Goal: Task Accomplishment & Management: Manage account settings

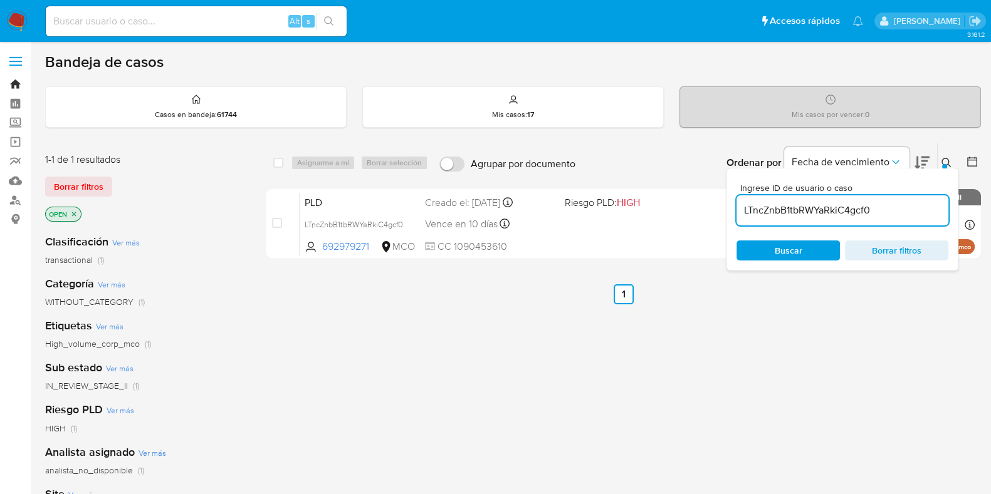
click at [18, 81] on link "Bandeja" at bounding box center [74, 84] width 149 height 19
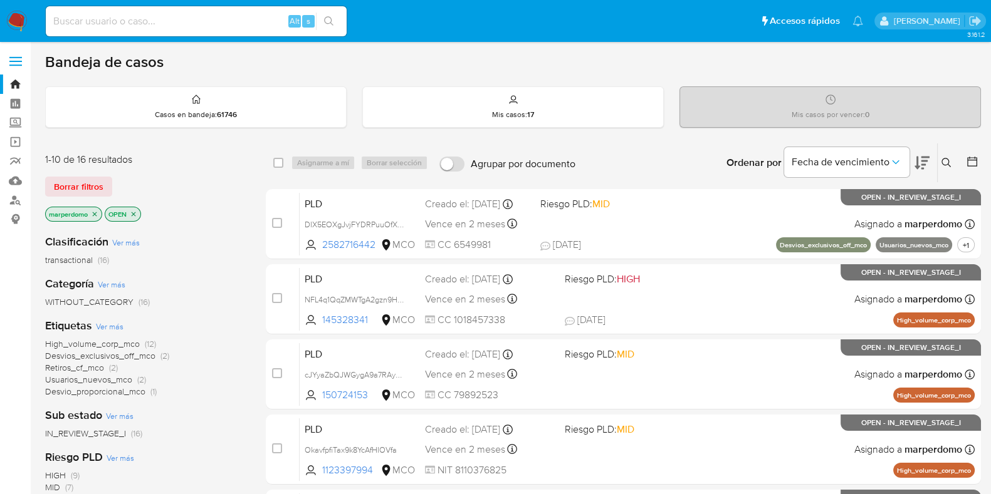
click at [93, 214] on icon "close-filter" at bounding box center [95, 215] width 8 height 8
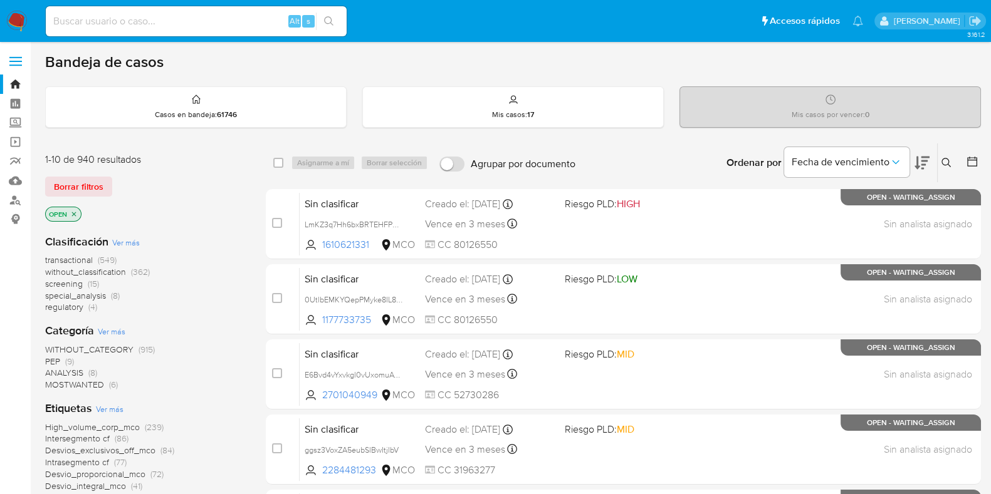
click at [949, 161] on icon at bounding box center [946, 163] width 10 height 10
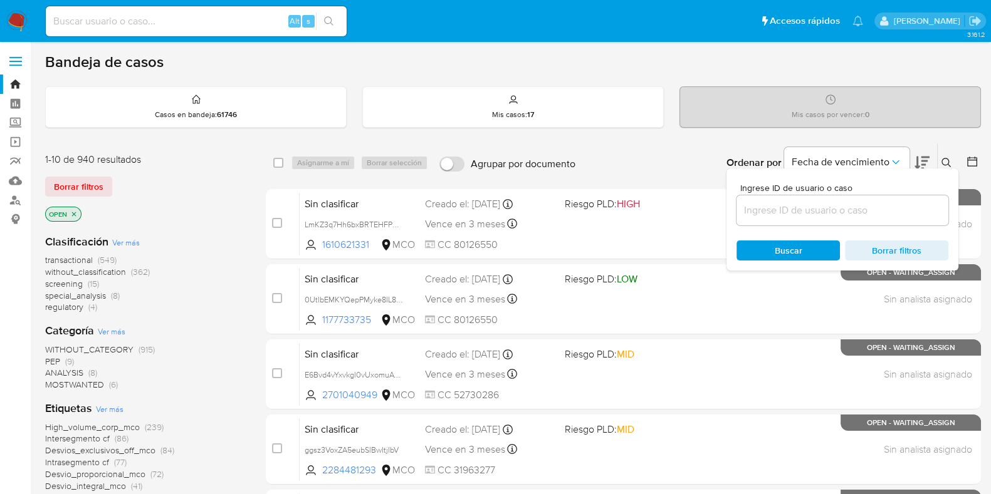
click at [862, 224] on div "Ingrese ID de usuario o caso Buscar Borrar filtros" at bounding box center [842, 220] width 232 height 102
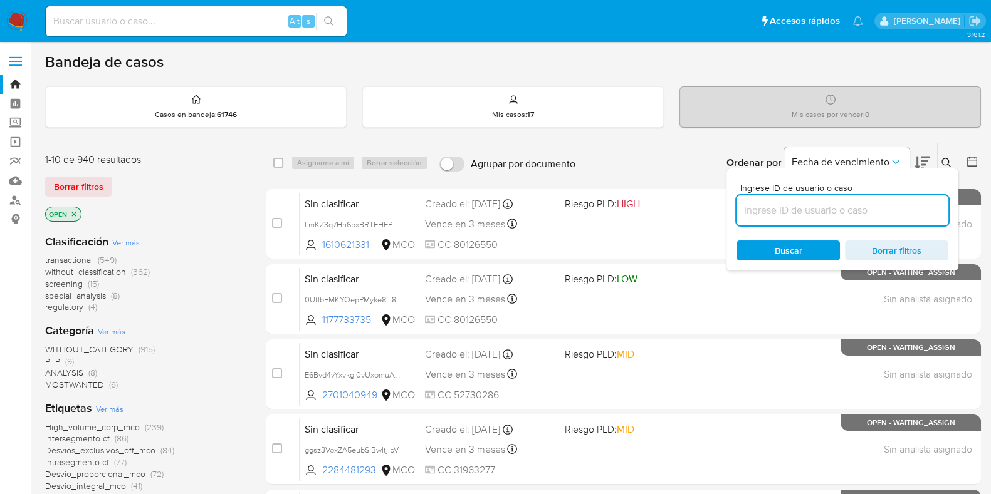
click at [849, 208] on input at bounding box center [842, 210] width 212 height 16
paste input "8lM7K9qqPczdokw7NAAF8Yyo"
type input "8lM7K9qqPczdokw7NAAF8Yyo"
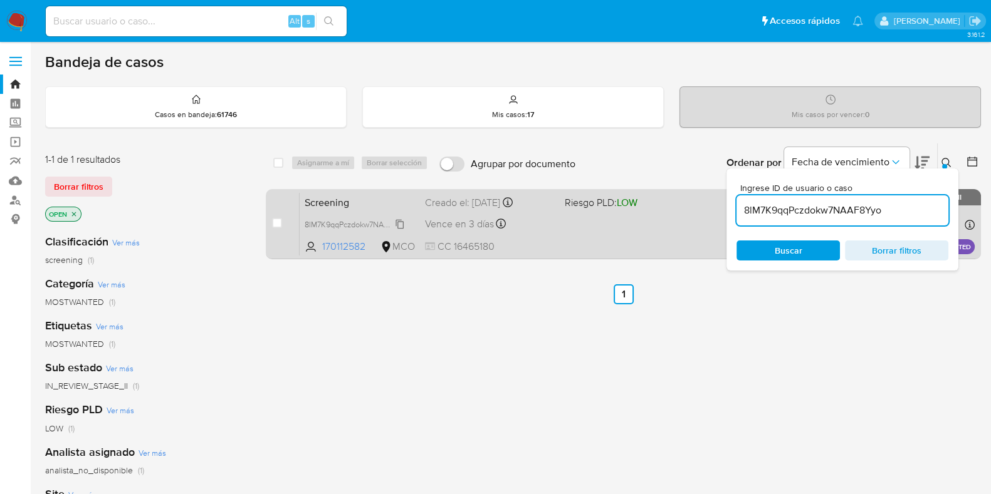
click at [322, 218] on span "8lM7K9qqPczdokw7NAAF8Yyo" at bounding box center [357, 224] width 105 height 14
click at [428, 217] on span "Vence en 3 días" at bounding box center [459, 224] width 69 height 14
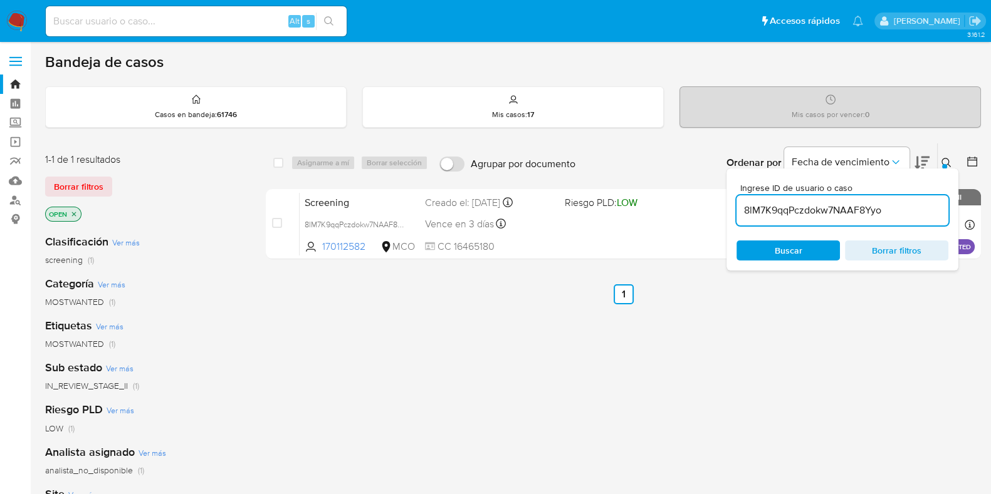
click at [481, 352] on div "select-all-cases-checkbox Asignarme a mí Borrar selección Agrupar por documento…" at bounding box center [623, 427] width 715 height 568
click at [16, 85] on link "Bandeja" at bounding box center [74, 84] width 149 height 19
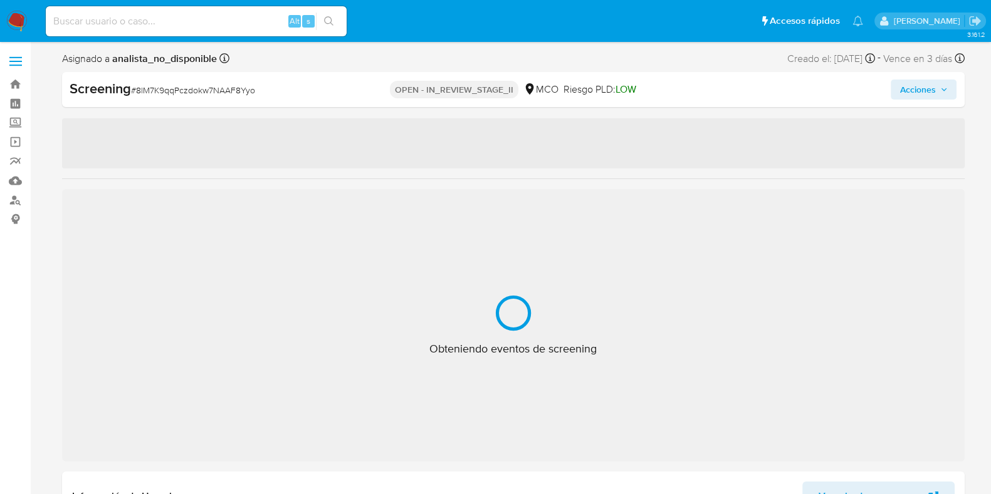
select select "10"
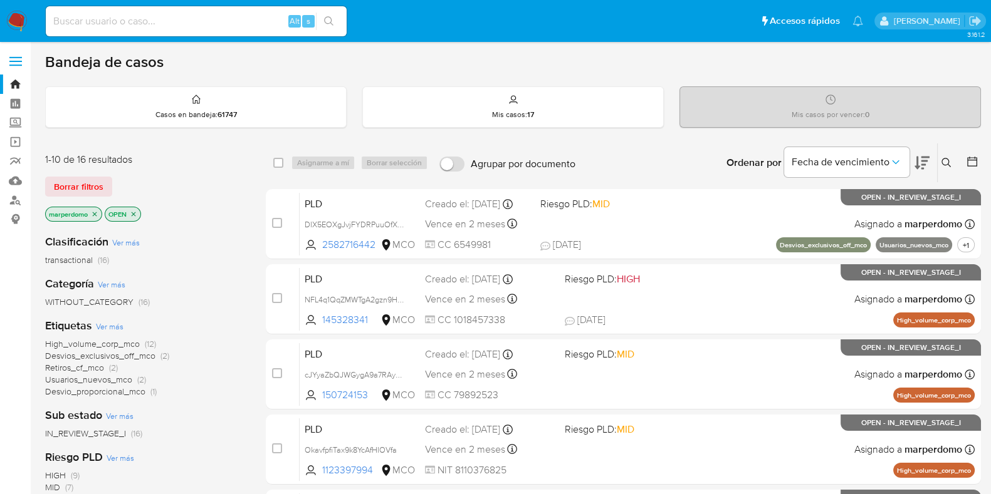
click at [947, 169] on button at bounding box center [947, 162] width 21 height 15
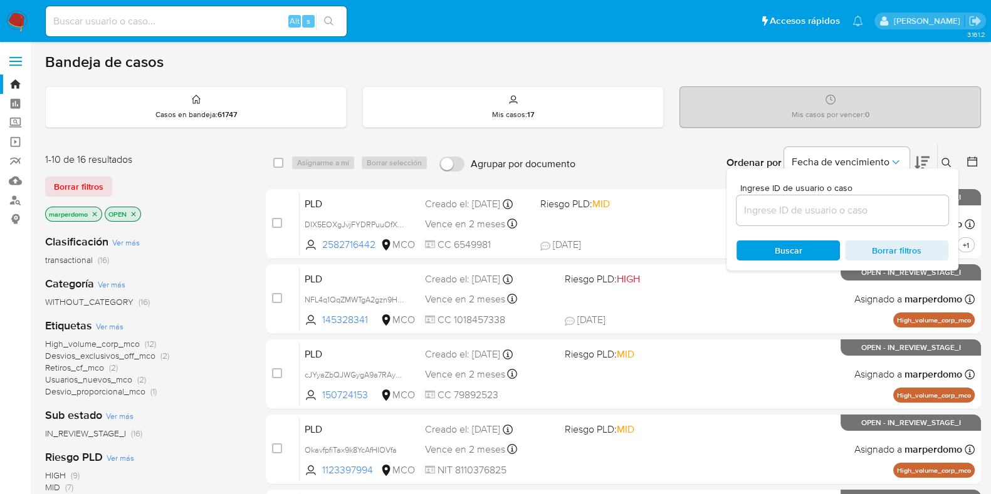
click at [849, 210] on input at bounding box center [842, 210] width 212 height 16
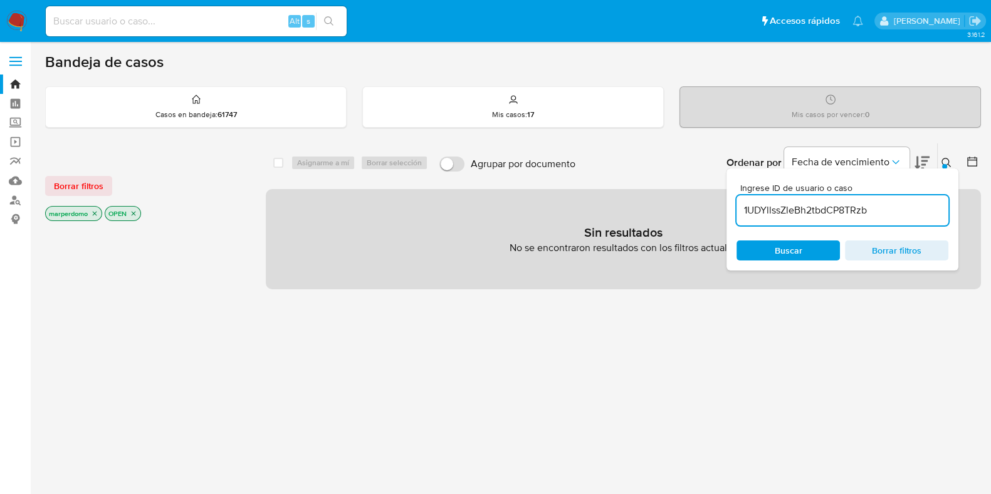
click at [94, 215] on icon "close-filter" at bounding box center [95, 214] width 8 height 8
click at [895, 211] on input "1UDYllssZleBh2tbdCP8TRzb" at bounding box center [842, 210] width 212 height 16
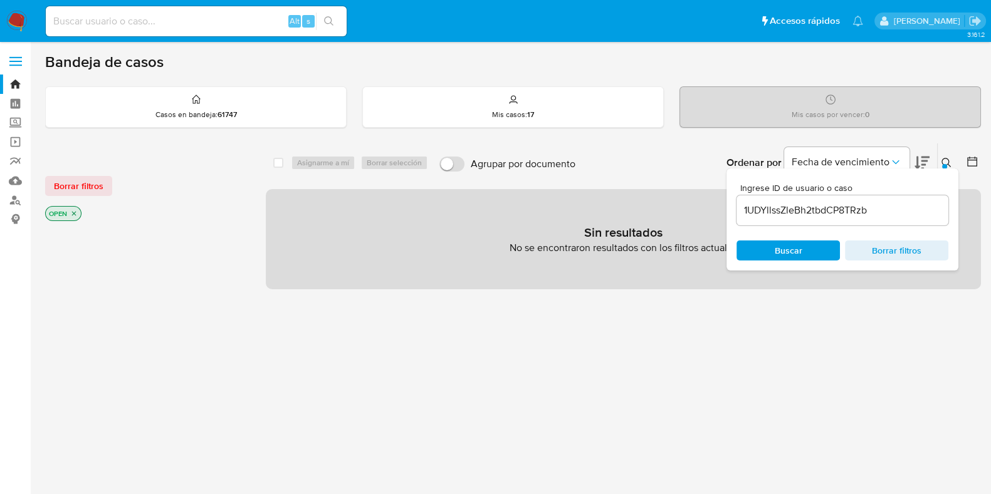
click at [69, 215] on p "OPEN" at bounding box center [63, 214] width 35 height 14
click at [72, 211] on icon "close-filter" at bounding box center [74, 214] width 8 height 8
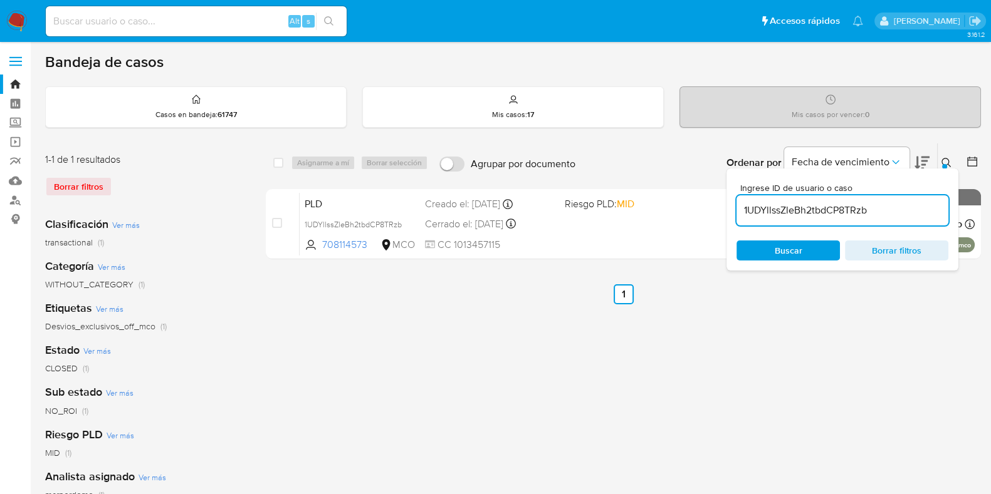
click at [900, 214] on input "1UDYllssZleBh2tbdCP8TRzb" at bounding box center [842, 210] width 212 height 16
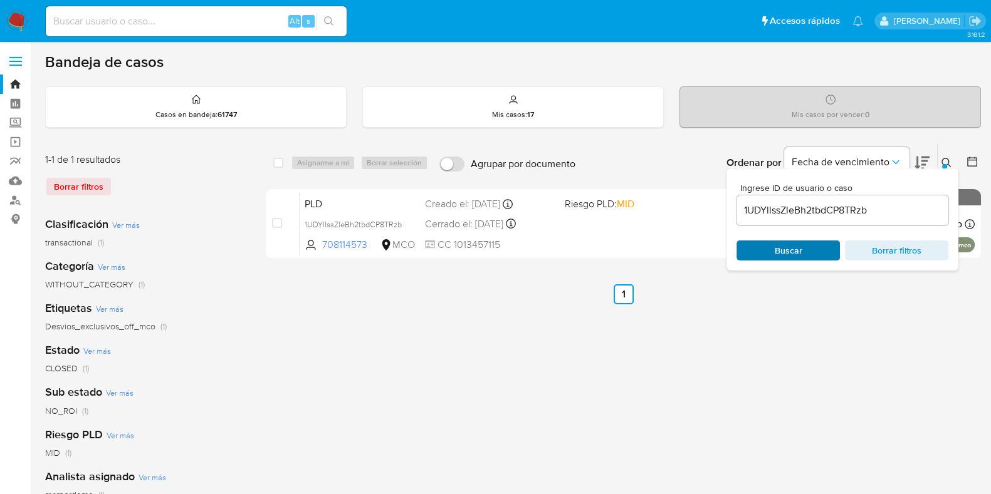
click at [776, 249] on span "Buscar" at bounding box center [788, 251] width 28 height 20
click at [944, 165] on div at bounding box center [944, 166] width 5 height 5
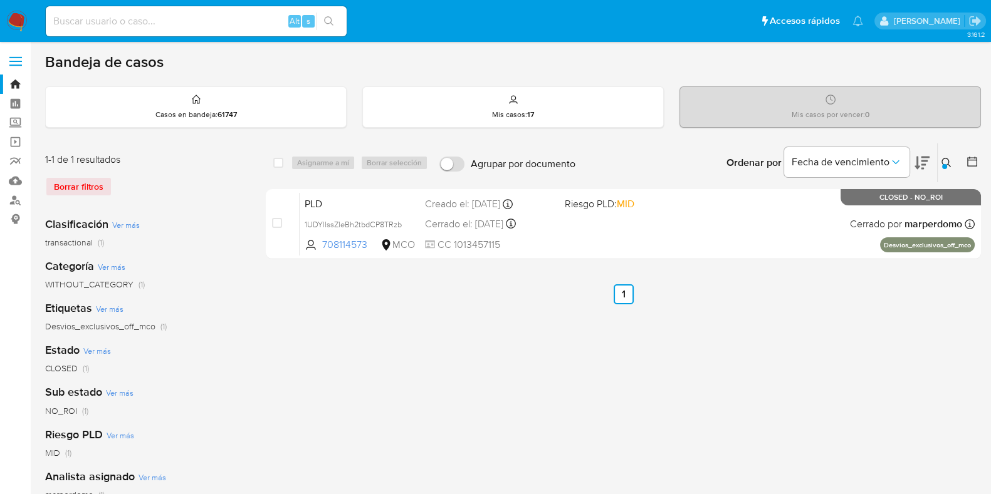
click at [941, 162] on icon at bounding box center [946, 163] width 10 height 10
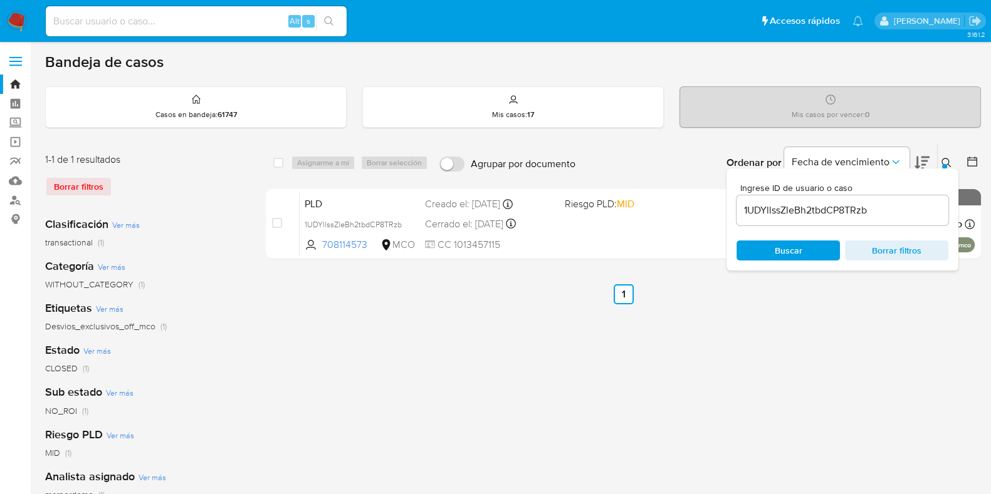
click at [855, 209] on input "1UDYllssZleBh2tbdCP8TRzb" at bounding box center [842, 210] width 212 height 16
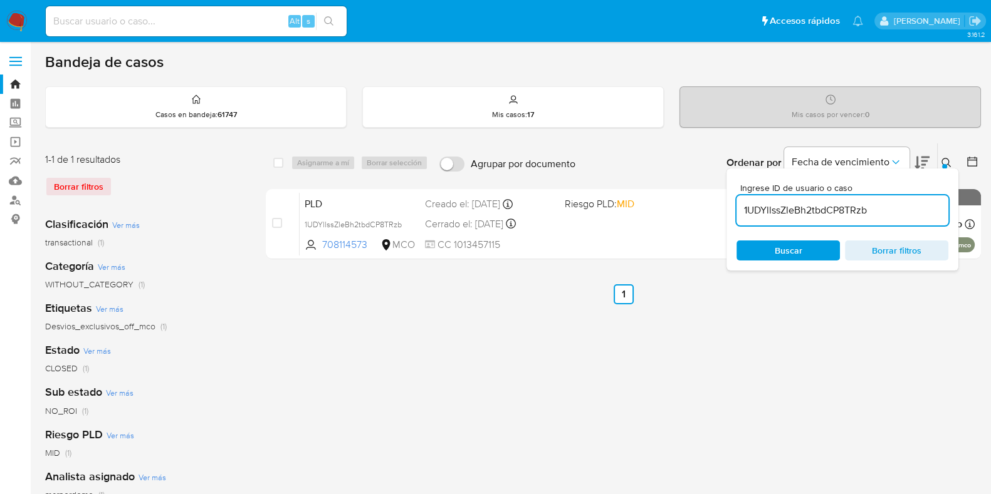
click at [855, 209] on input "1UDYllssZleBh2tbdCP8TRzb" at bounding box center [842, 210] width 212 height 16
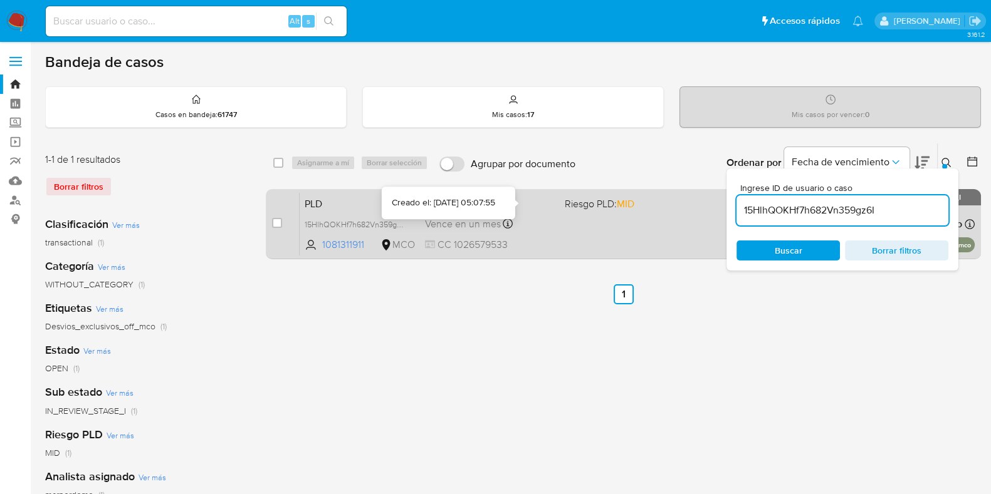
click at [514, 202] on div at bounding box center [514, 203] width 5 height 5
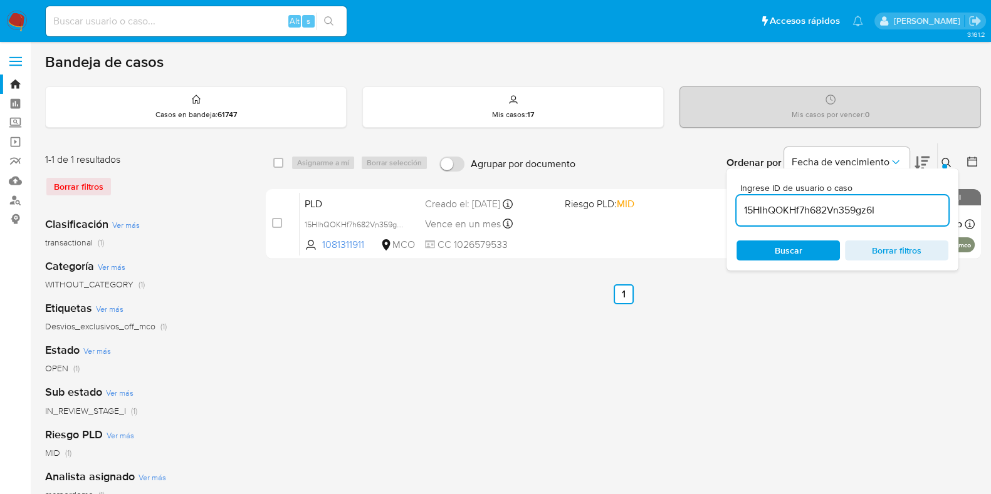
click at [803, 255] on span "Buscar" at bounding box center [788, 251] width 86 height 18
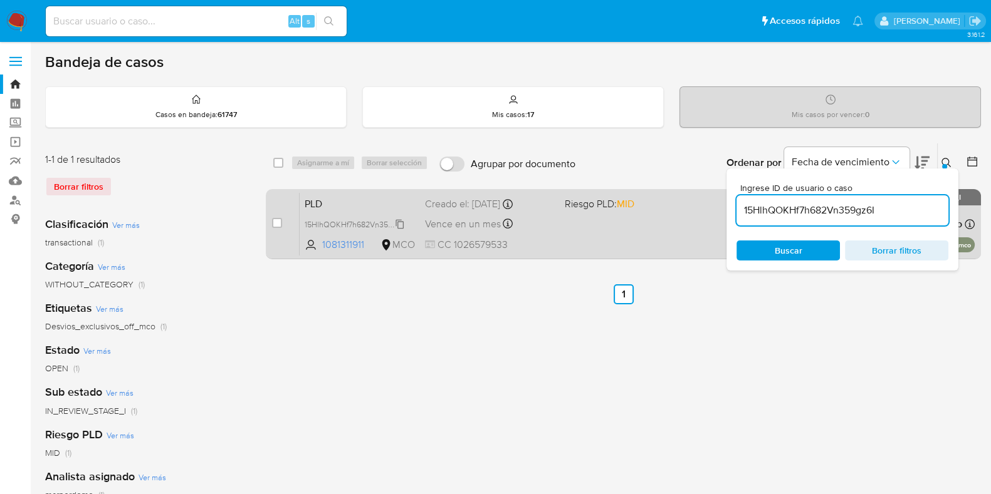
click at [400, 221] on span "15HlhQOKHf7h682Vn359gz6I" at bounding box center [356, 224] width 102 height 14
click at [447, 224] on span "Vence en un mes" at bounding box center [463, 224] width 76 height 14
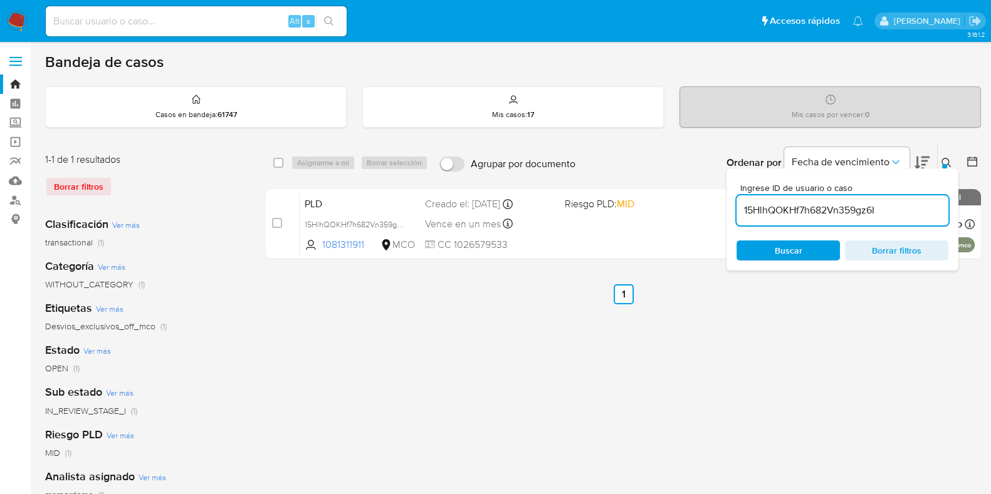
click at [766, 209] on input "15HlhQOKHf7h682Vn359gz6I" at bounding box center [842, 210] width 212 height 16
paste input "zvjMVnnoeIGdDvwxRAoP0Zum"
click at [937, 167] on div "Ingrese ID de usuario o caso zvjMVnnoeIGdDvwxRAoP0Zum Buscar Borrar filtros" at bounding box center [947, 162] width 21 height 39
click at [943, 161] on icon at bounding box center [946, 163] width 10 height 10
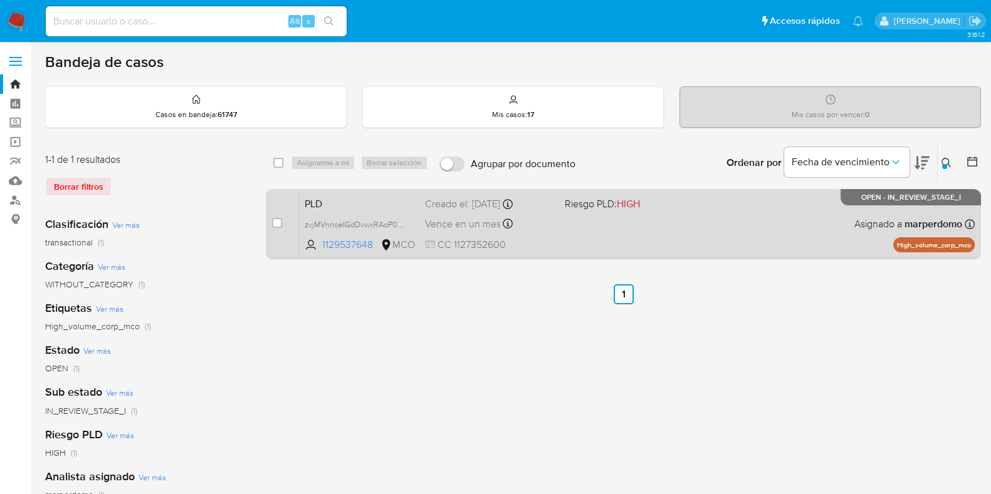
click at [384, 209] on span "PLD" at bounding box center [360, 203] width 110 height 16
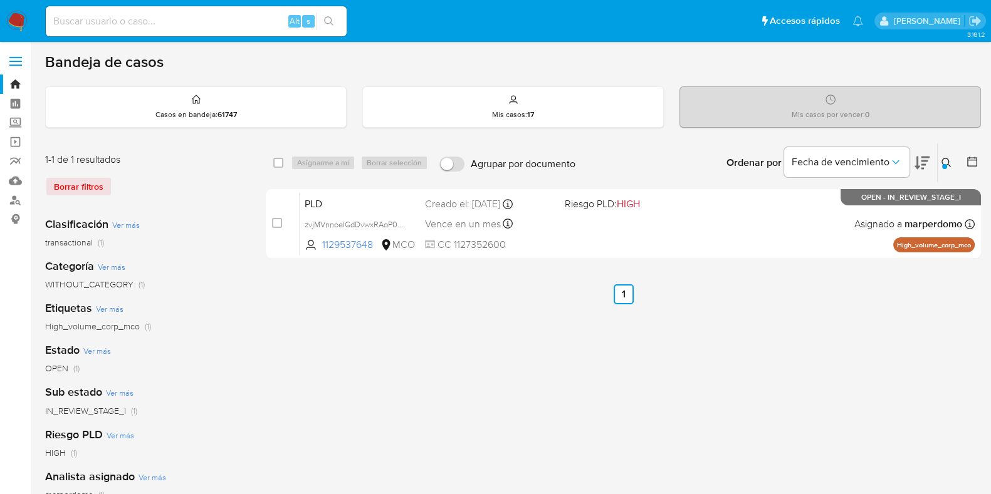
click at [949, 162] on icon at bounding box center [946, 163] width 10 height 10
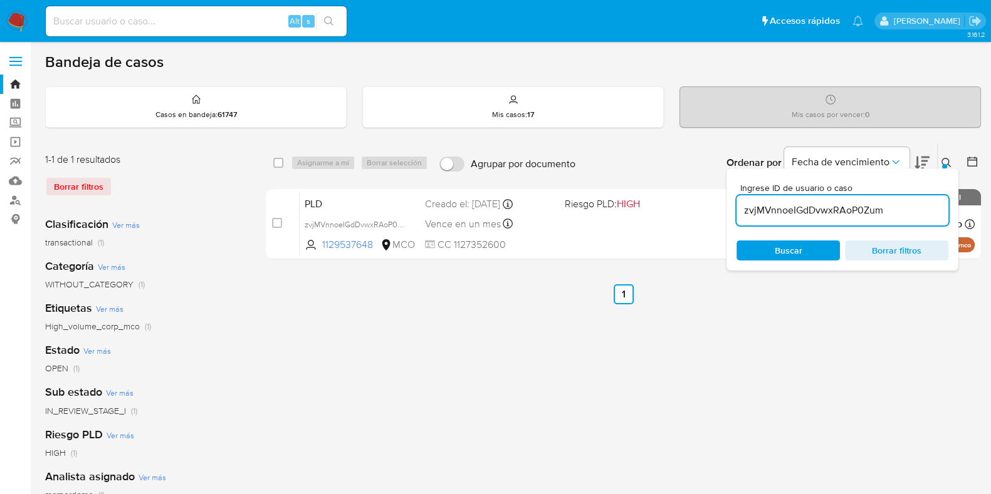
click at [853, 211] on input "zvjMVnnoeIGdDvwxRAoP0Zum" at bounding box center [842, 210] width 212 height 16
type input "KuLeLSijKaI7Pqqznajqkv1S"
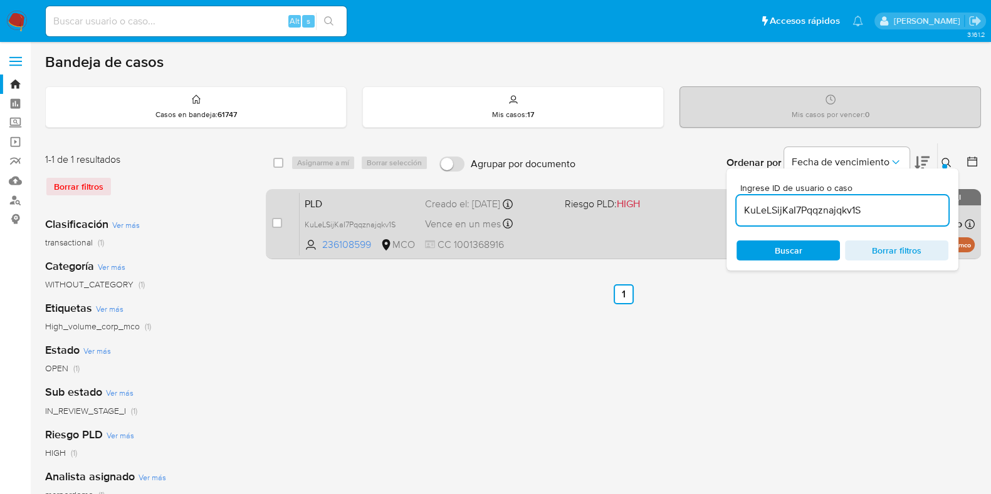
click at [401, 206] on span "PLD" at bounding box center [360, 203] width 110 height 16
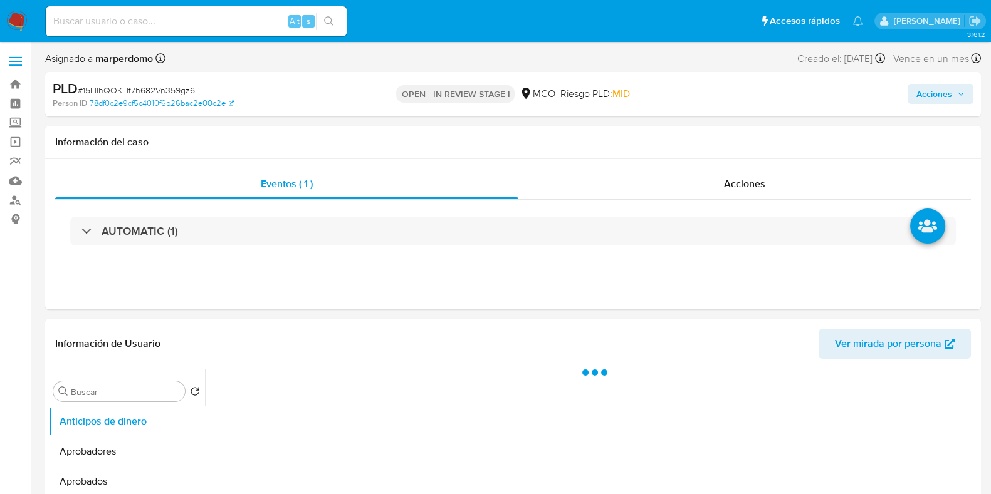
select select "10"
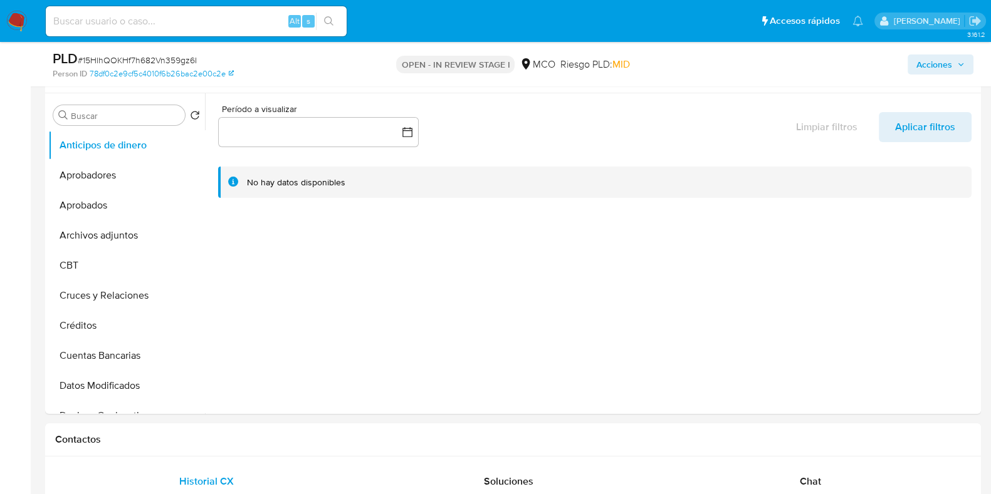
scroll to position [233, 0]
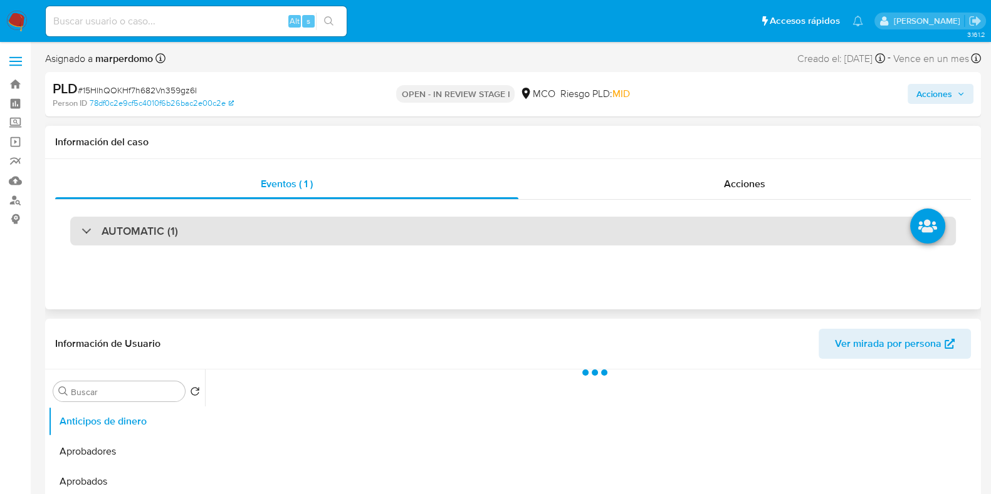
select select "10"
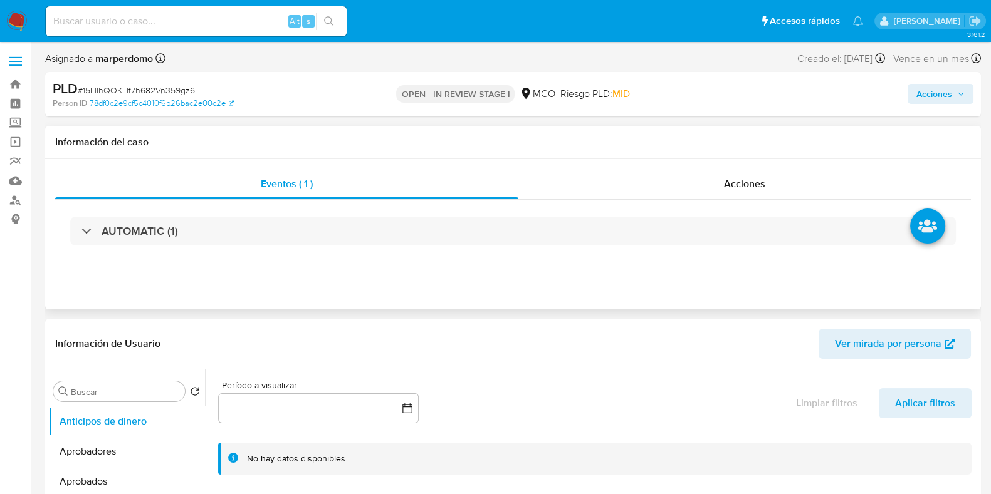
click at [820, 251] on div "AUTOMATIC (1)" at bounding box center [512, 231] width 915 height 63
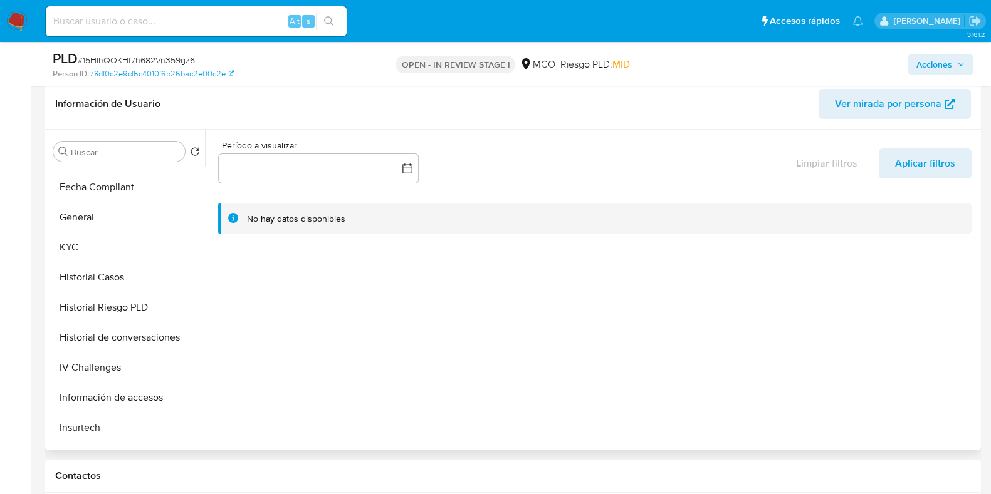
scroll to position [386, 0]
click at [81, 271] on button "Historial Casos" at bounding box center [121, 277] width 147 height 30
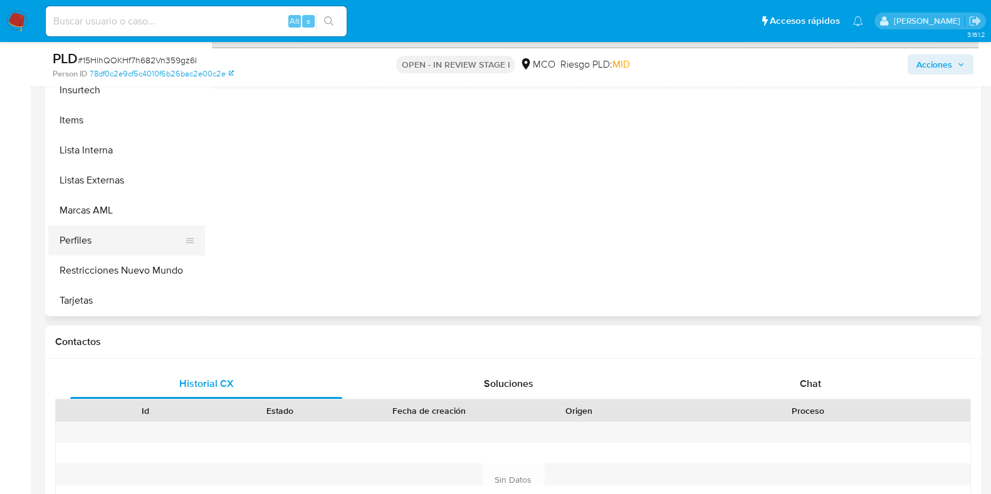
scroll to position [590, 0]
click at [121, 278] on button "Restricciones Nuevo Mundo" at bounding box center [121, 270] width 147 height 30
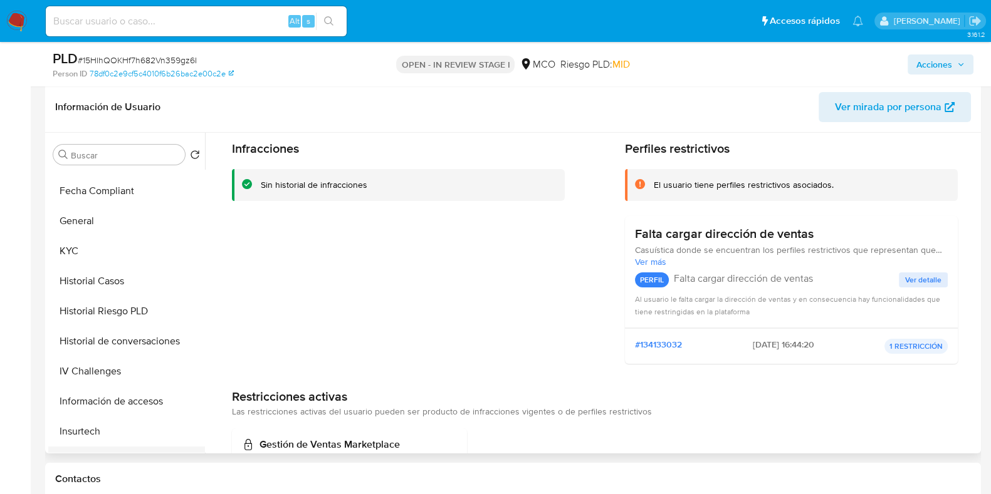
scroll to position [385, 0]
click at [73, 247] on button "KYC" at bounding box center [121, 251] width 147 height 30
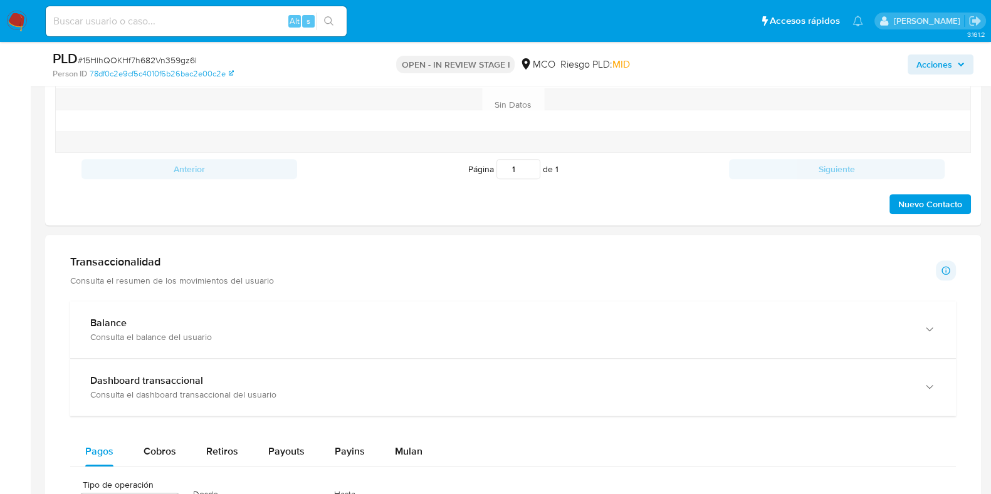
scroll to position [0, 0]
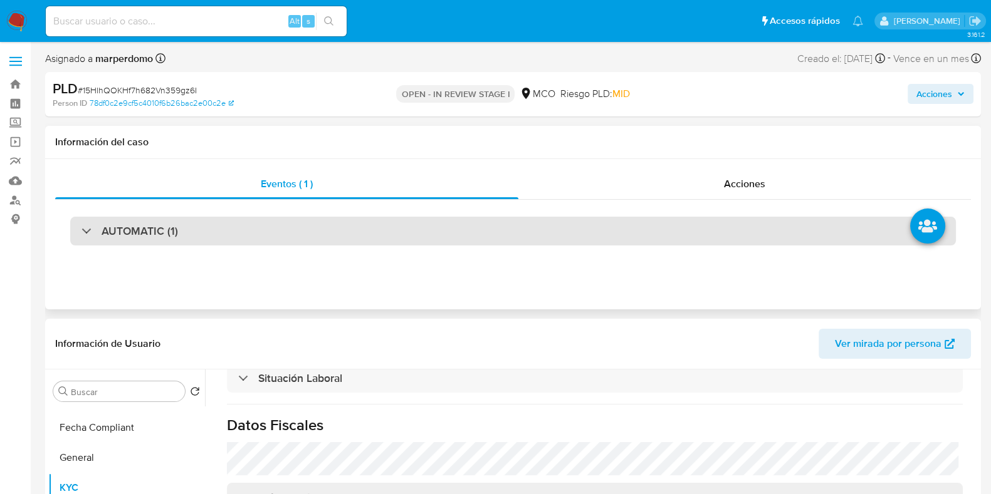
click at [742, 238] on div "AUTOMATIC (1)" at bounding box center [512, 231] width 885 height 29
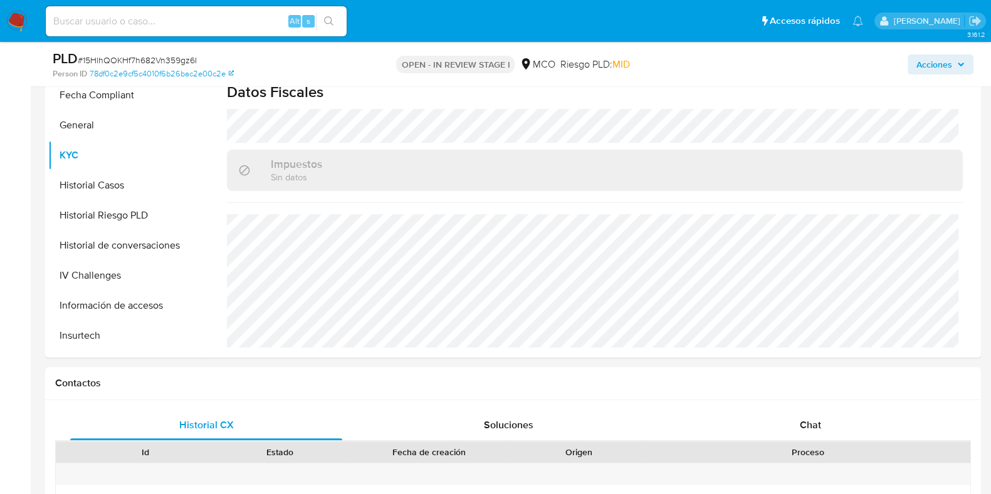
scroll to position [540, 0]
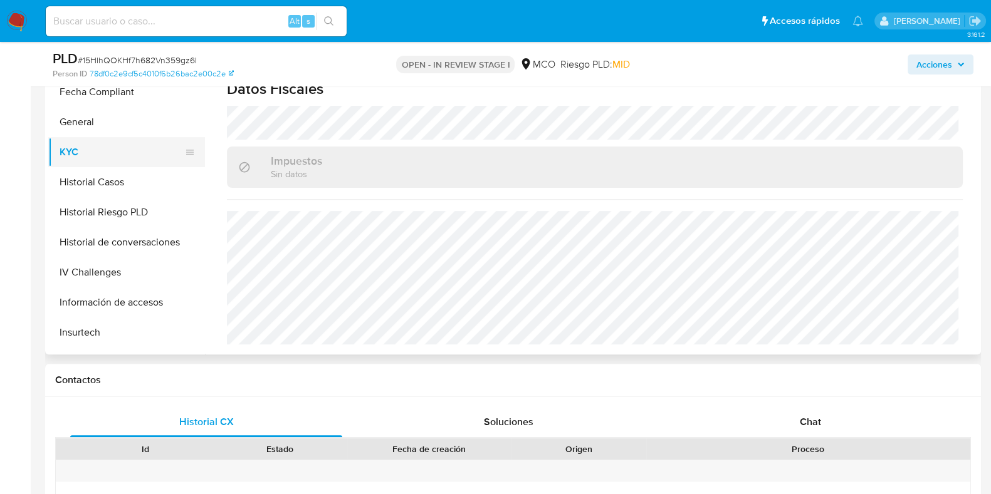
click at [67, 146] on button "KYC" at bounding box center [121, 152] width 147 height 30
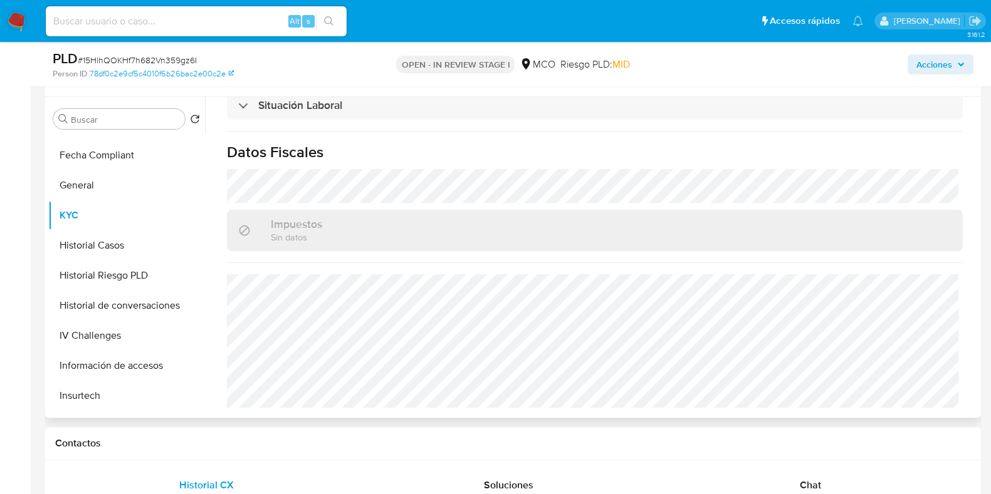
scroll to position [476, 0]
drag, startPoint x: 969, startPoint y: 336, endPoint x: 963, endPoint y: 310, distance: 26.9
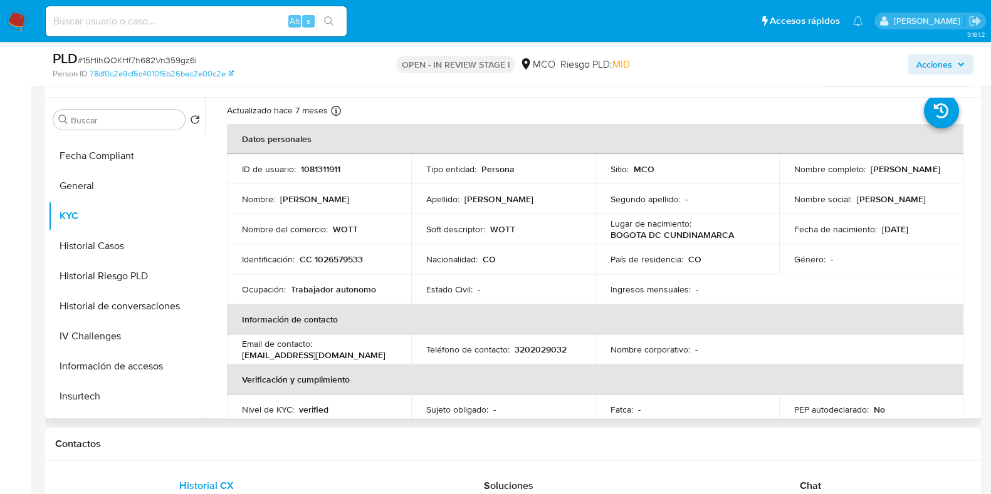
scroll to position [25, 0]
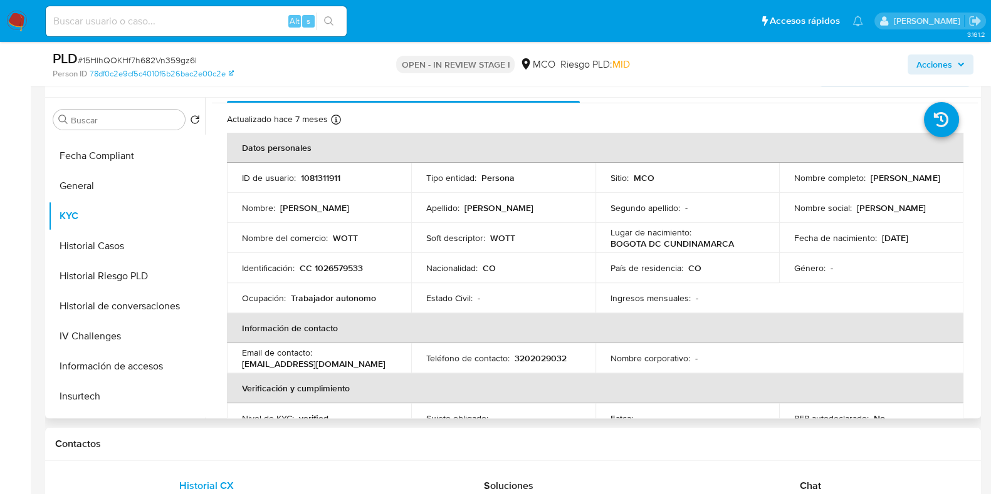
click at [497, 238] on p "WOTT" at bounding box center [502, 237] width 25 height 11
drag, startPoint x: 238, startPoint y: 236, endPoint x: 517, endPoint y: 241, distance: 278.9
click at [517, 241] on tr "Nombre del comercio : WOTT Soft descriptor : WOTT Lugar de nacimiento : BOGOTA …" at bounding box center [595, 238] width 736 height 30
click at [345, 236] on p "WOTT" at bounding box center [345, 237] width 25 height 11
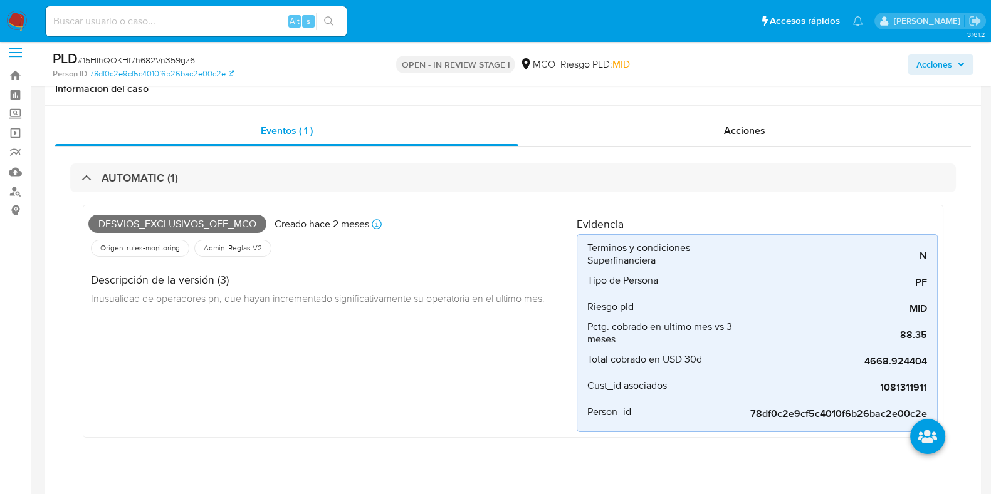
scroll to position [0, 0]
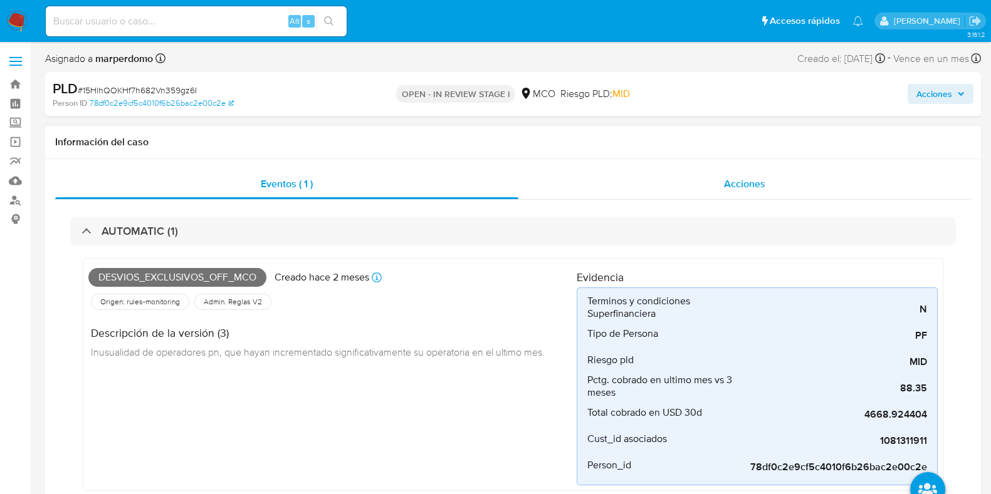
click at [721, 175] on div "Acciones" at bounding box center [744, 184] width 452 height 30
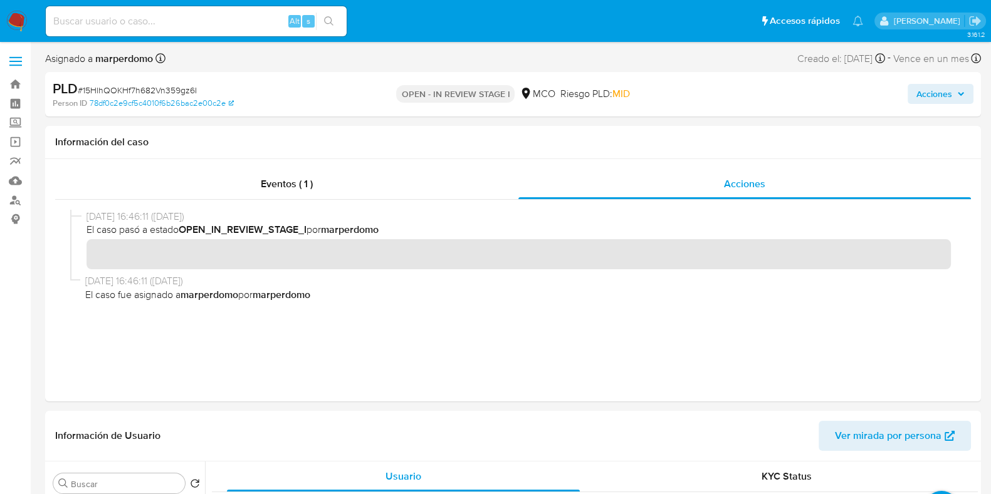
click at [949, 99] on span "Acciones" at bounding box center [934, 94] width 36 height 20
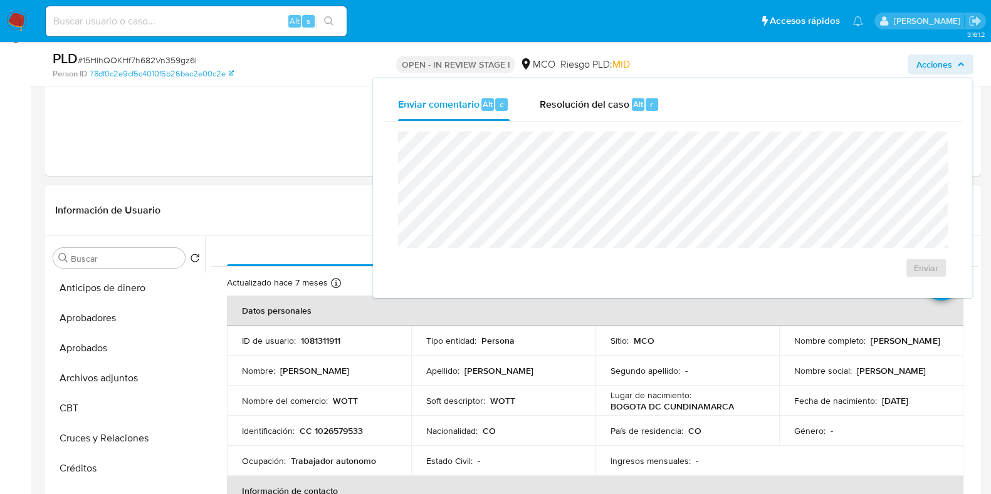
scroll to position [178, 0]
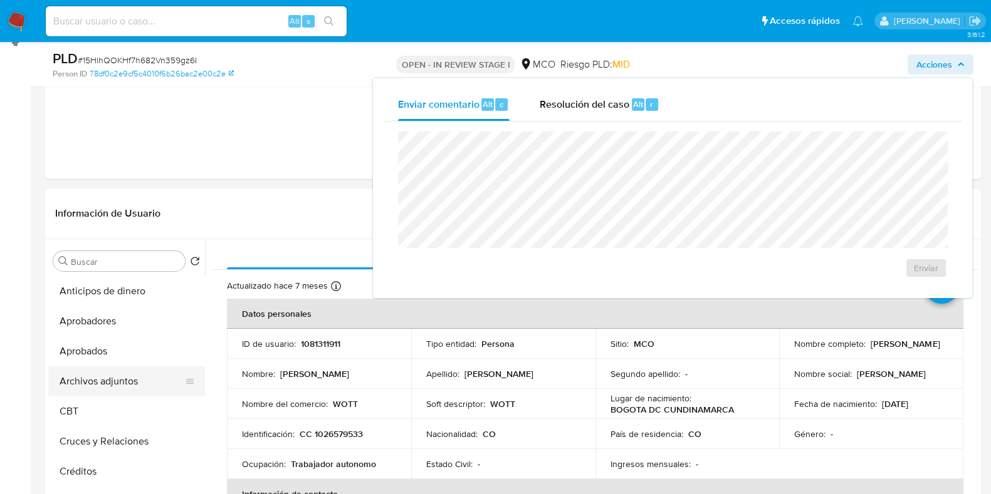
click at [97, 380] on button "Archivos adjuntos" at bounding box center [121, 382] width 147 height 30
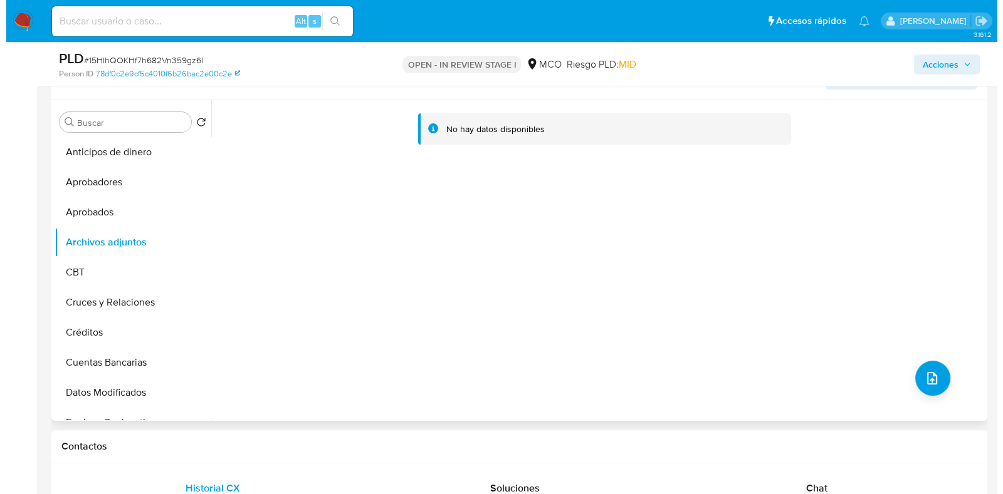
scroll to position [319, 0]
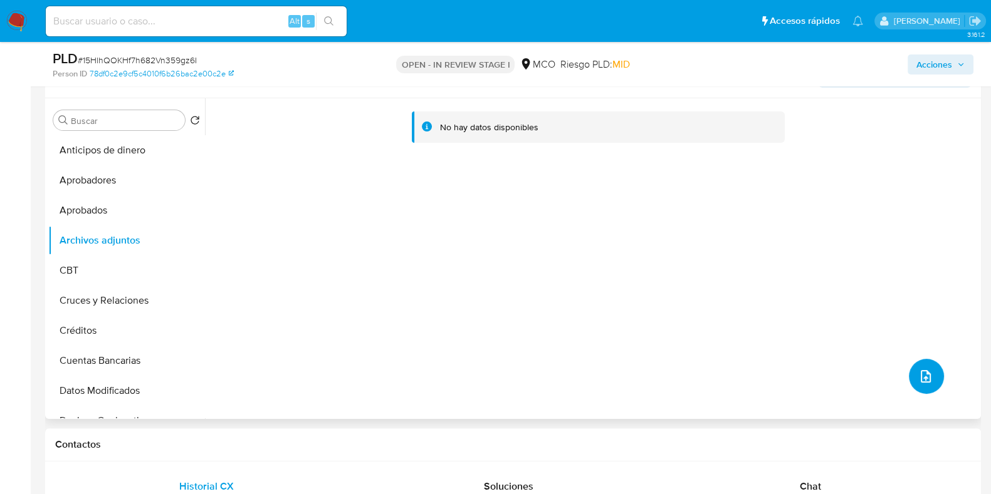
click at [928, 374] on button "upload-file" at bounding box center [926, 376] width 35 height 35
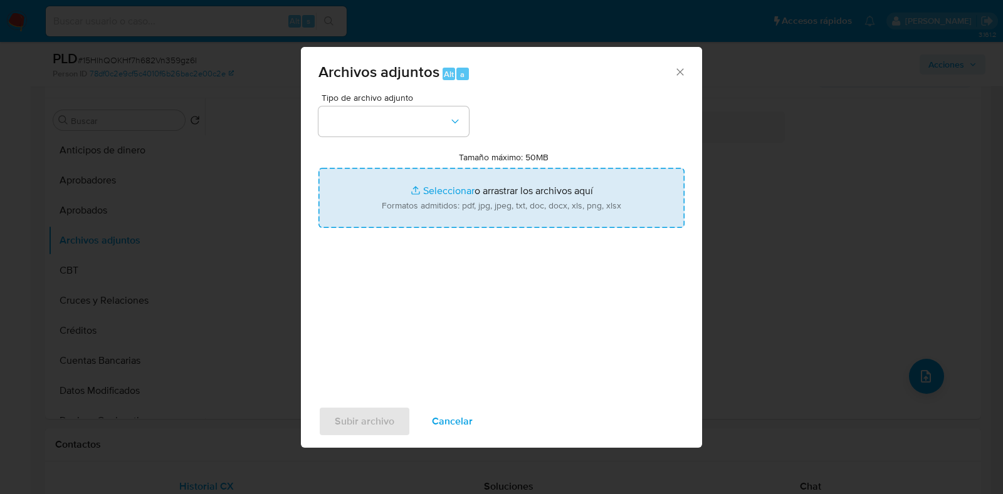
click at [480, 202] on input "Tamaño máximo: 50MB Seleccionar archivos" at bounding box center [501, 198] width 366 height 60
type input "C:\fakepath\1081311911 - 25_09_2025.pdf"
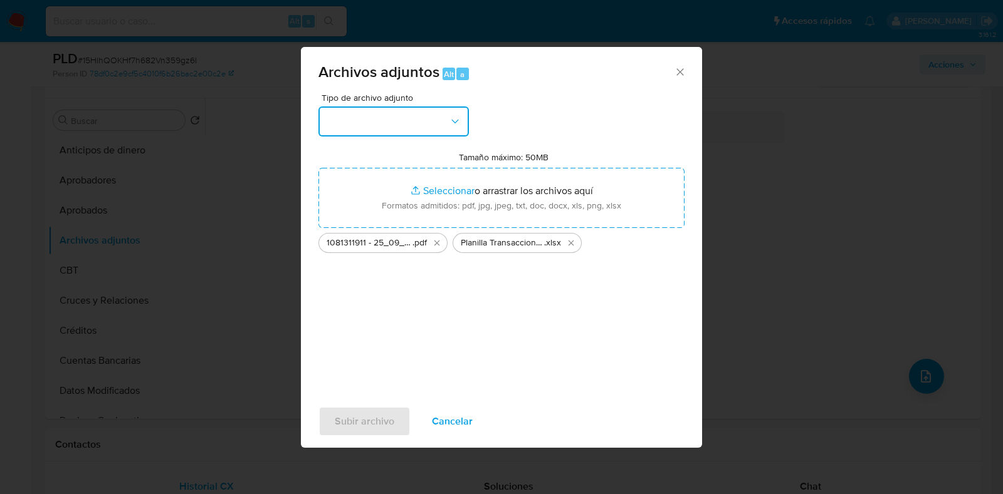
click at [429, 115] on button "button" at bounding box center [393, 122] width 150 height 30
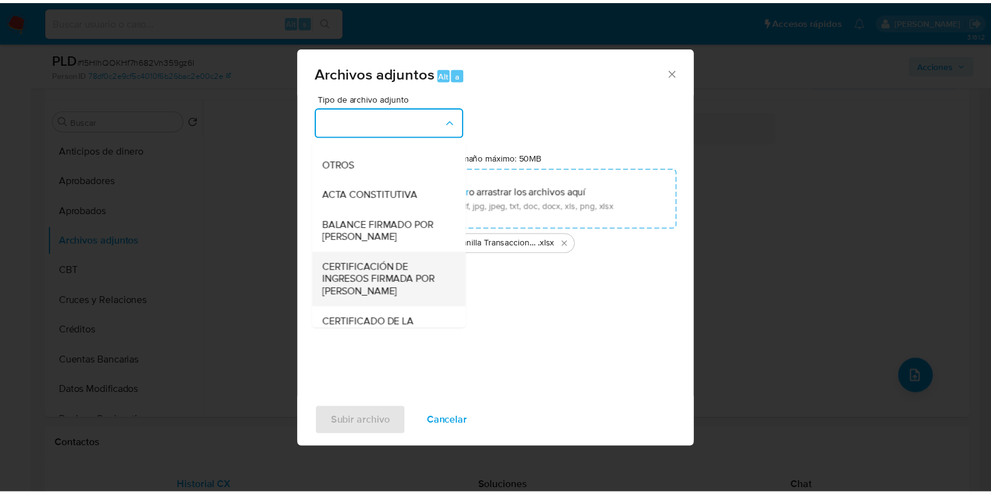
scroll to position [203, 0]
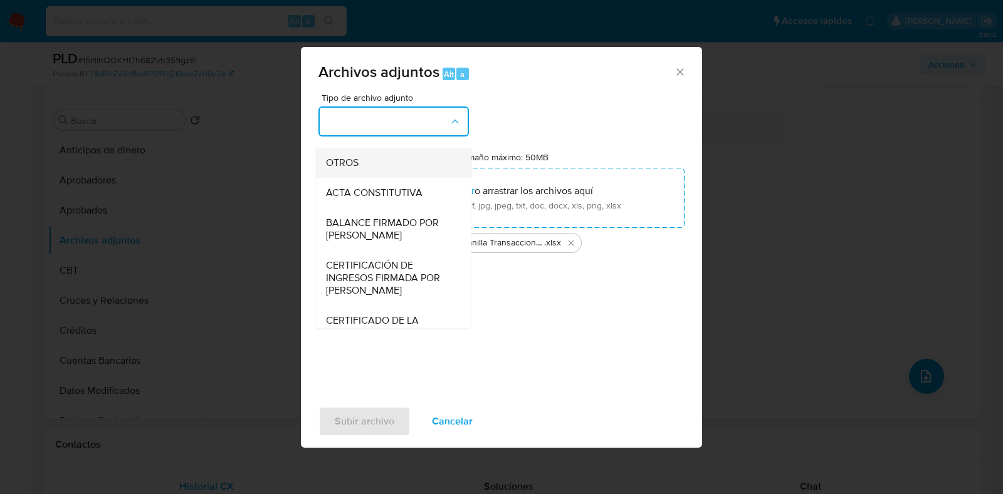
click at [361, 165] on div "OTROS" at bounding box center [390, 163] width 128 height 30
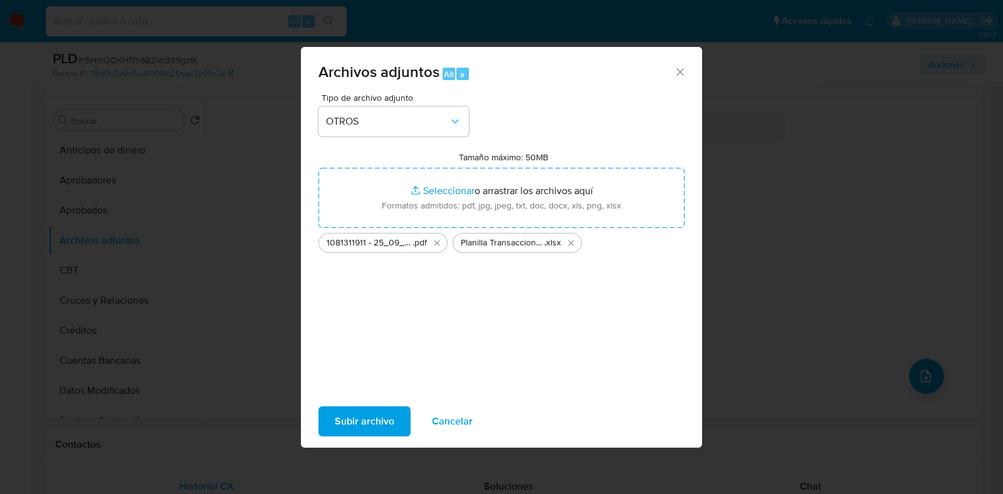
click at [374, 418] on span "Subir archivo" at bounding box center [365, 422] width 60 height 28
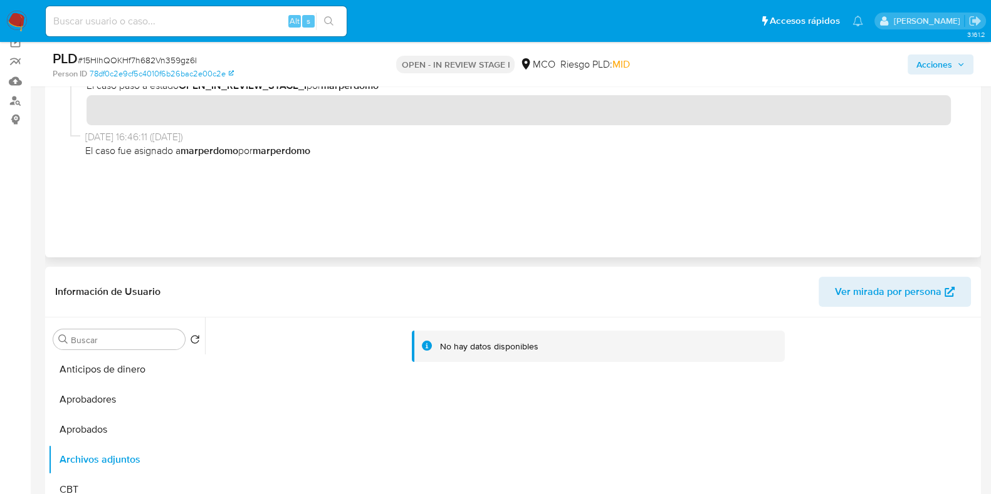
scroll to position [100, 0]
click at [94, 427] on button "Aprobados" at bounding box center [121, 429] width 147 height 30
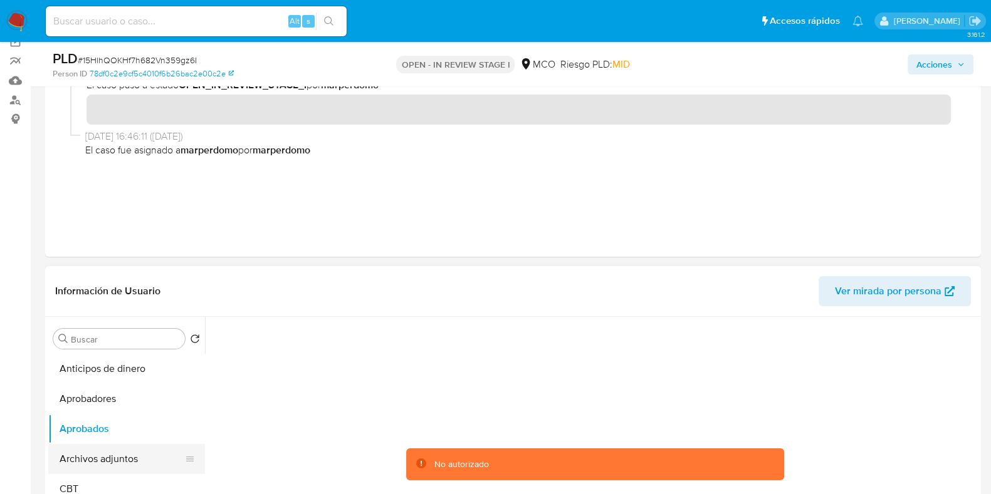
click at [91, 458] on button "Archivos adjuntos" at bounding box center [121, 459] width 147 height 30
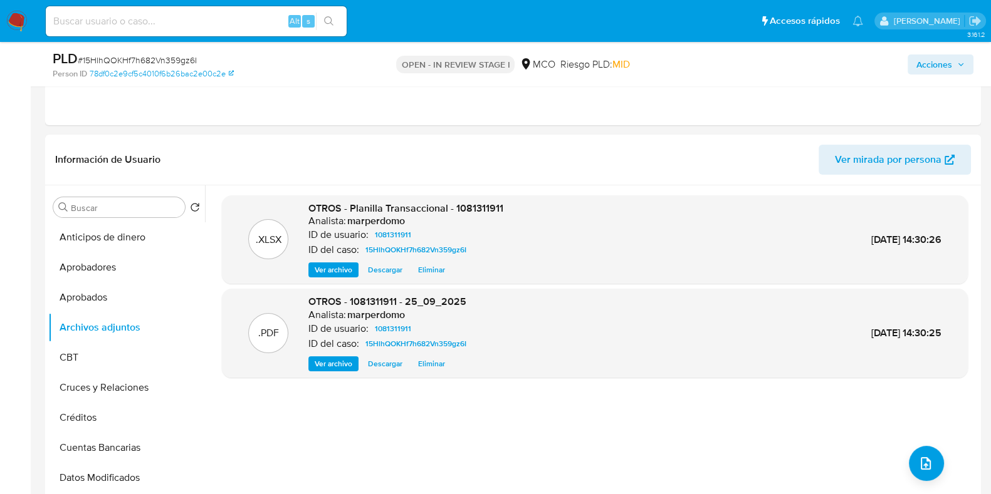
scroll to position [232, 0]
click at [941, 62] on span "Acciones" at bounding box center [934, 65] width 36 height 20
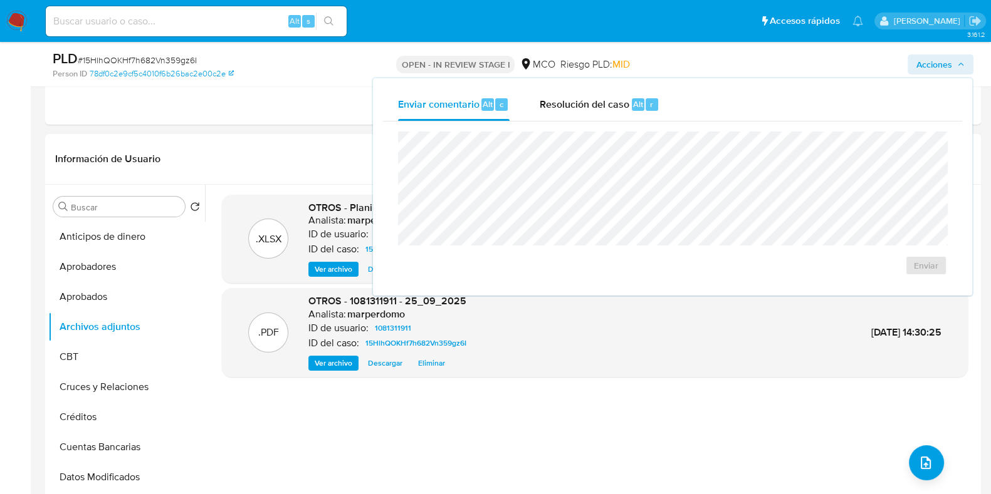
click at [398, 124] on div "Enviar" at bounding box center [672, 204] width 579 height 164
click at [579, 96] on span "Resolución del caso" at bounding box center [584, 103] width 90 height 14
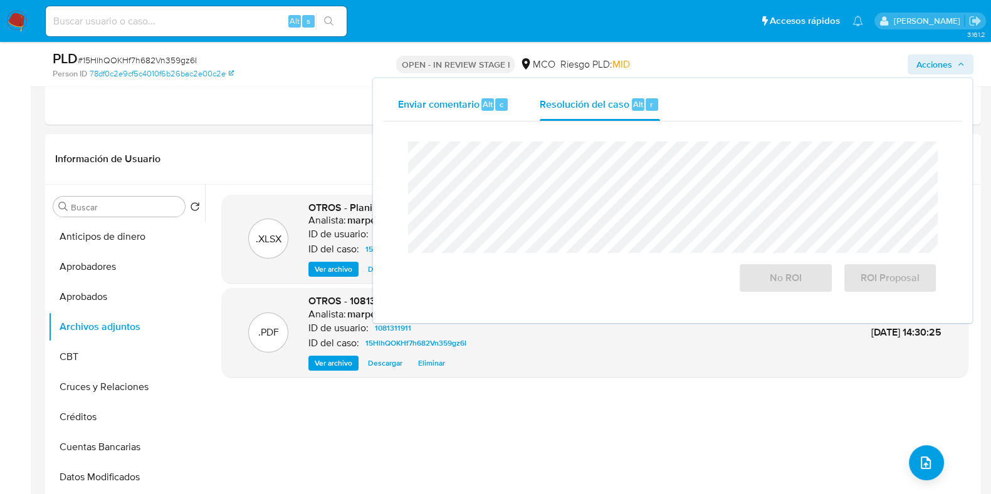
click at [464, 93] on div "Enviar comentario Alt c" at bounding box center [454, 104] width 112 height 33
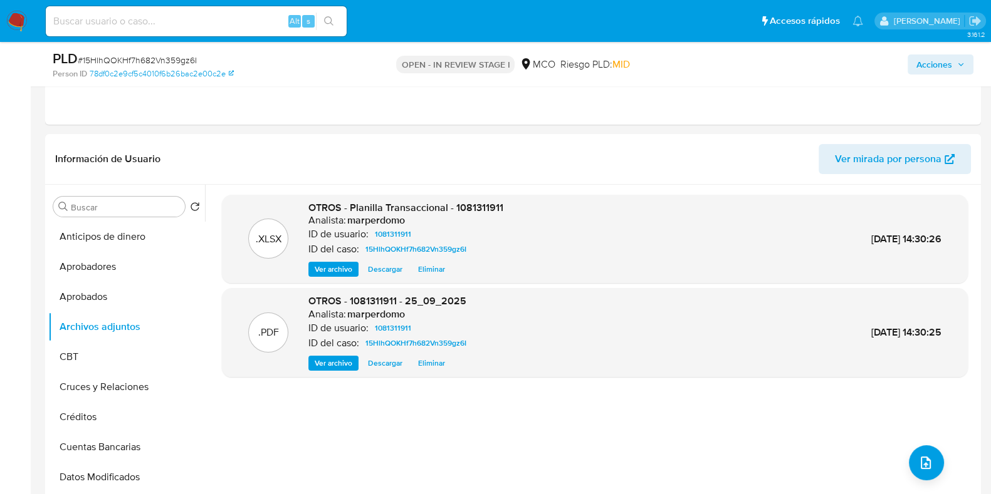
click at [939, 61] on span "Acciones" at bounding box center [934, 65] width 36 height 20
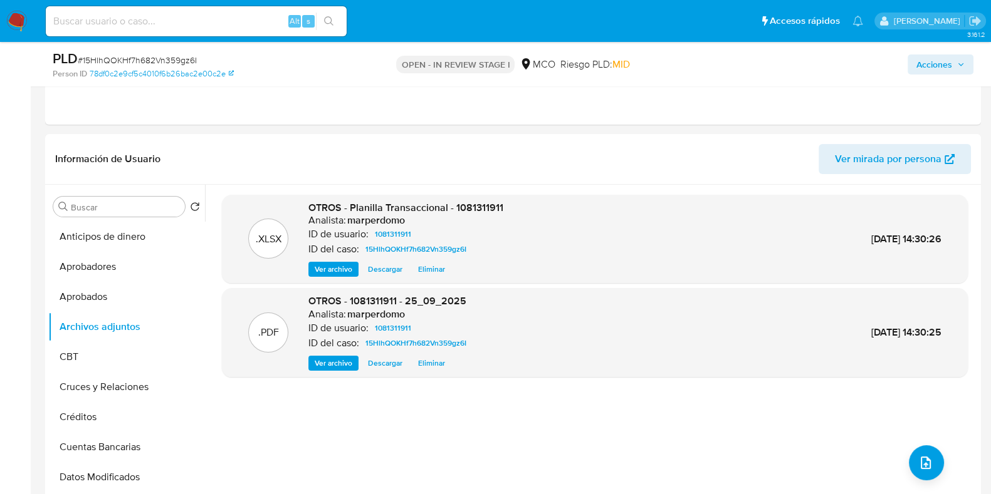
click at [917, 55] on span "Acciones" at bounding box center [934, 65] width 36 height 20
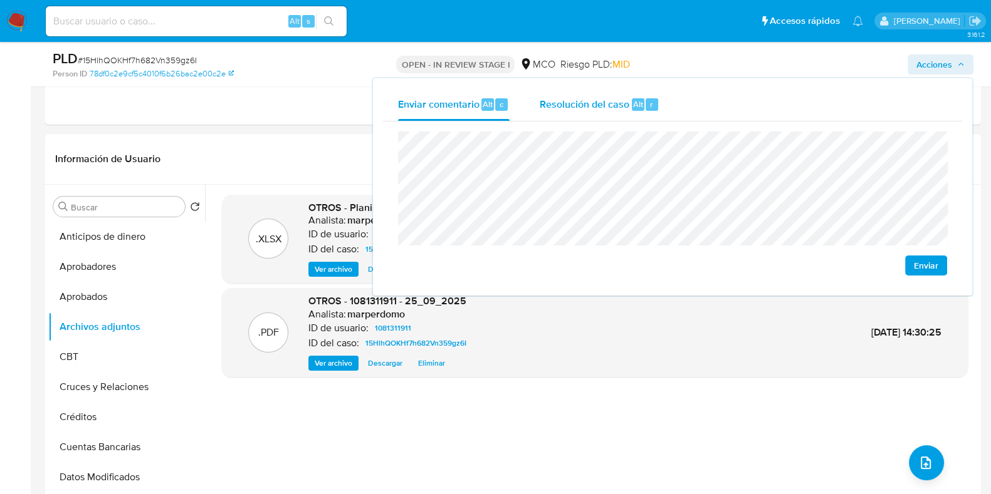
click at [578, 93] on div "Resolución del caso Alt r" at bounding box center [599, 104] width 120 height 33
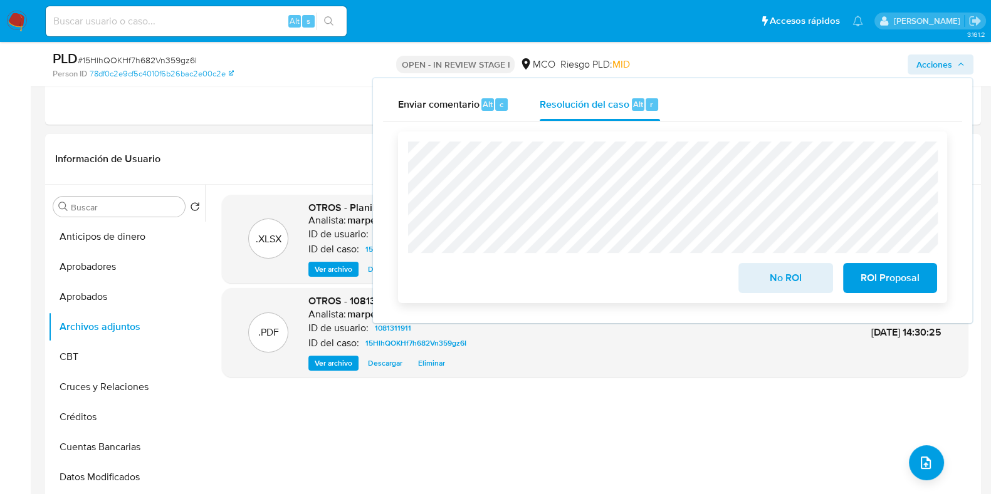
click at [776, 277] on span "No ROI" at bounding box center [784, 278] width 61 height 28
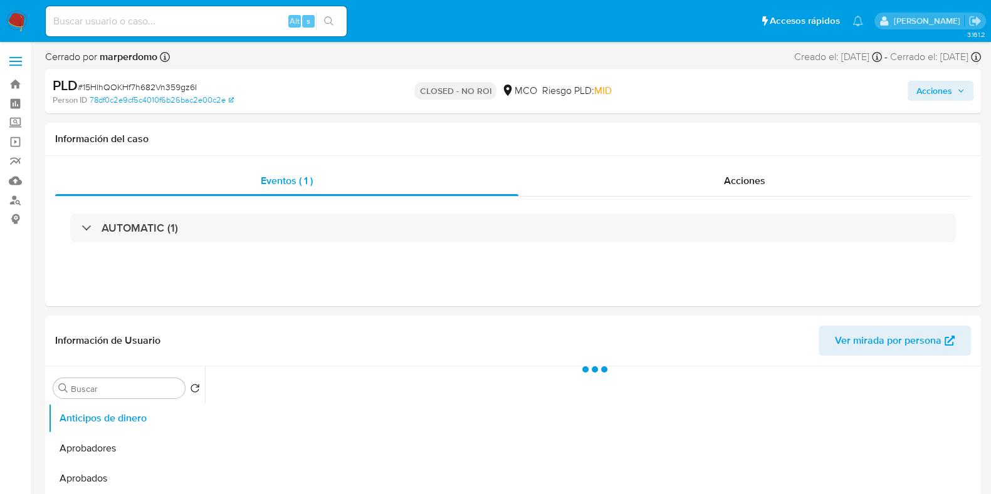
select select "10"
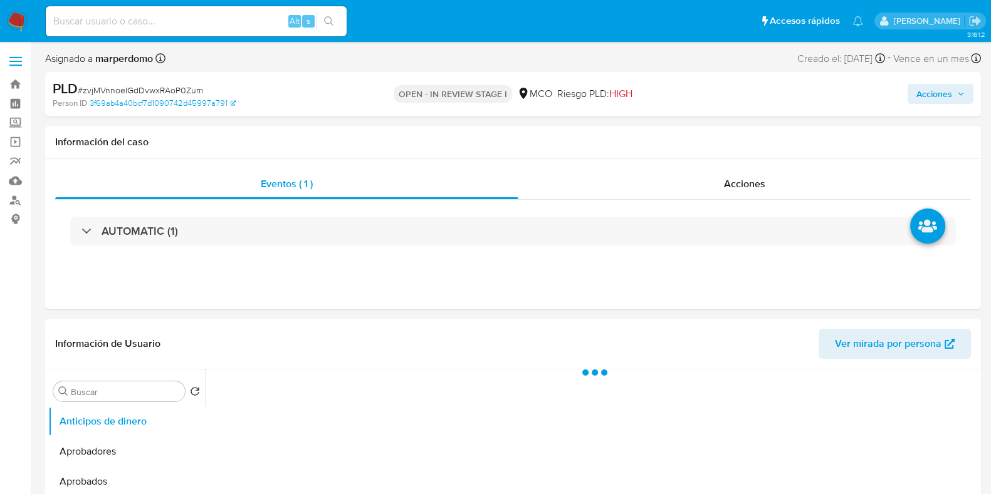
select select "10"
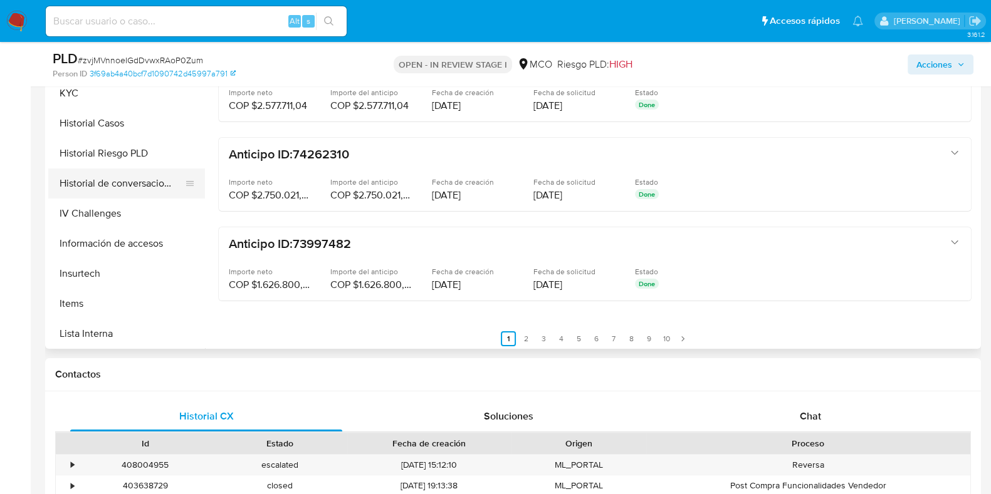
scroll to position [438, 0]
click at [86, 120] on button "Historial Casos" at bounding box center [121, 123] width 147 height 30
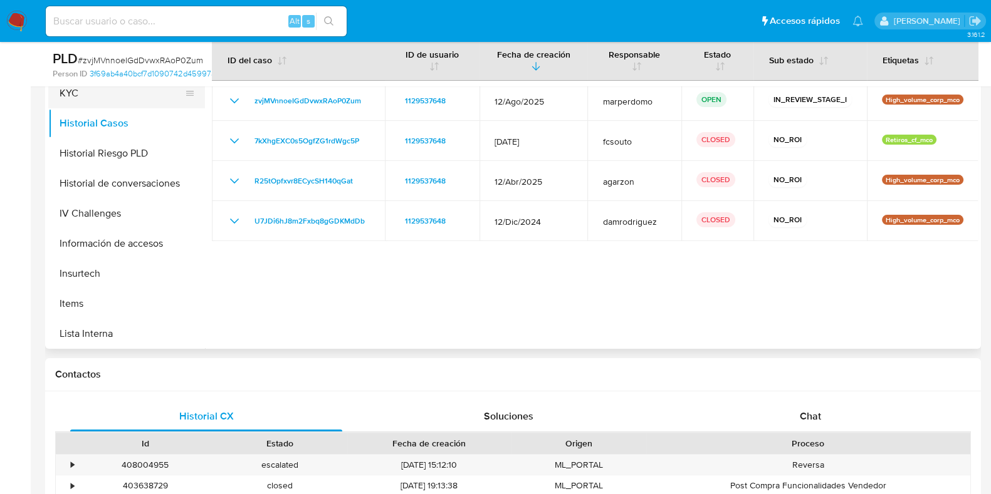
click at [88, 104] on button "KYC" at bounding box center [121, 93] width 147 height 30
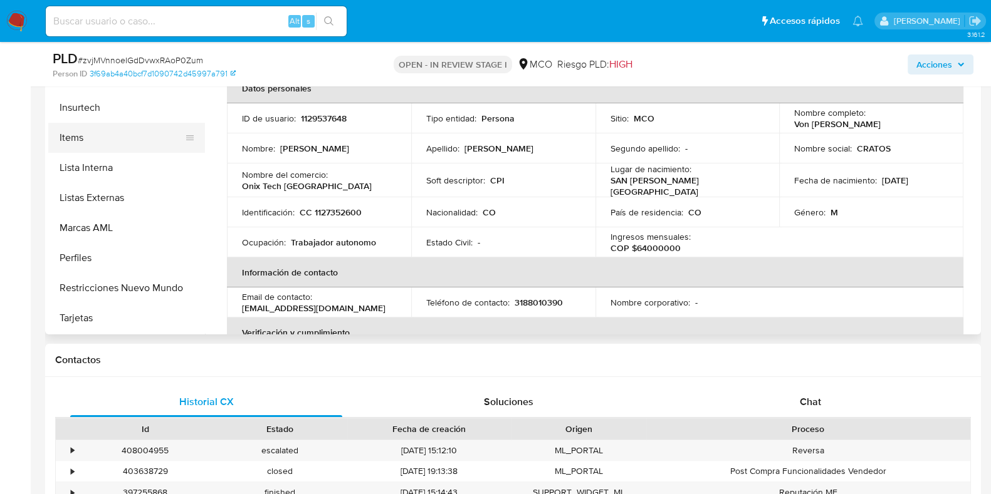
scroll to position [317, 0]
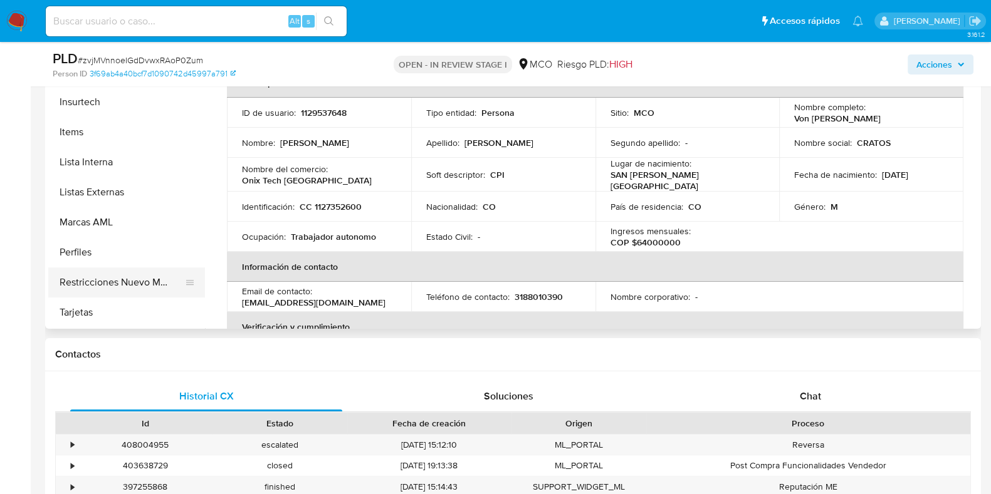
click at [119, 269] on button "Restricciones Nuevo Mundo" at bounding box center [121, 283] width 147 height 30
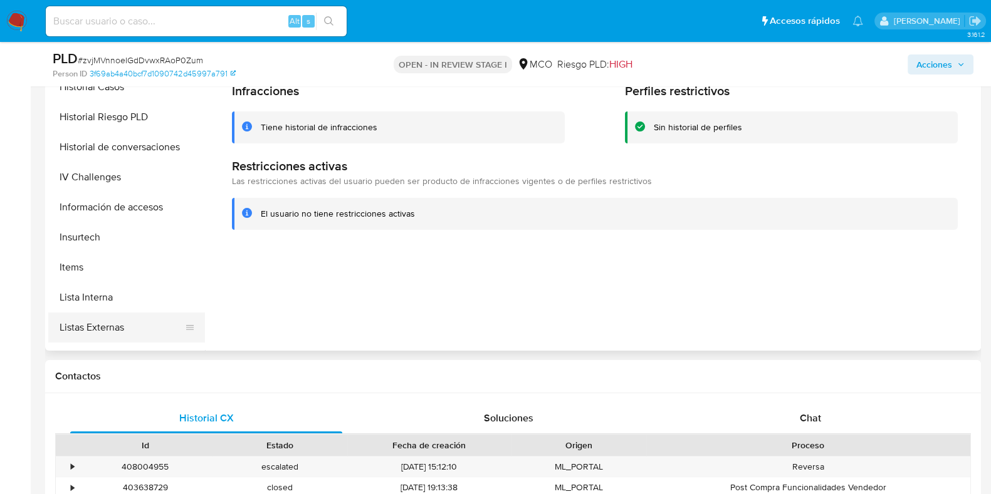
scroll to position [382, 0]
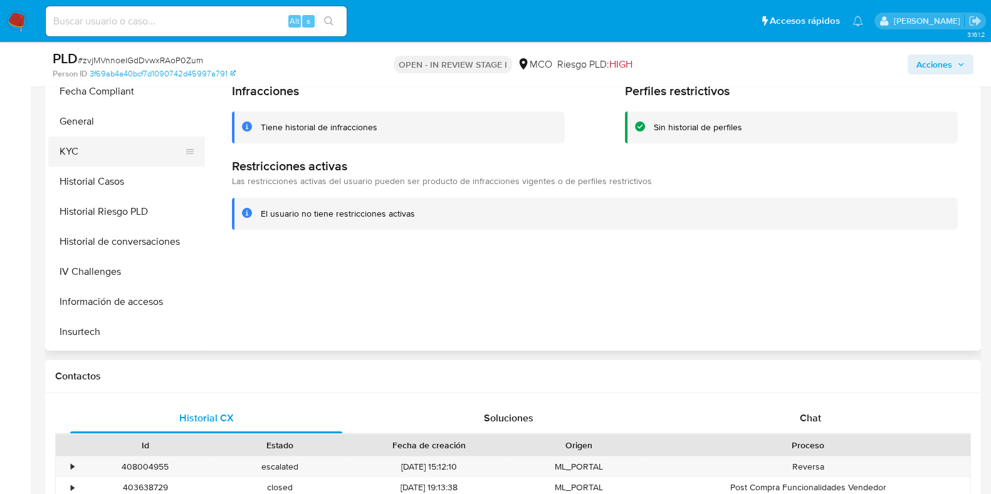
click at [82, 140] on button "KYC" at bounding box center [121, 152] width 147 height 30
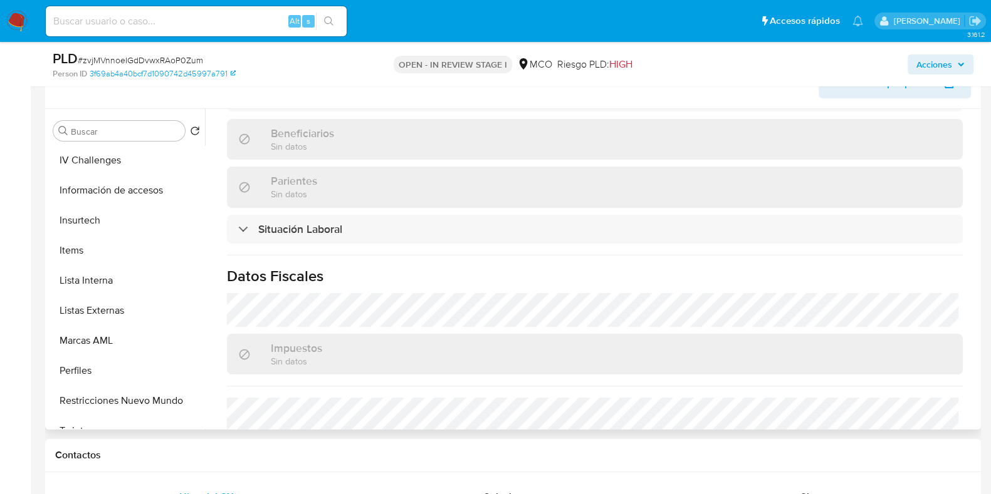
scroll to position [0, 0]
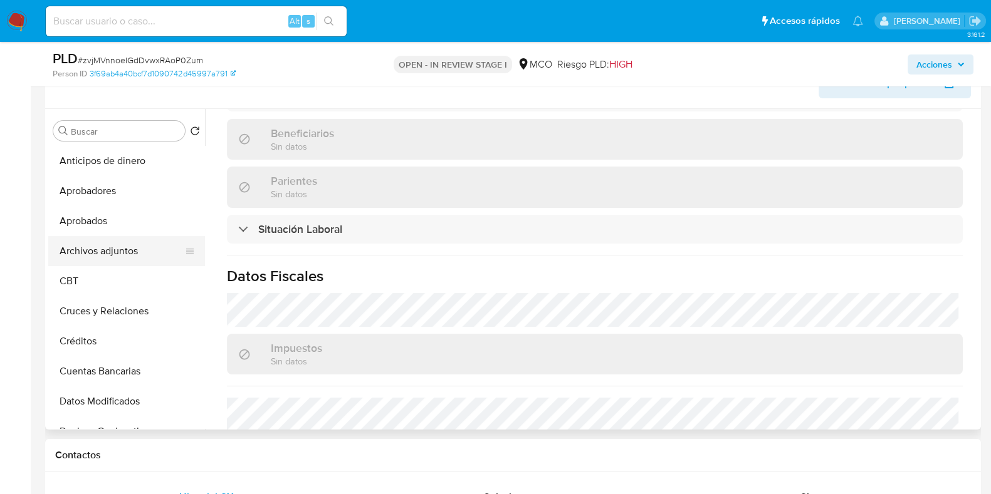
click at [90, 253] on button "Archivos adjuntos" at bounding box center [121, 251] width 147 height 30
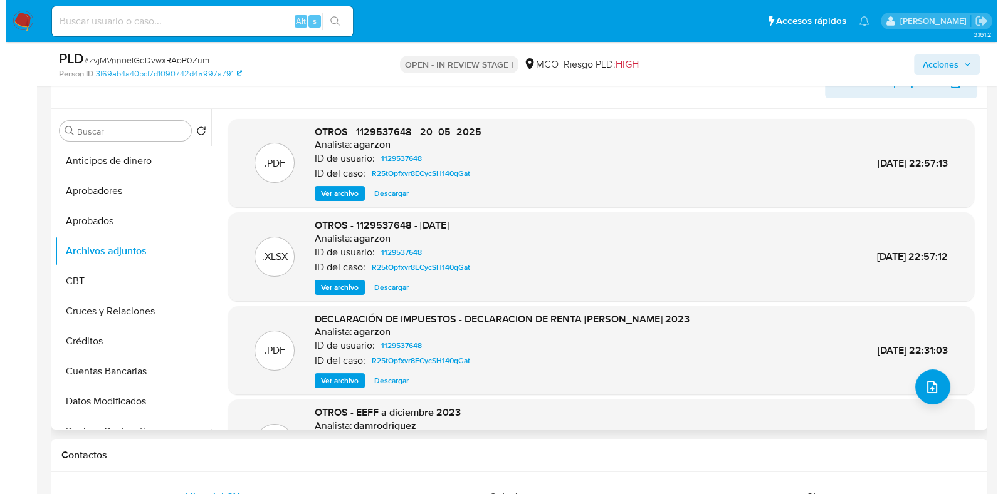
scroll to position [105, 0]
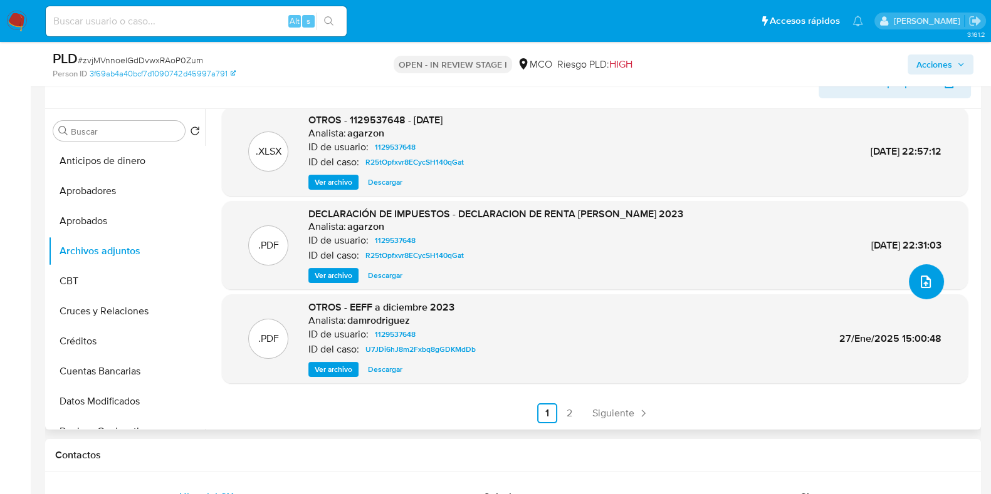
click at [923, 281] on icon "upload-file" at bounding box center [925, 281] width 15 height 15
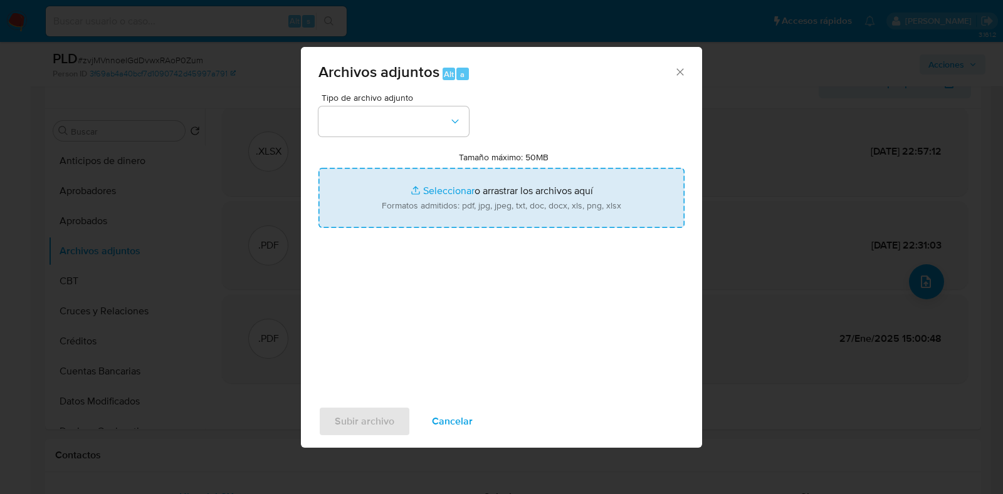
click at [466, 198] on input "Tamaño máximo: 50MB Seleccionar archivos" at bounding box center [501, 198] width 366 height 60
type input "C:\fakepath\1129537648 - 25_09_2025.pdf"
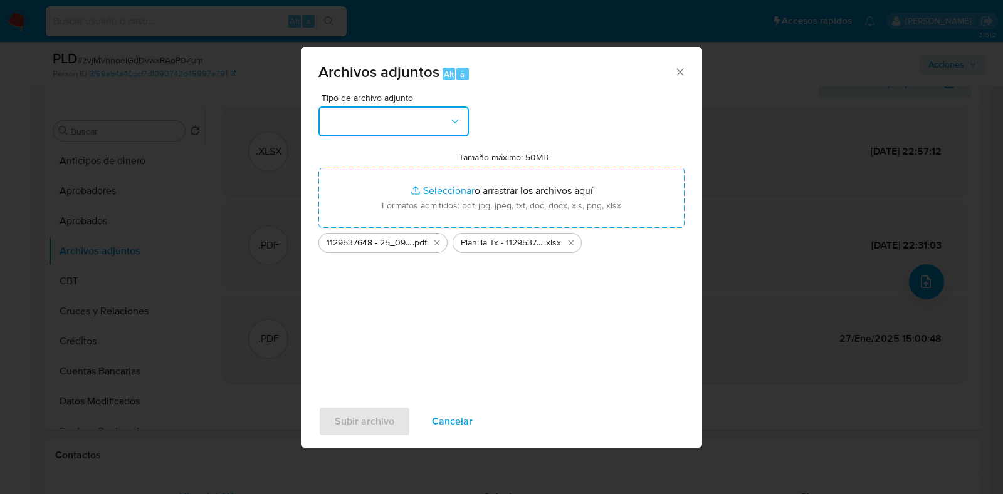
drag, startPoint x: 414, startPoint y: 128, endPoint x: 377, endPoint y: 131, distance: 37.1
click at [377, 131] on button "button" at bounding box center [393, 122] width 150 height 30
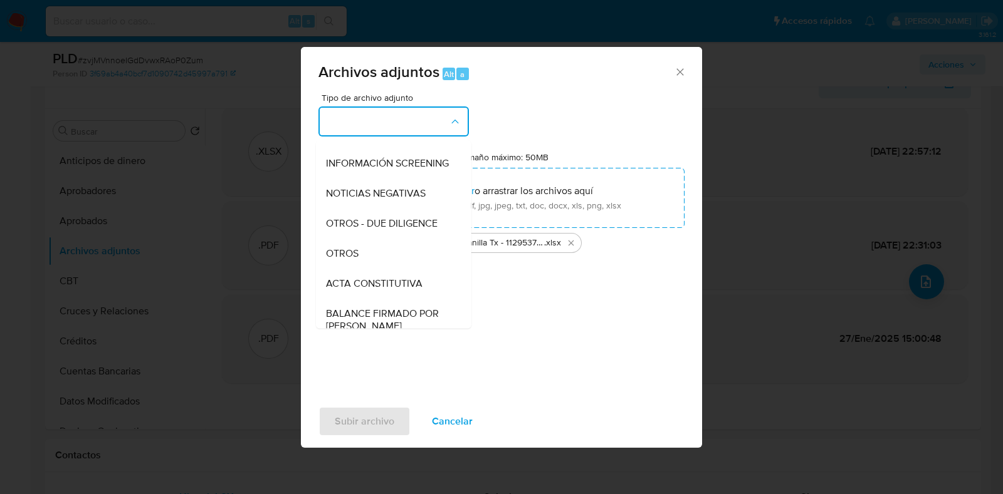
scroll to position [114, 0]
click at [357, 255] on div "OTROS" at bounding box center [390, 252] width 128 height 30
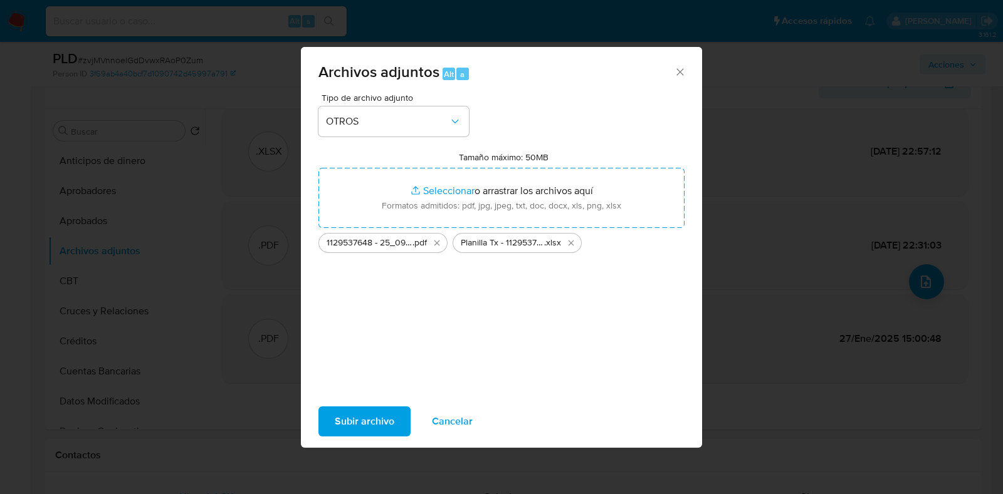
click at [348, 426] on span "Subir archivo" at bounding box center [365, 422] width 60 height 28
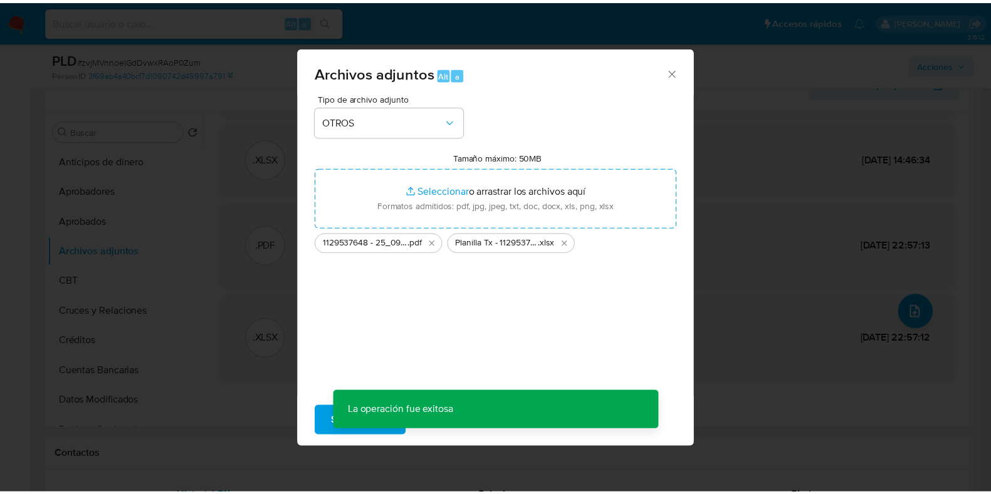
scroll to position [75, 0]
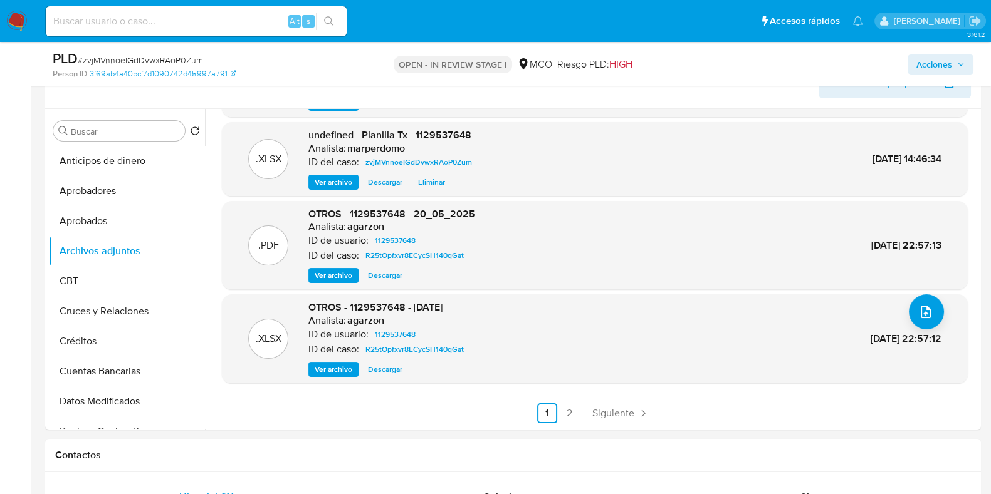
click at [933, 66] on span "Acciones" at bounding box center [934, 65] width 36 height 20
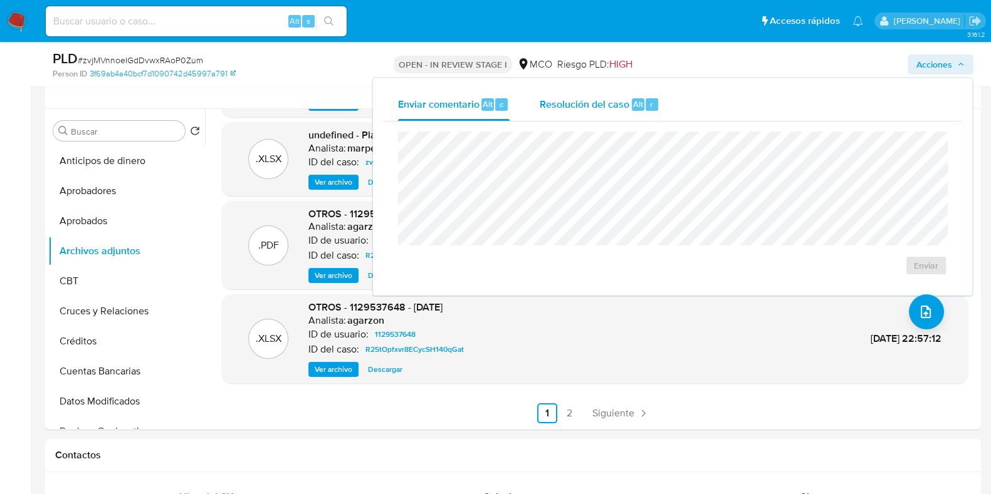
click at [601, 102] on span "Resolución del caso" at bounding box center [584, 103] width 90 height 14
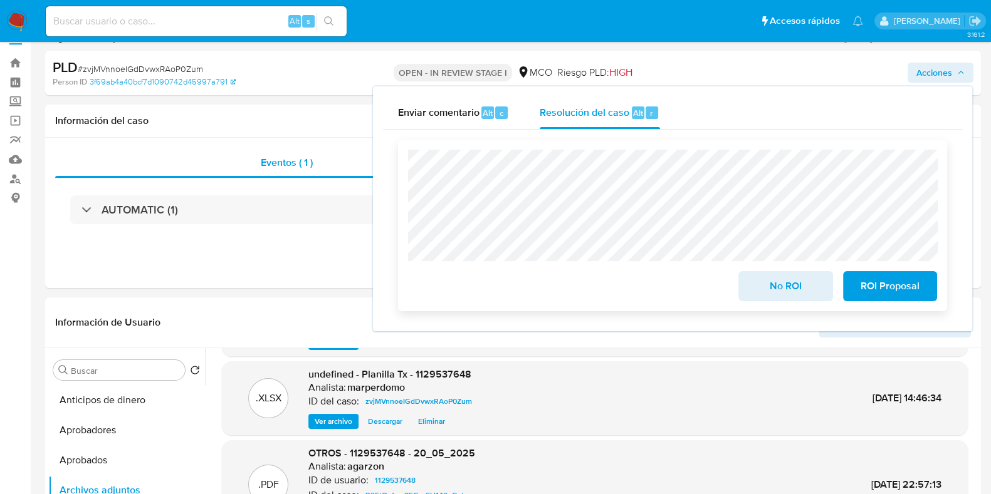
scroll to position [0, 0]
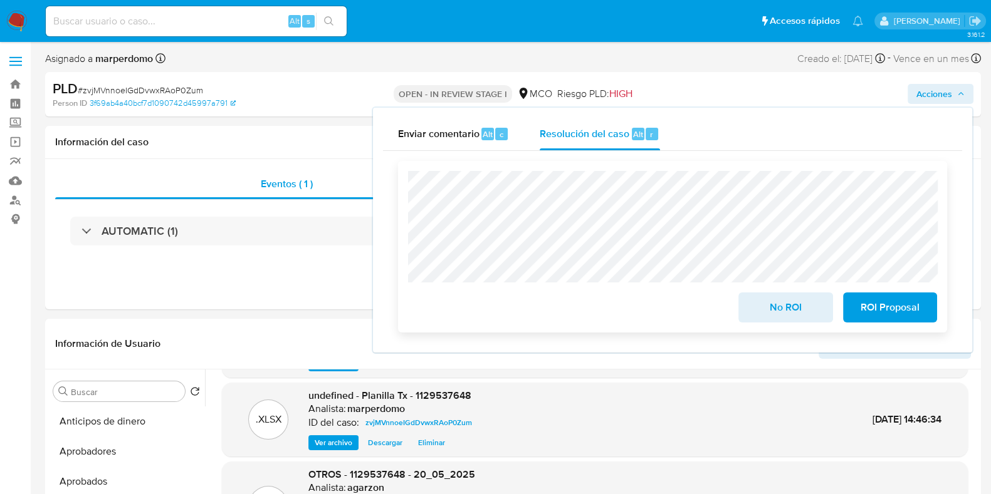
click at [783, 311] on span "No ROI" at bounding box center [784, 308] width 61 height 28
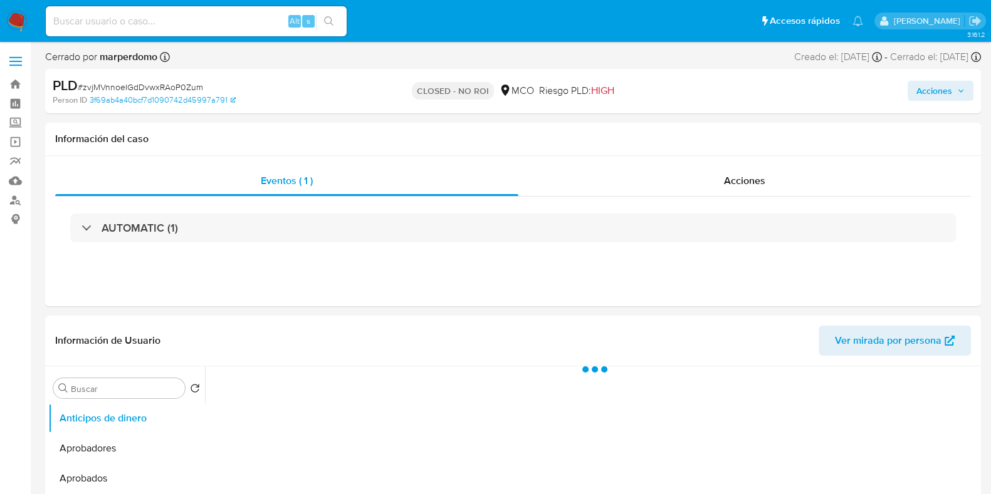
select select "10"
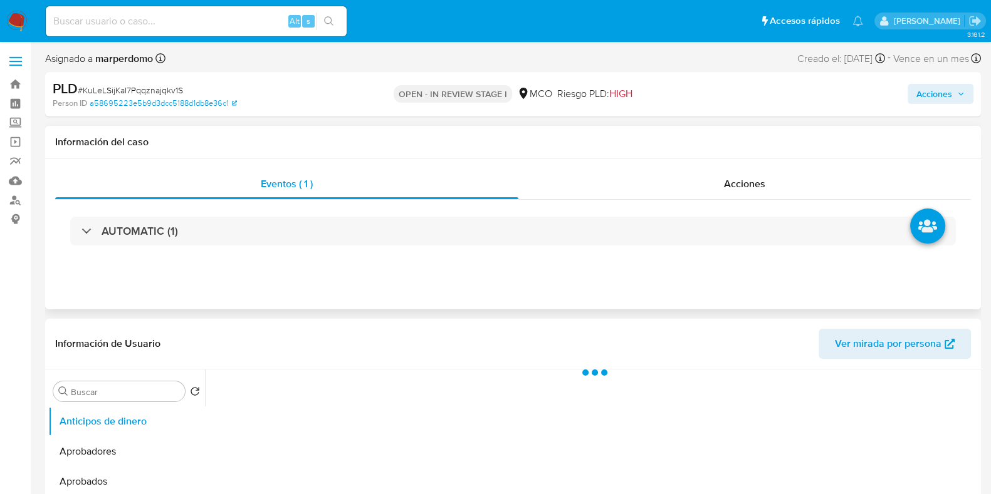
select select "10"
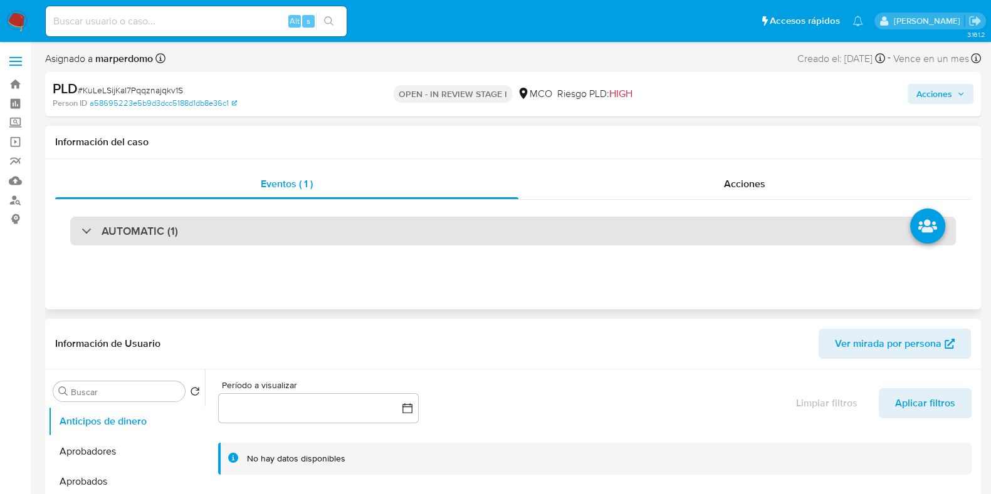
click at [677, 237] on div "AUTOMATIC (1)" at bounding box center [512, 231] width 885 height 29
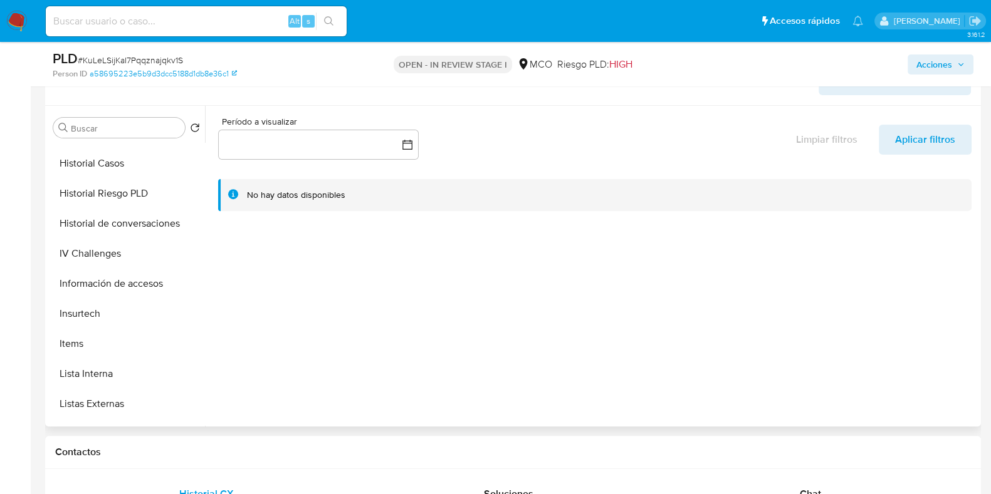
scroll to position [477, 0]
click at [91, 162] on button "Historial Casos" at bounding box center [121, 162] width 147 height 30
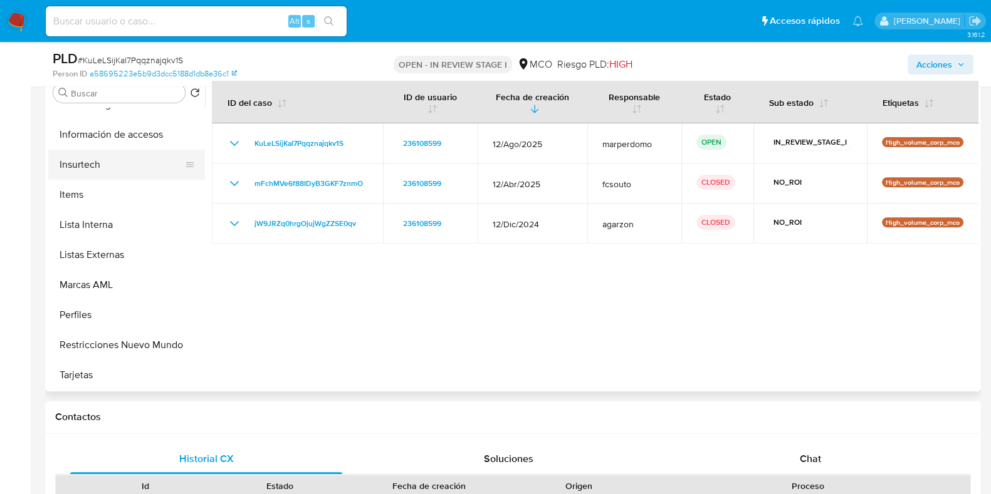
scroll to position [595, 0]
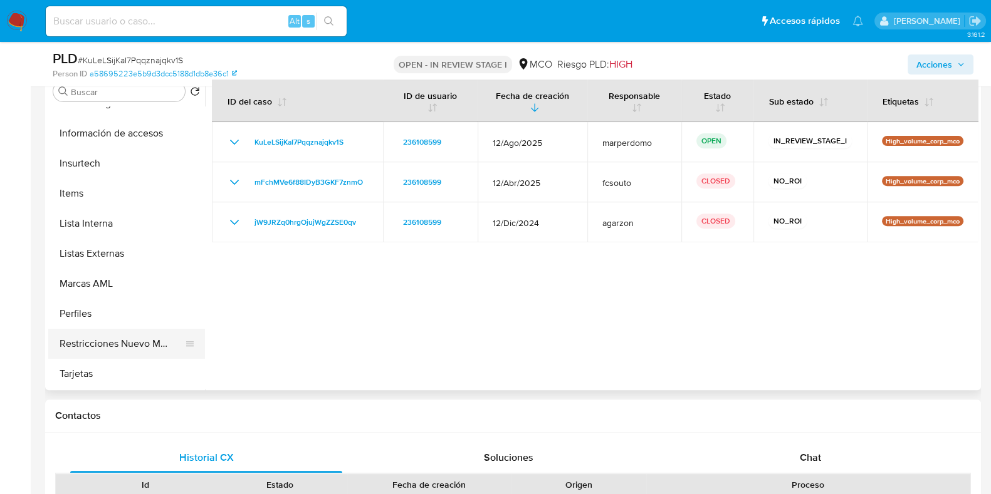
click at [145, 344] on button "Restricciones Nuevo Mundo" at bounding box center [121, 344] width 147 height 30
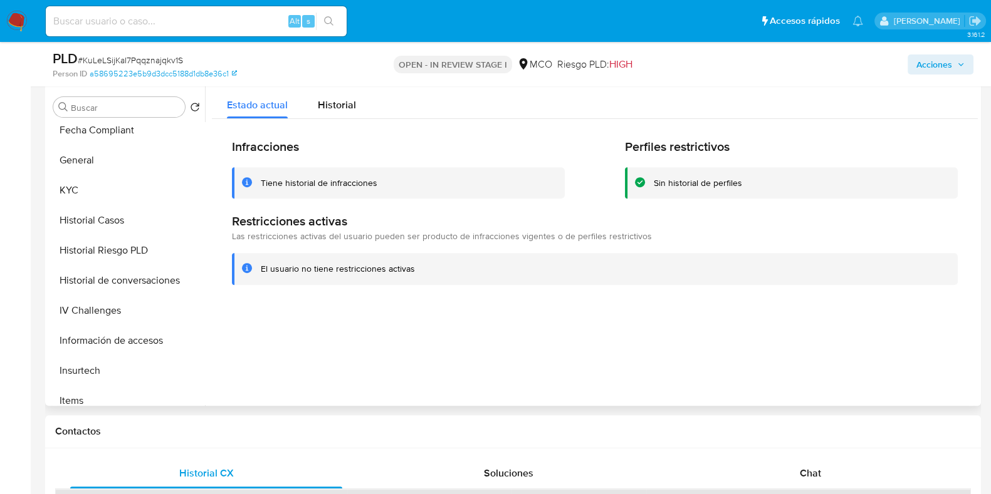
scroll to position [381, 0]
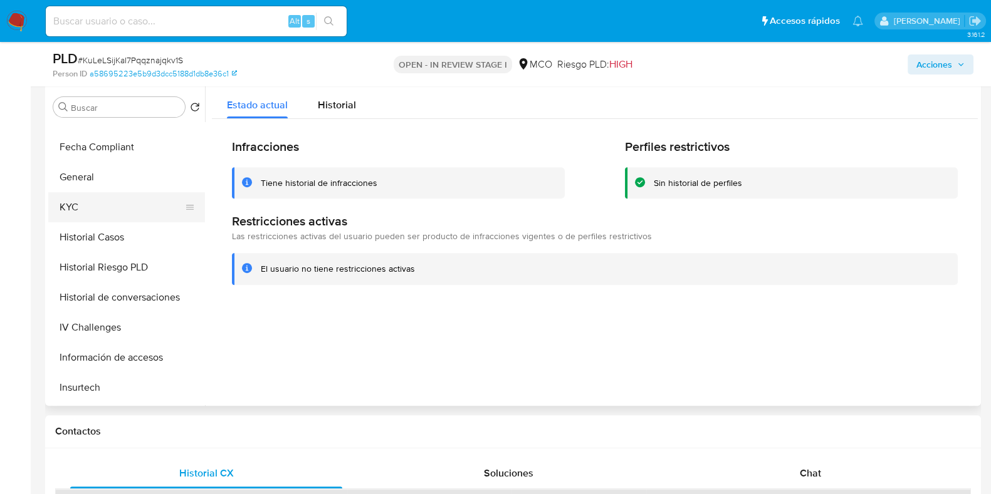
click at [75, 205] on button "KYC" at bounding box center [121, 207] width 147 height 30
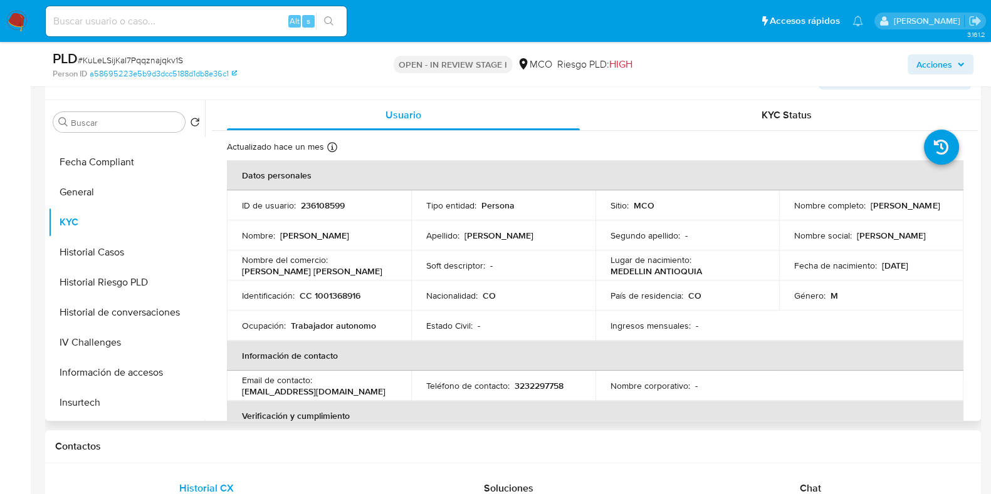
drag, startPoint x: 238, startPoint y: 268, endPoint x: 288, endPoint y: 277, distance: 51.0
click at [288, 277] on td "Nombre del comercio : HOYOS DUQUE WILINGTHON ALBERTO" at bounding box center [319, 266] width 184 height 30
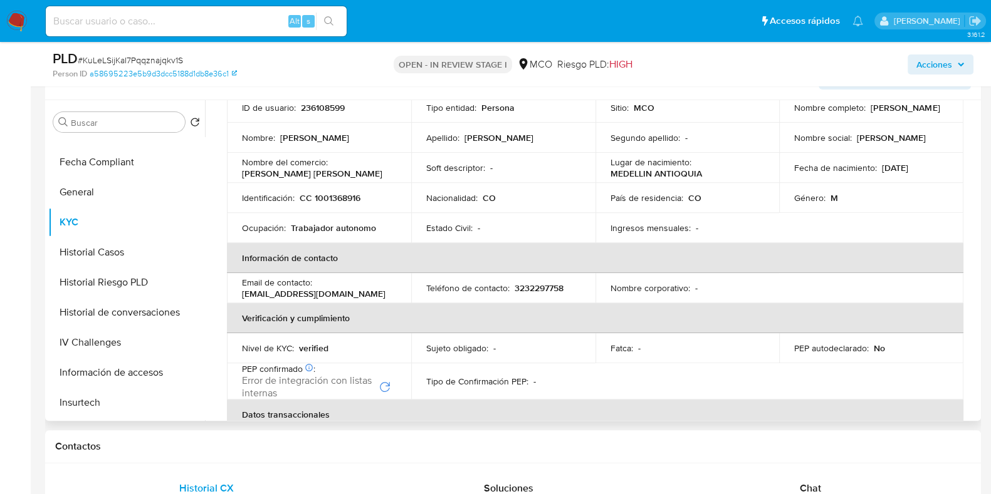
scroll to position [97, 0]
copy p "HOYOS DUQUE WILINGTHON ALBERTO"
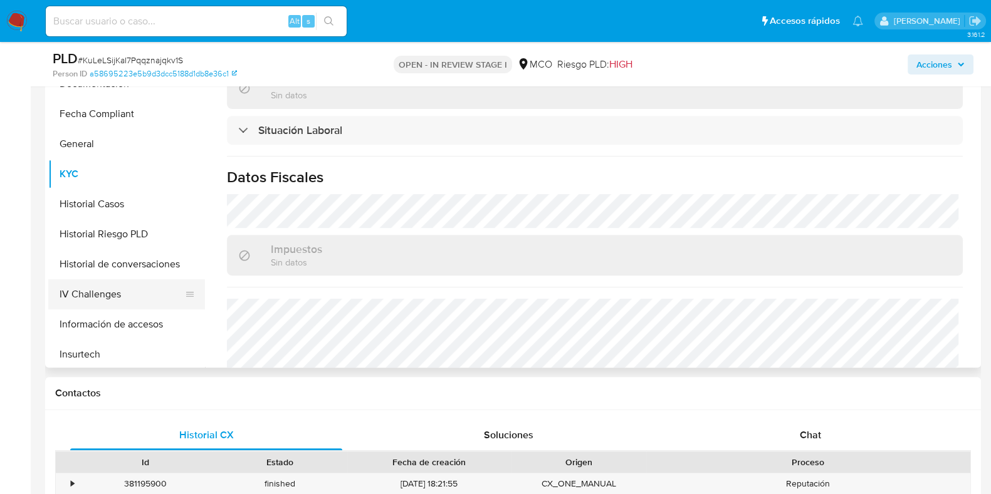
scroll to position [377, 0]
click at [83, 207] on button "Historial Casos" at bounding box center [121, 204] width 147 height 30
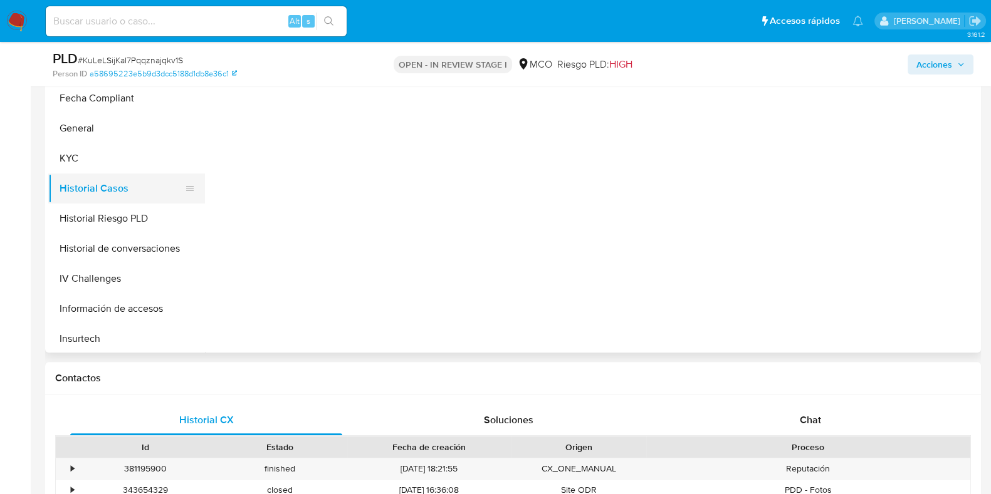
scroll to position [0, 0]
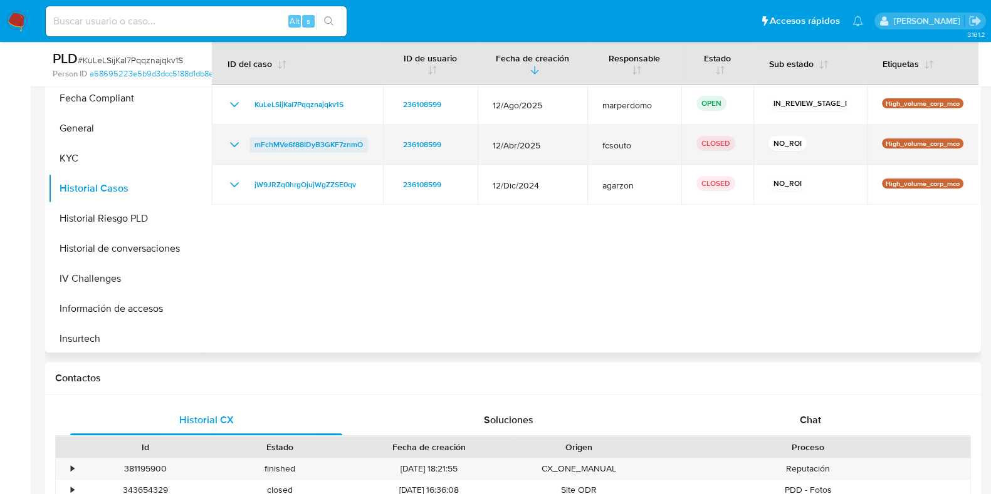
click at [316, 149] on span "mFchMVe6f88IDyB3GKF7znmO" at bounding box center [308, 144] width 108 height 15
click at [232, 142] on icon "Mostrar/Ocultar" at bounding box center [234, 144] width 15 height 15
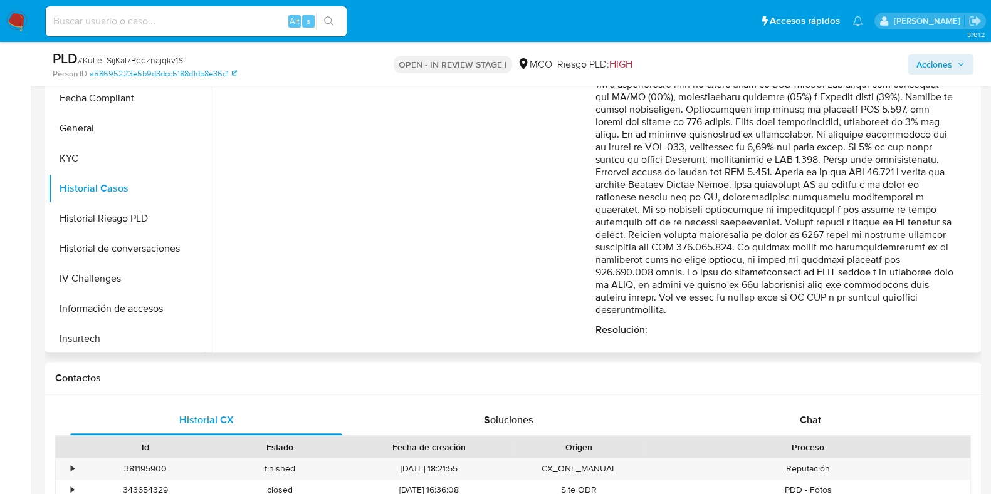
scroll to position [233, 0]
drag, startPoint x: 627, startPoint y: 232, endPoint x: 736, endPoint y: 298, distance: 126.8
click at [736, 298] on p "Comentario :" at bounding box center [774, 133] width 358 height 363
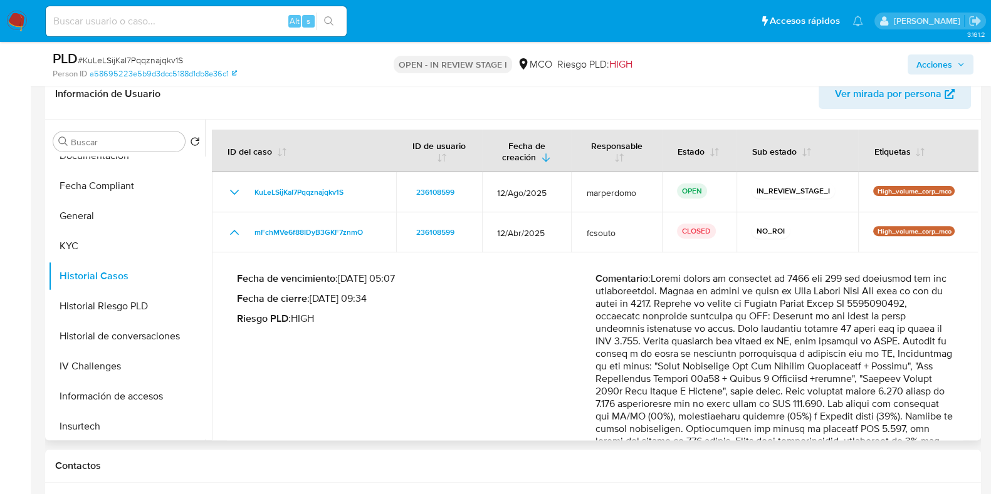
scroll to position [543, 0]
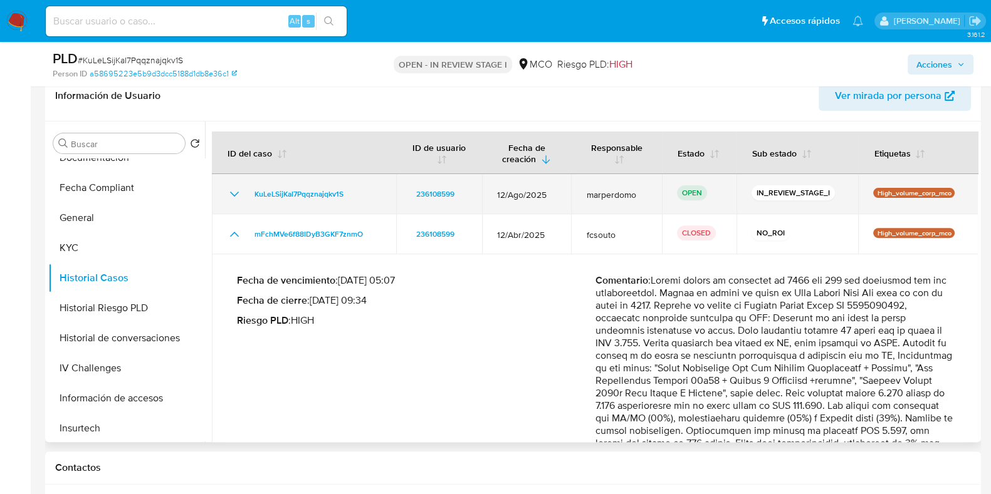
click at [231, 192] on icon "Mostrar/Ocultar" at bounding box center [234, 194] width 15 height 15
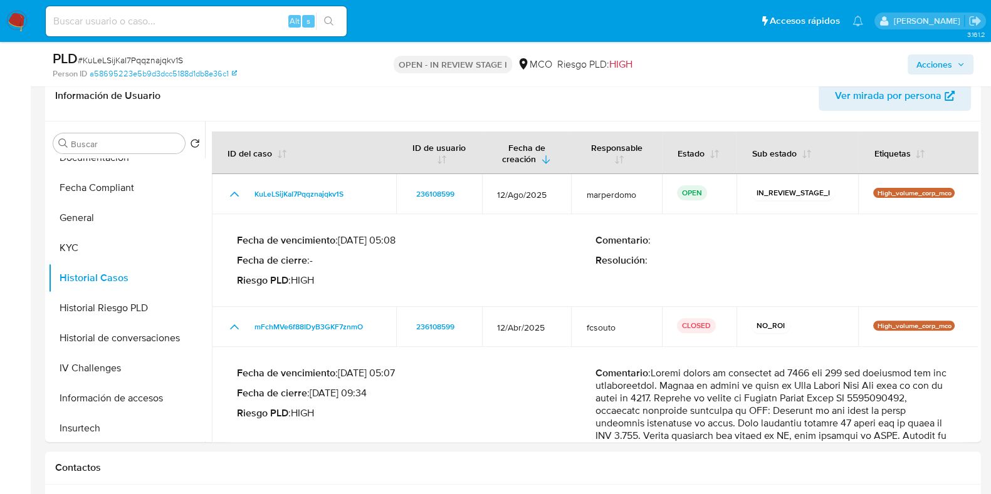
click at [937, 66] on span "Acciones" at bounding box center [934, 65] width 36 height 20
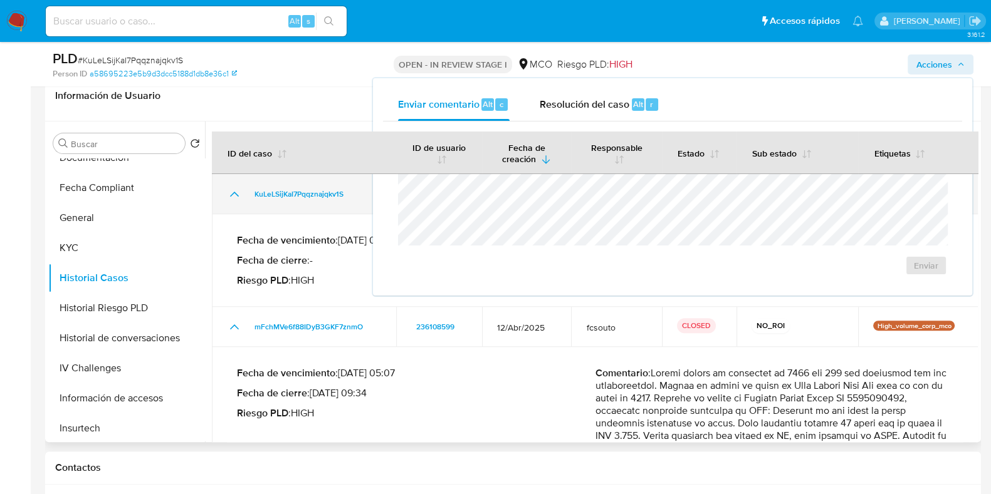
click at [326, 212] on td "KuLeLSijKaI7Pqqznajqkv1S" at bounding box center [304, 194] width 184 height 40
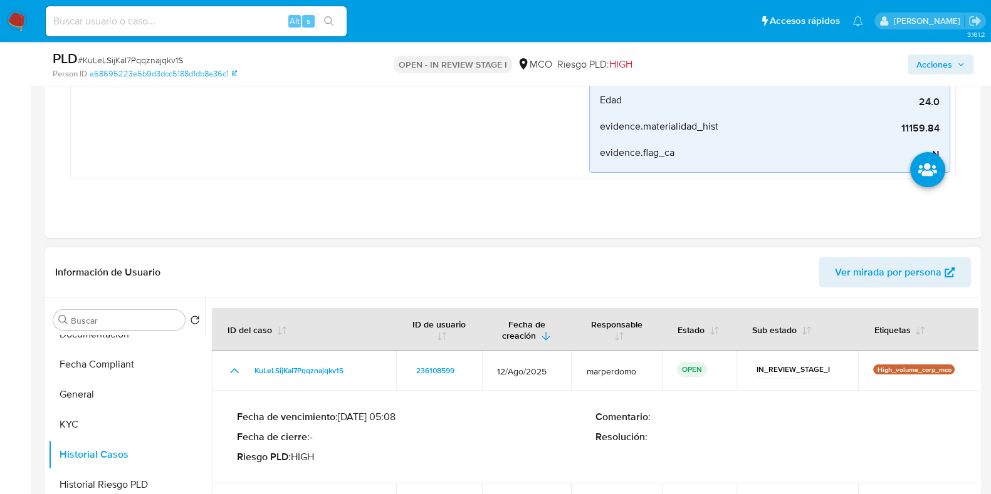
scroll to position [336, 0]
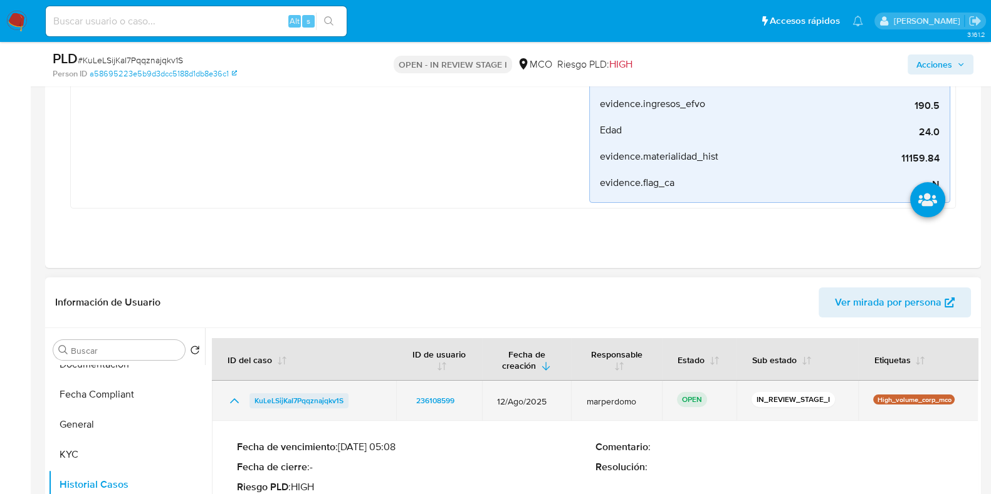
click at [295, 397] on span "KuLeLSijKaI7Pqqznajqkv1S" at bounding box center [298, 400] width 89 height 15
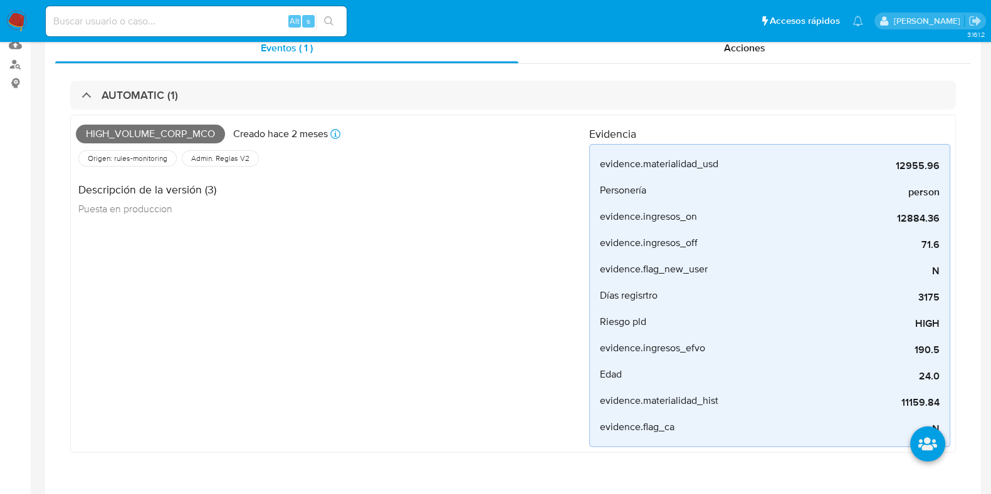
scroll to position [0, 0]
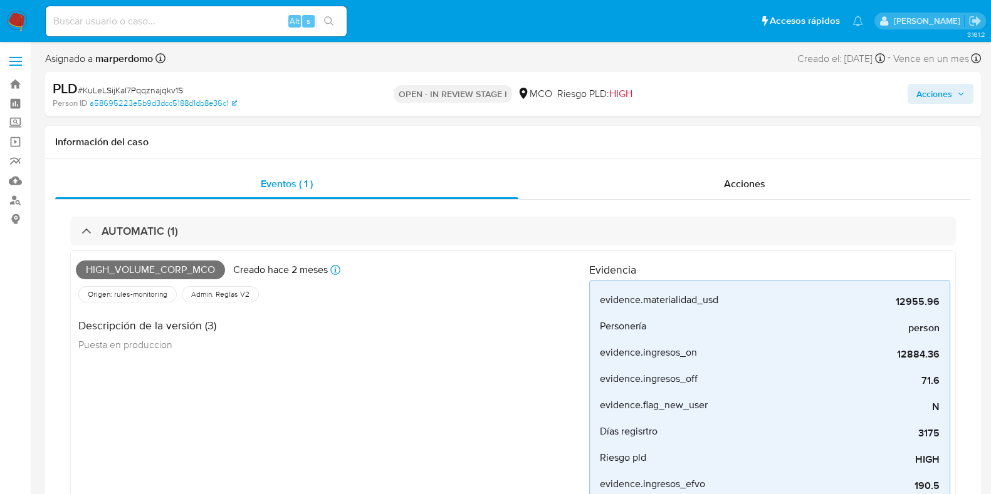
click at [947, 95] on span "Acciones" at bounding box center [934, 94] width 36 height 20
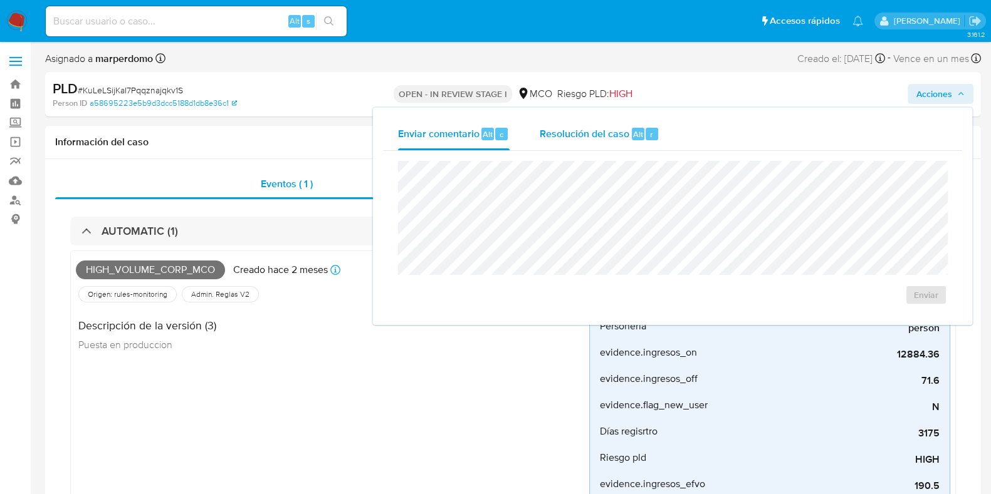
click at [602, 120] on div "Resolución del caso Alt r" at bounding box center [599, 134] width 120 height 33
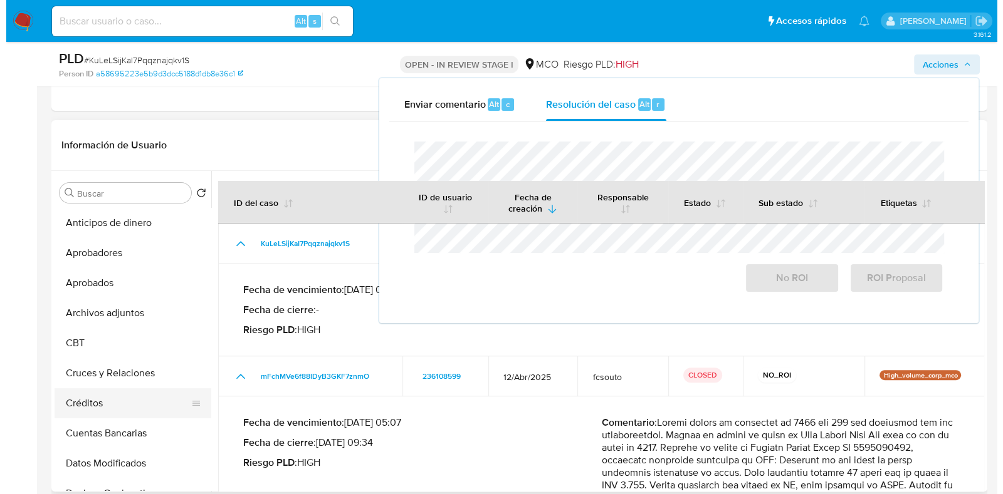
scroll to position [3, 0]
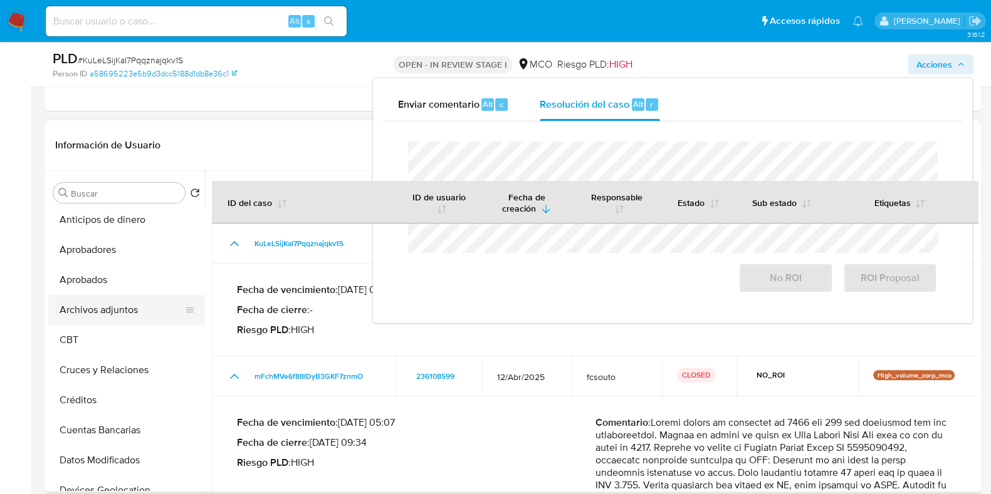
click at [103, 321] on button "Archivos adjuntos" at bounding box center [121, 310] width 147 height 30
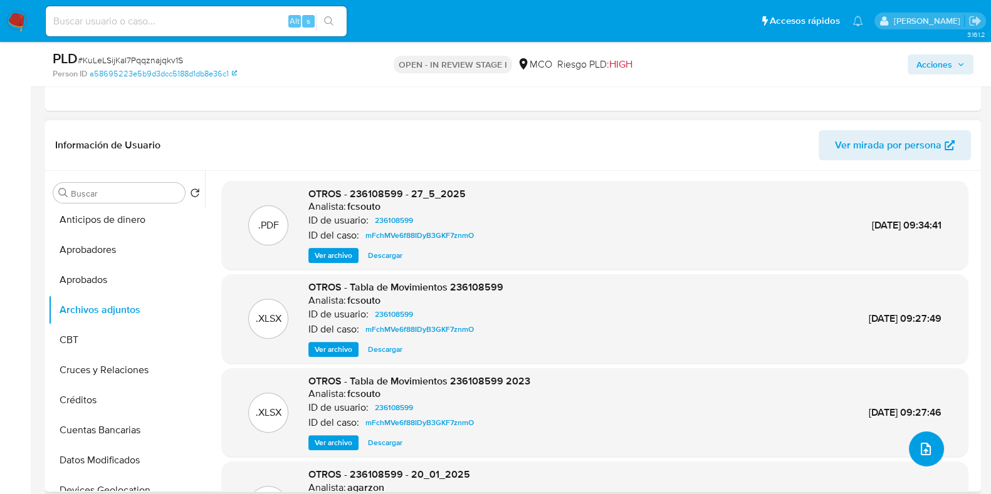
click at [918, 443] on icon "upload-file" at bounding box center [925, 449] width 15 height 15
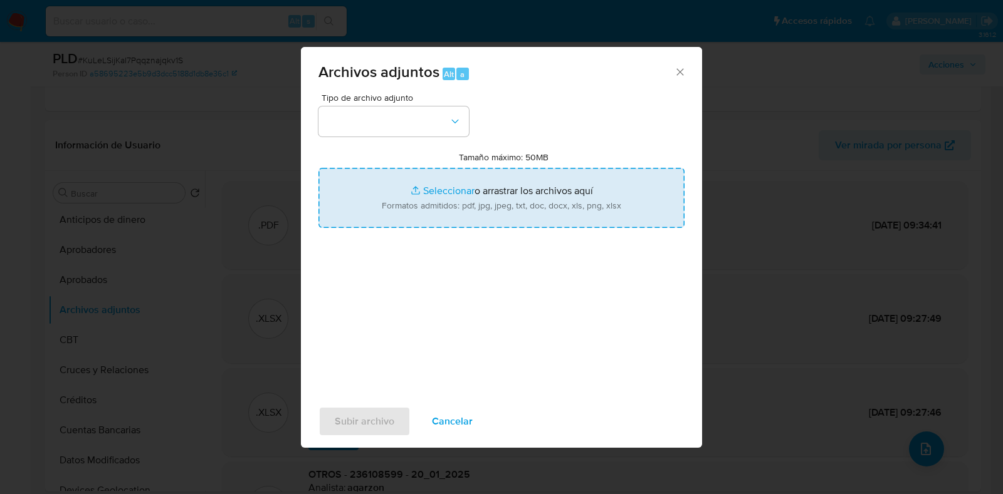
click at [454, 173] on input "Tamaño máximo: 50MB Seleccionar archivos" at bounding box center [501, 198] width 366 height 60
type input "C:\fakepath\236108599 - 29_09_2025.pdf"
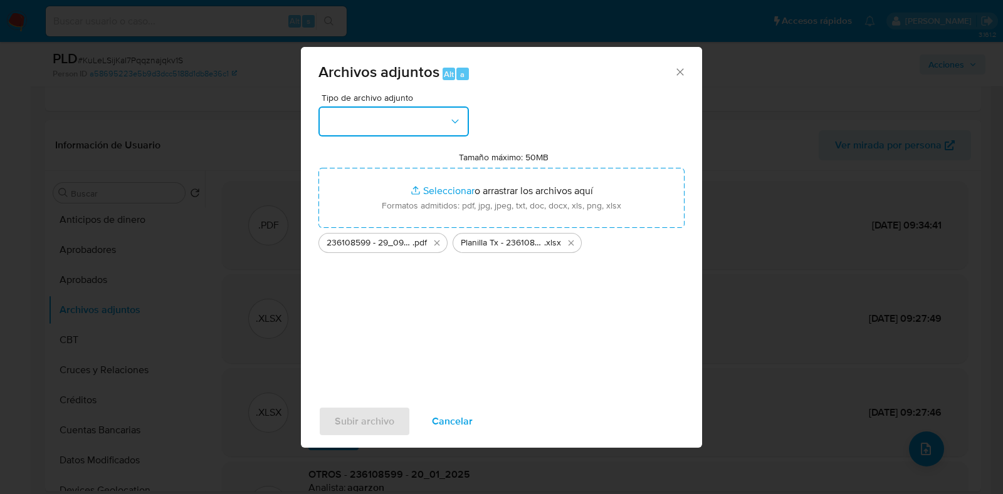
click at [378, 130] on button "button" at bounding box center [393, 122] width 150 height 30
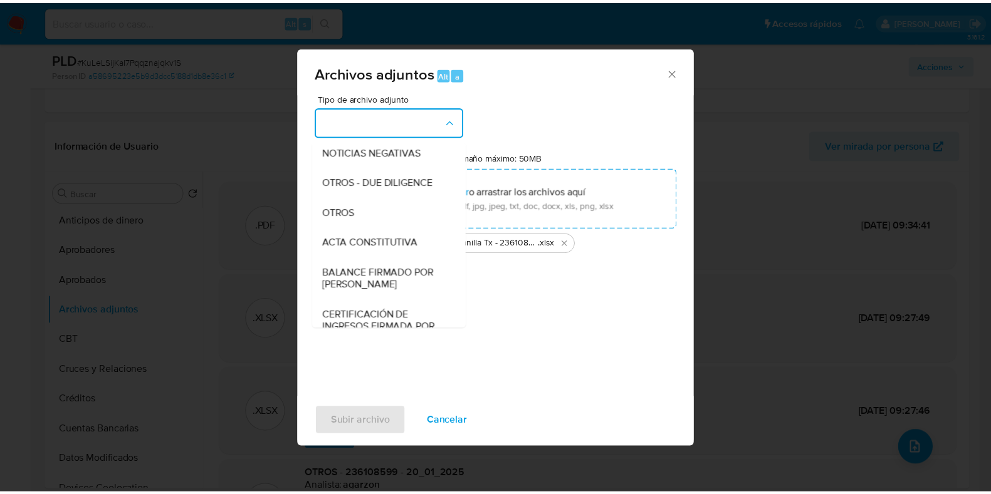
scroll to position [169, 0]
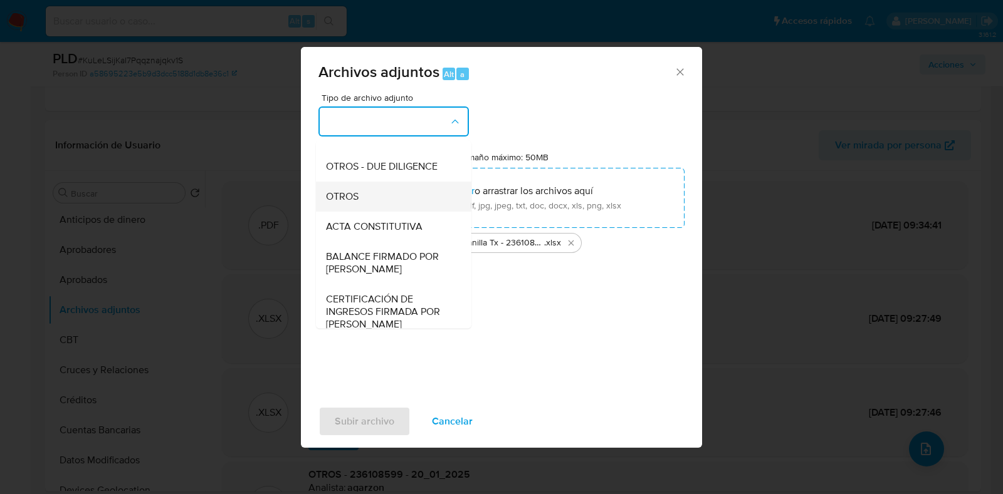
click at [378, 212] on div "OTROS" at bounding box center [390, 197] width 128 height 30
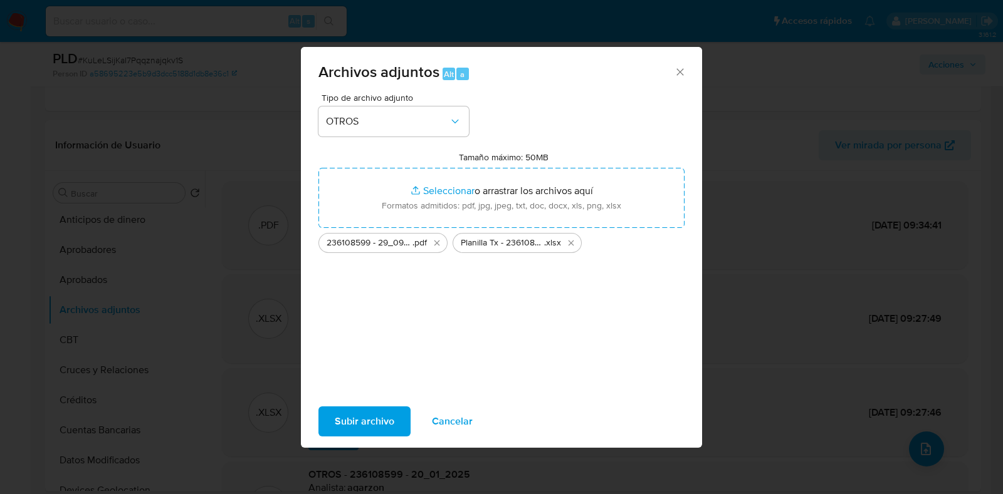
click at [375, 424] on span "Subir archivo" at bounding box center [365, 422] width 60 height 28
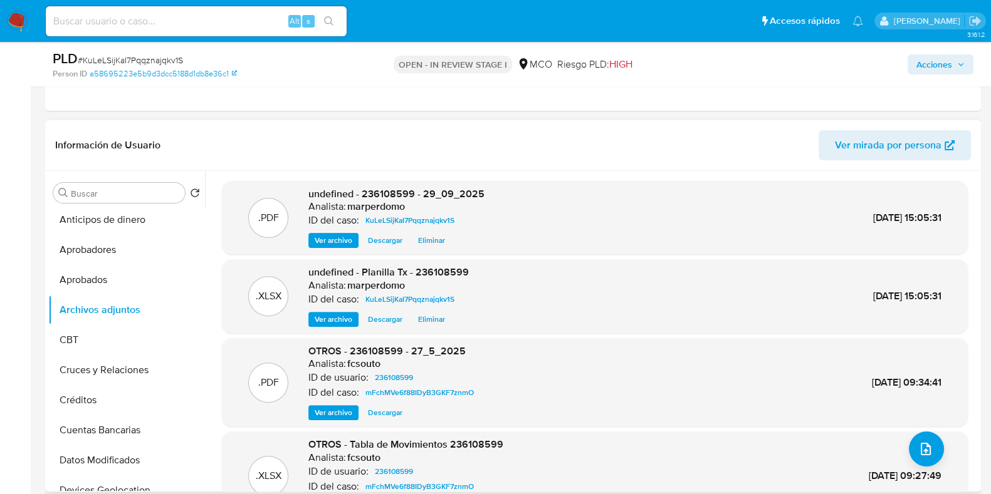
click at [490, 120] on div "Información de Usuario Ver mirada por persona" at bounding box center [512, 145] width 935 height 51
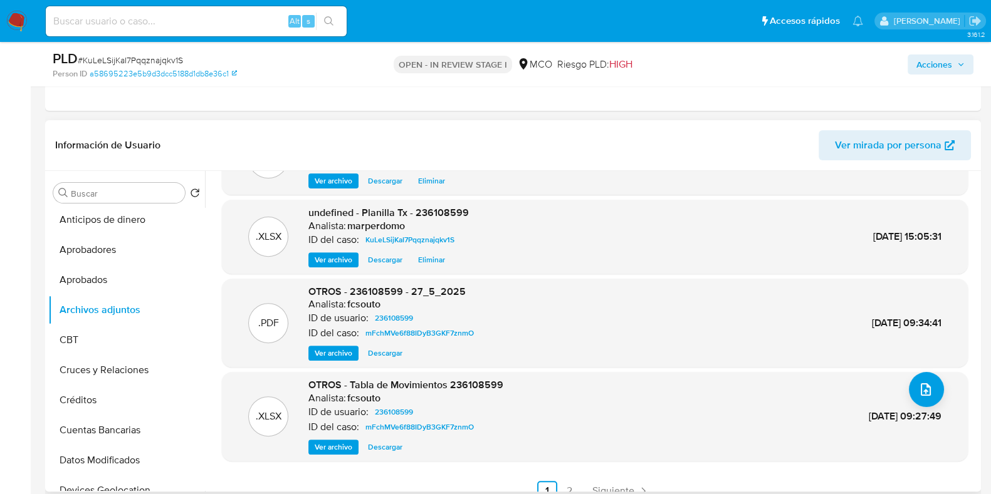
scroll to position [0, 0]
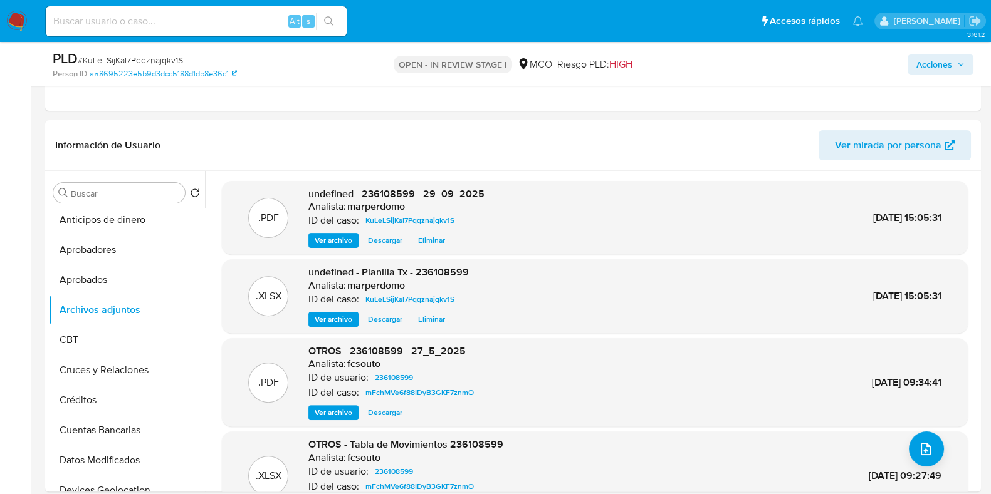
click at [931, 67] on span "Acciones" at bounding box center [934, 65] width 36 height 20
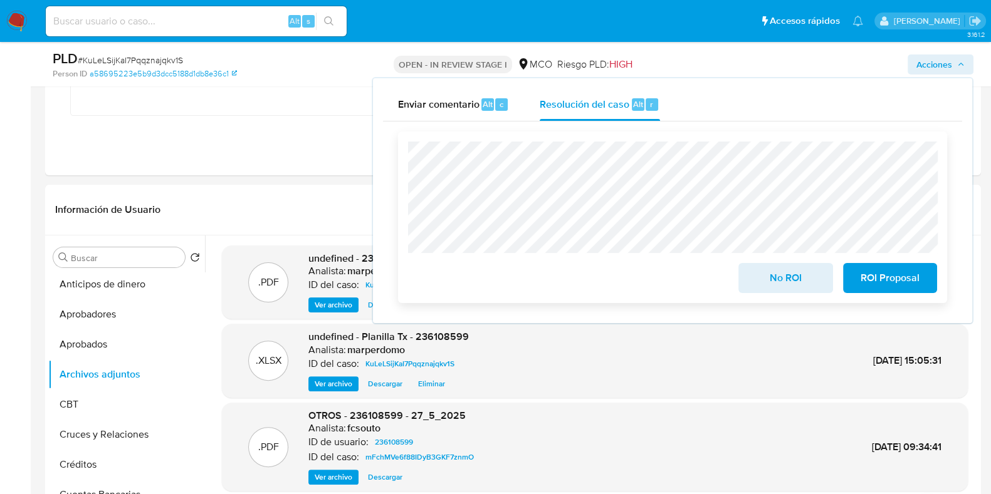
scroll to position [424, 0]
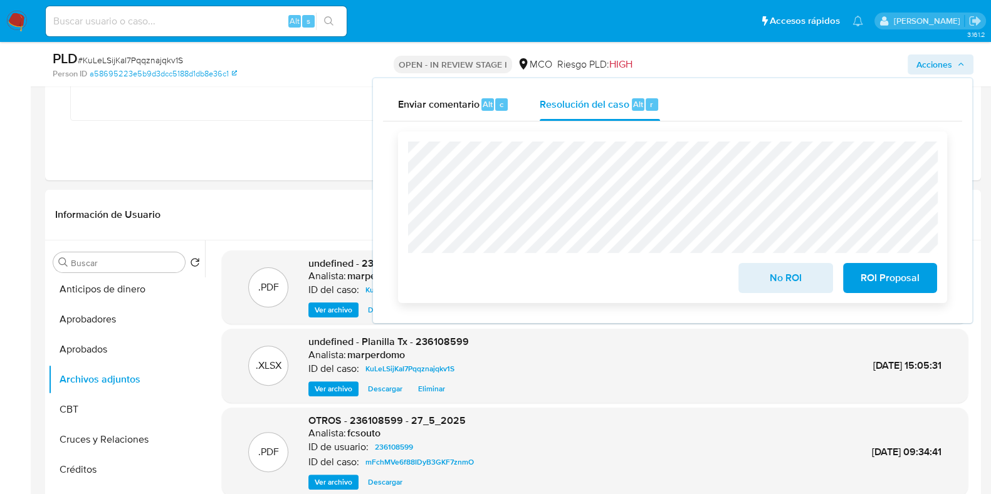
click at [791, 282] on span "No ROI" at bounding box center [784, 278] width 61 height 28
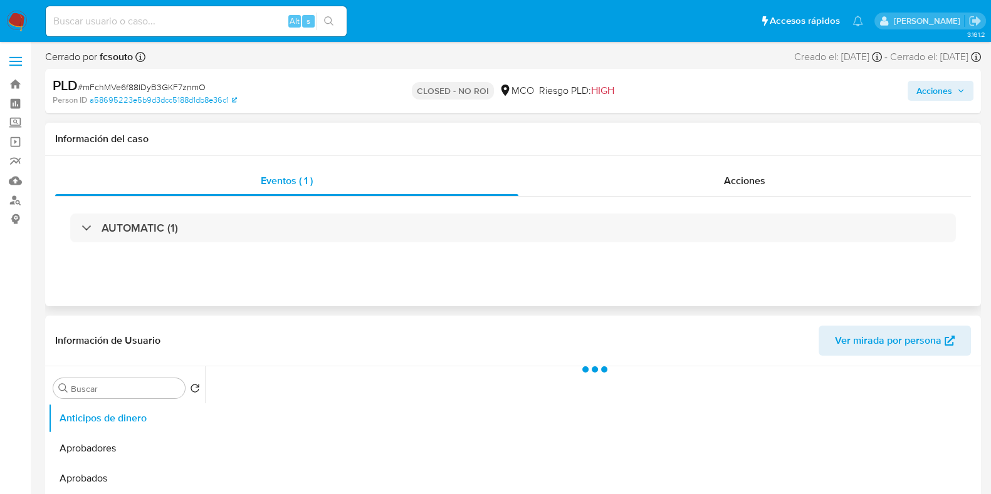
click at [729, 197] on div "AUTOMATIC (1)" at bounding box center [512, 228] width 915 height 63
select select "10"
click at [725, 184] on span "Acciones" at bounding box center [744, 181] width 41 height 14
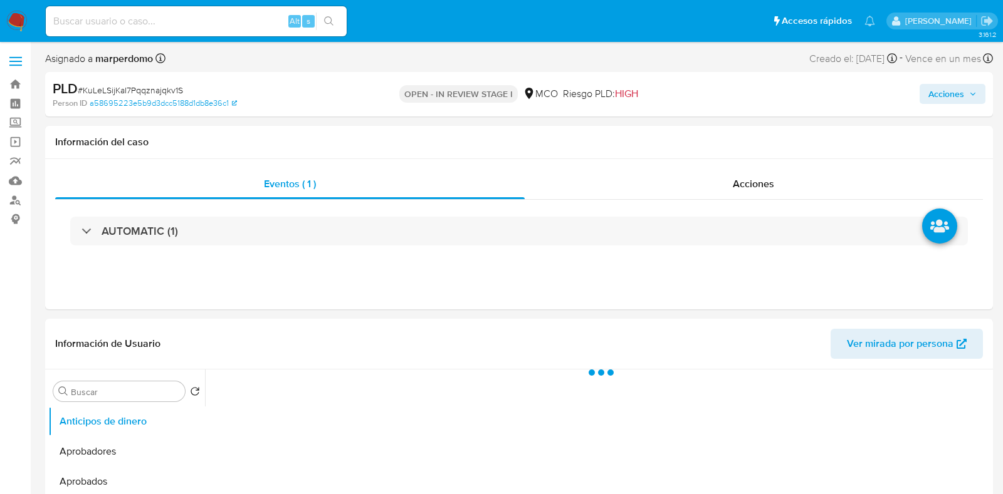
select select "10"
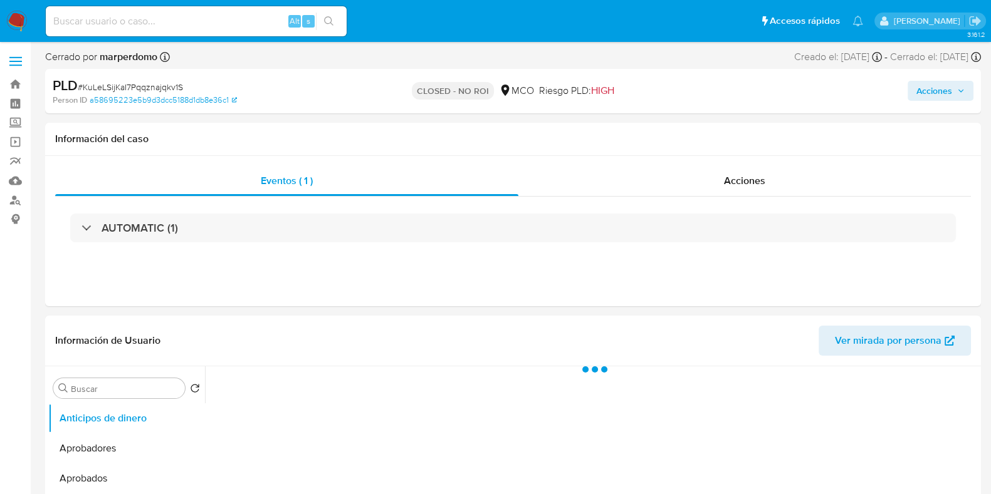
select select "10"
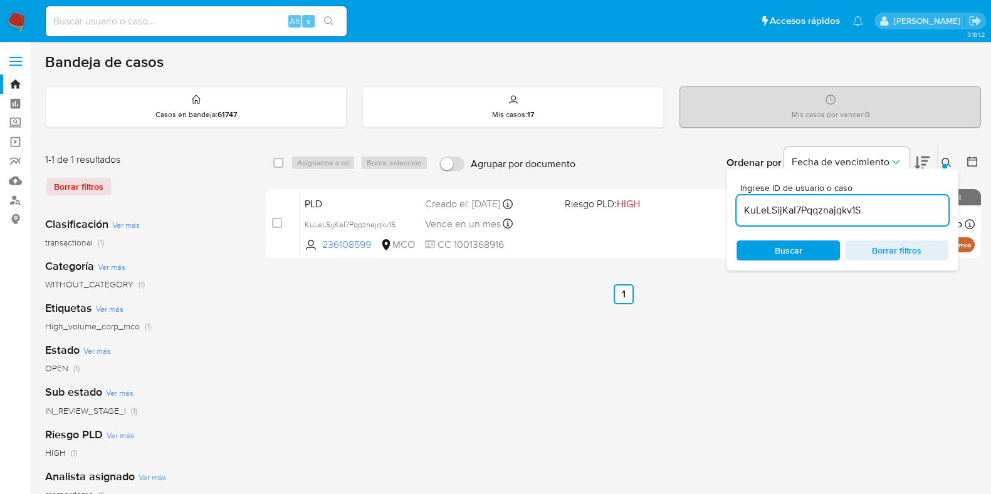
click at [808, 213] on input "KuLeLSijKaI7Pqqznajqkv1S" at bounding box center [842, 210] width 212 height 16
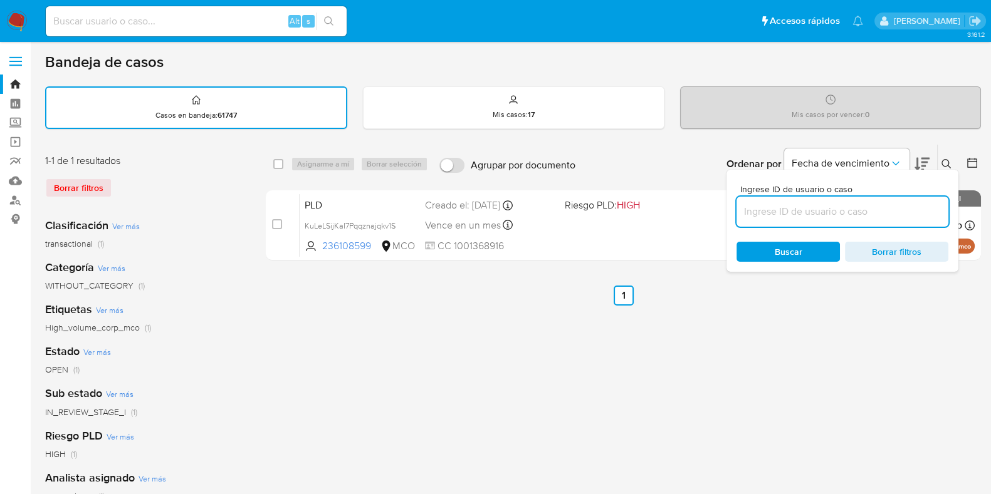
click at [808, 213] on input at bounding box center [842, 212] width 212 height 16
paste input "JwxwWZdtAb1DlGYTpvhojl5H"
type input "JwxwWZdtAb1DlGYTpvhojl5H"
click at [755, 253] on span "Buscar" at bounding box center [788, 252] width 86 height 18
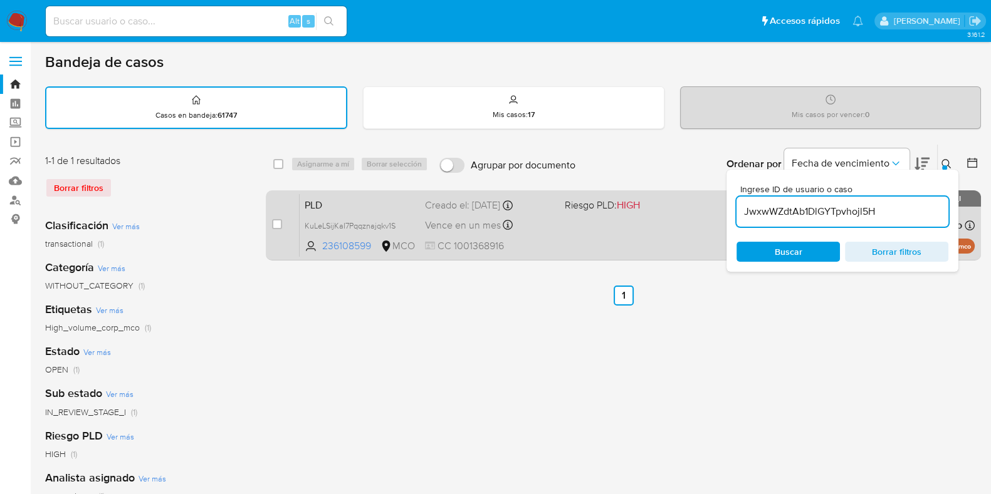
click at [368, 204] on span "PLD" at bounding box center [360, 204] width 110 height 16
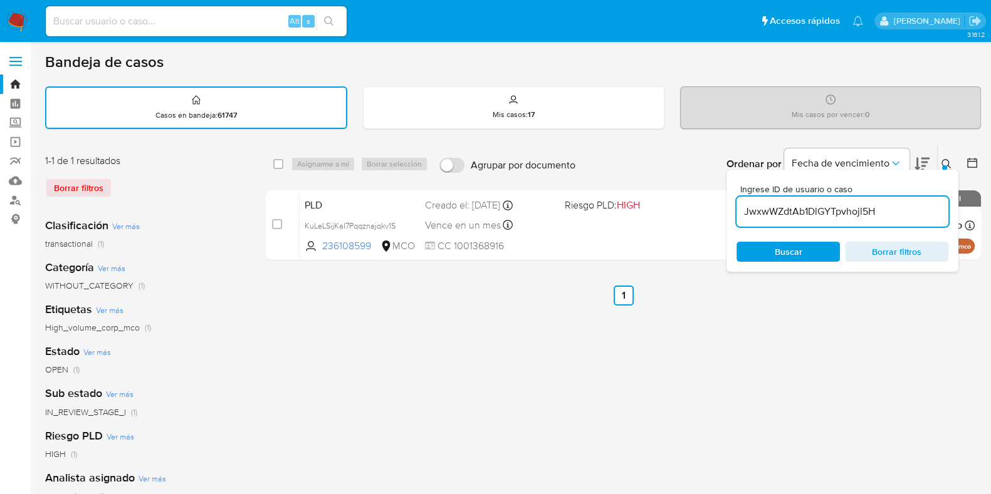
click at [764, 211] on input "JwxwWZdtAb1DlGYTpvhojl5H" at bounding box center [842, 212] width 212 height 16
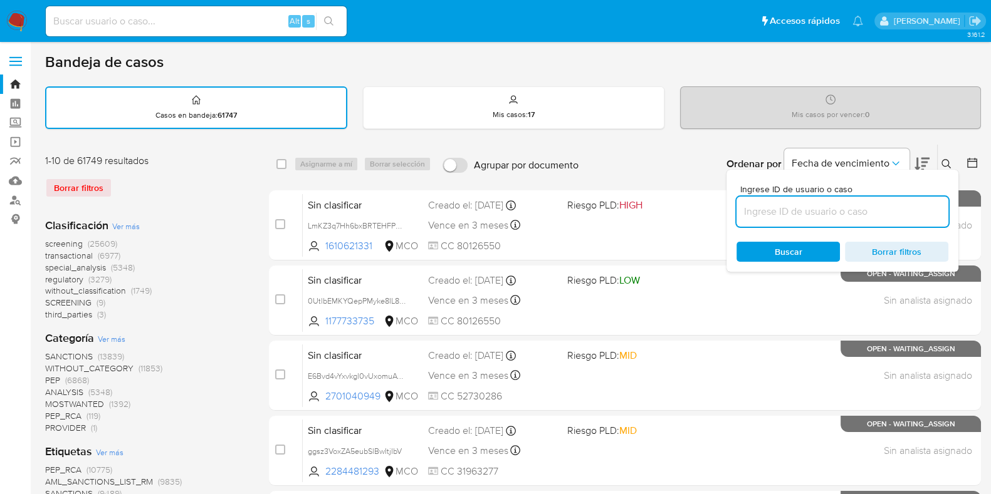
click at [764, 211] on input at bounding box center [842, 212] width 212 height 16
paste input "JwxwWZdtAb1DlGYTpvhojl5H"
type input "JwxwWZdtAb1DlGYTpvhojl5H"
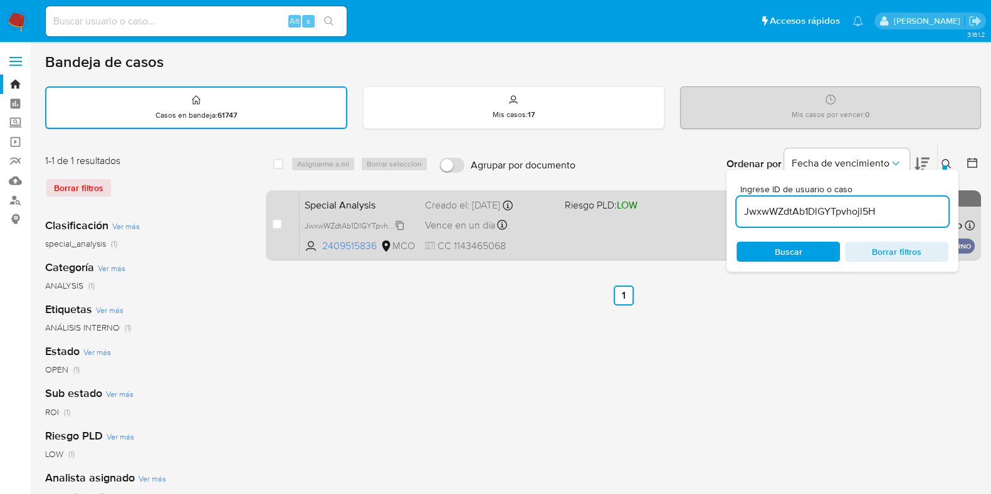
click at [391, 226] on span "JwxwWZdtAb1DlGYTpvhojl5H" at bounding box center [356, 225] width 102 height 14
click at [373, 201] on span "Special Analysis" at bounding box center [360, 204] width 110 height 16
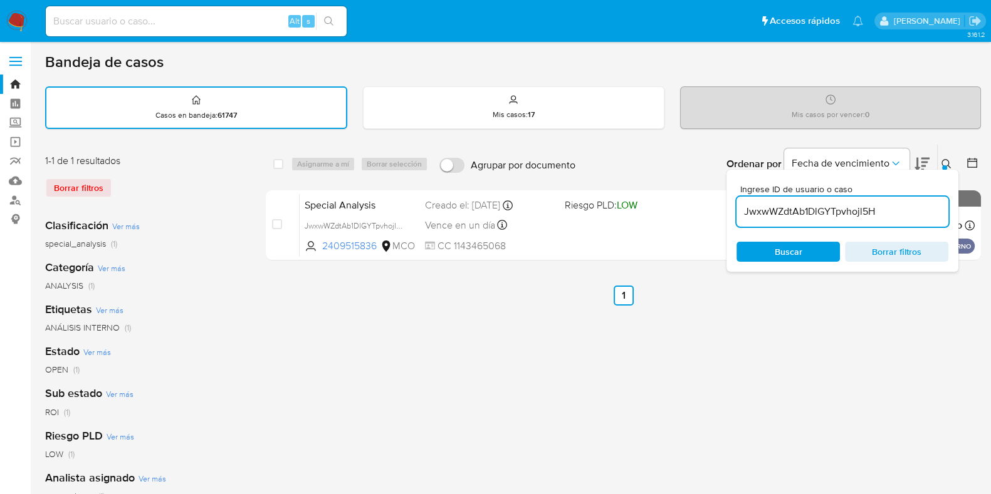
click at [893, 258] on span "Borrar filtros" at bounding box center [896, 252] width 86 height 18
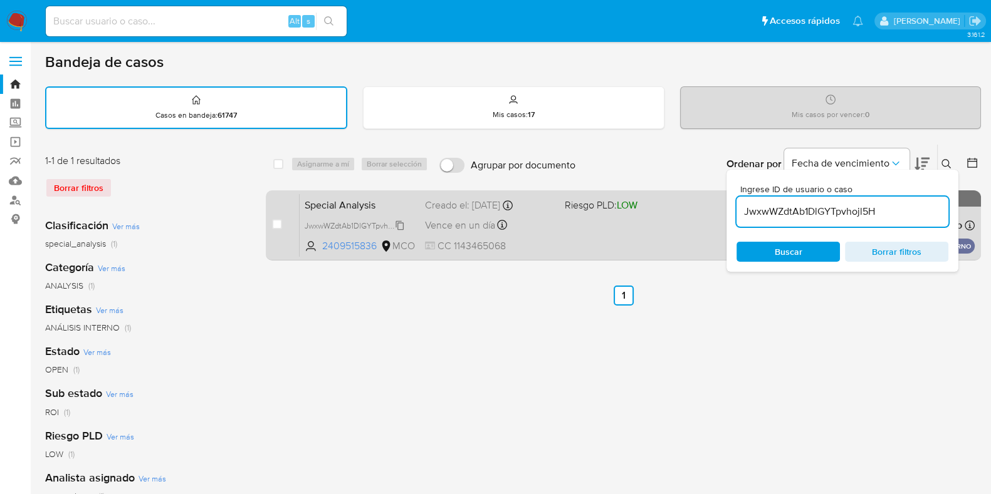
click at [352, 223] on span "JwxwWZdtAb1DlGYTpvhojl5H" at bounding box center [356, 225] width 102 height 14
click at [409, 200] on span "Special Analysis" at bounding box center [360, 204] width 110 height 16
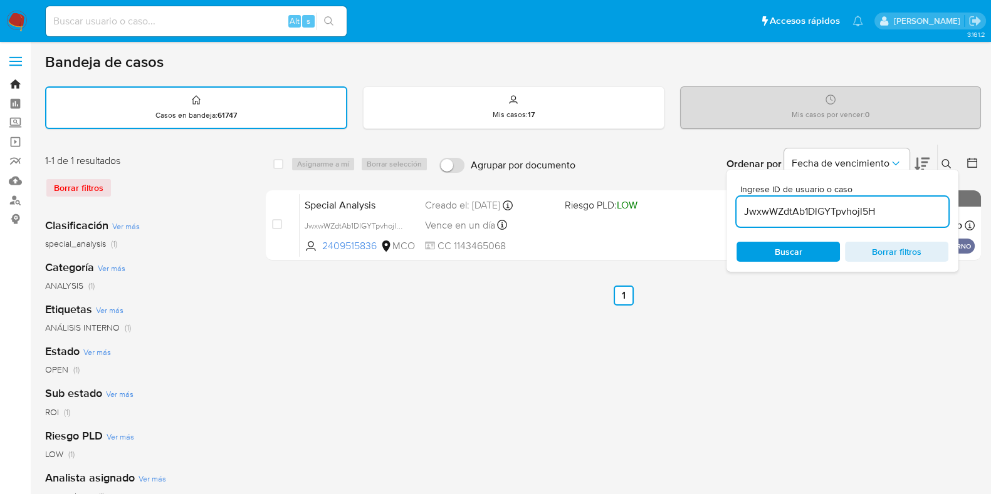
click at [16, 81] on link "Bandeja" at bounding box center [74, 84] width 149 height 19
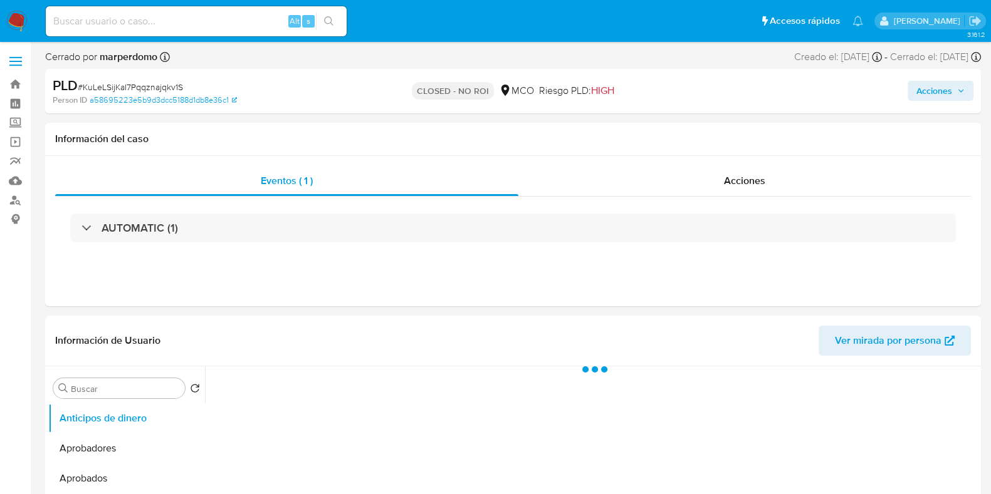
select select "10"
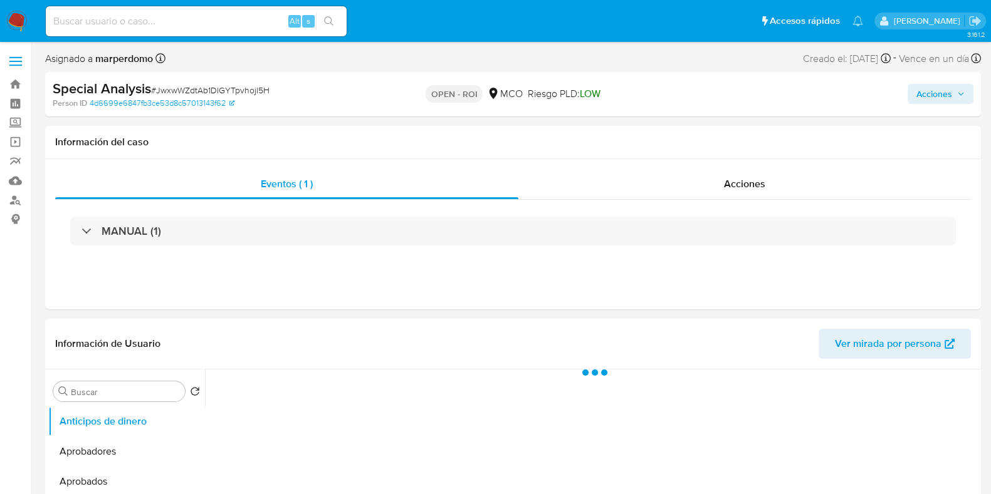
select select "10"
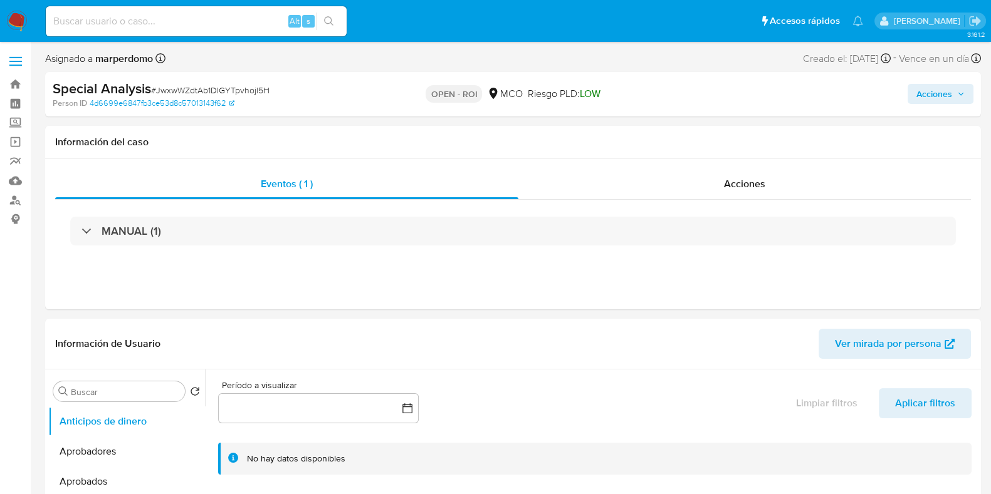
click at [956, 89] on span "Acciones" at bounding box center [940, 94] width 48 height 18
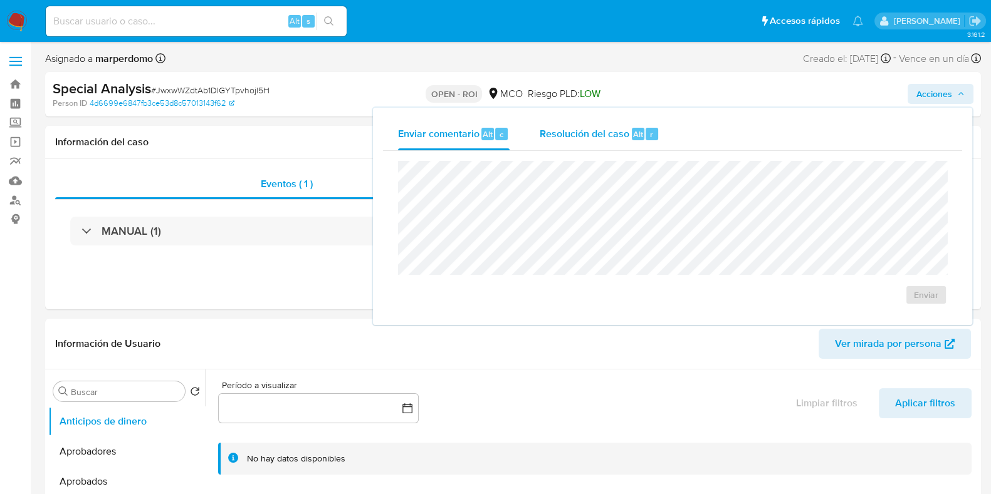
click at [594, 138] on span "Resolución del caso" at bounding box center [584, 134] width 90 height 14
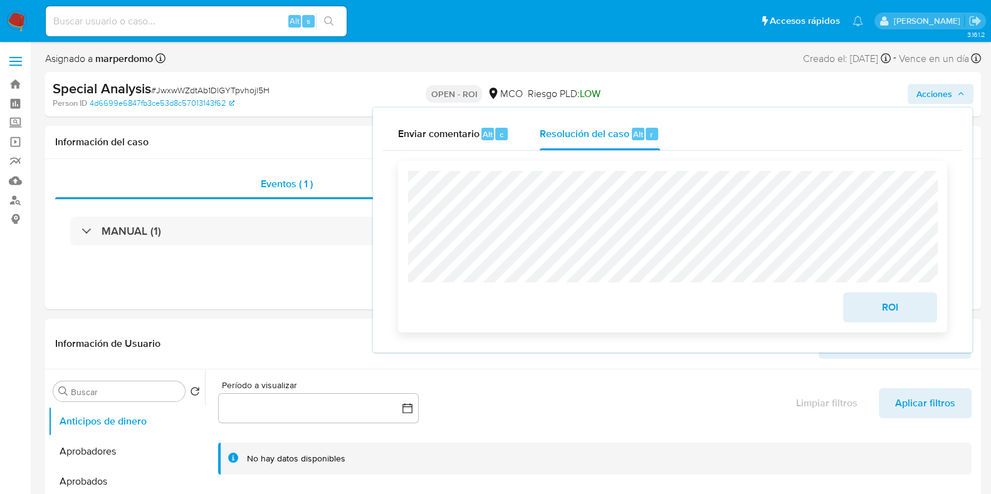
click at [901, 320] on span "ROI" at bounding box center [889, 308] width 61 height 28
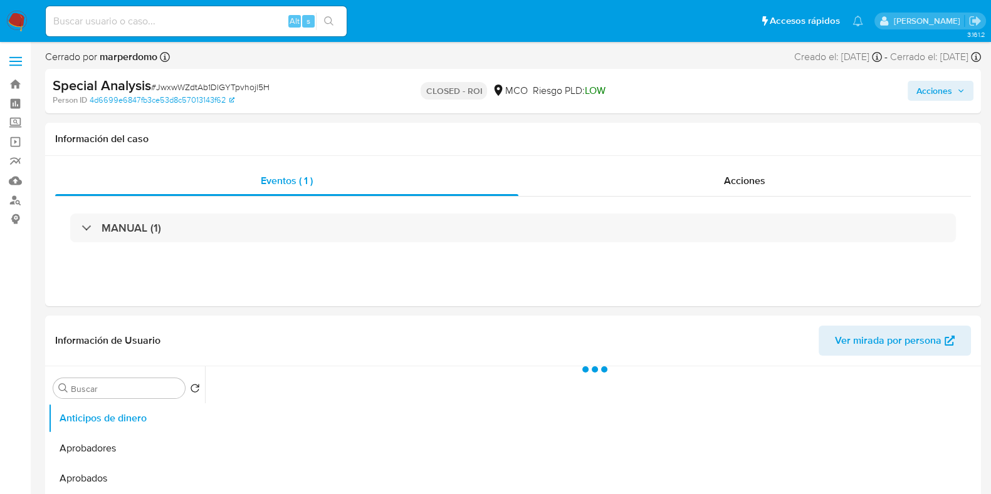
select select "10"
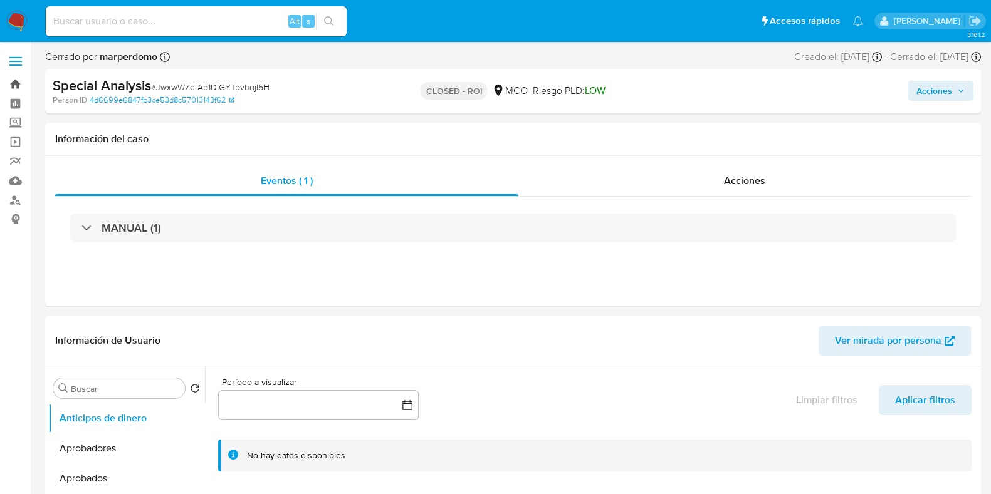
click at [15, 86] on link "Bandeja" at bounding box center [74, 84] width 149 height 19
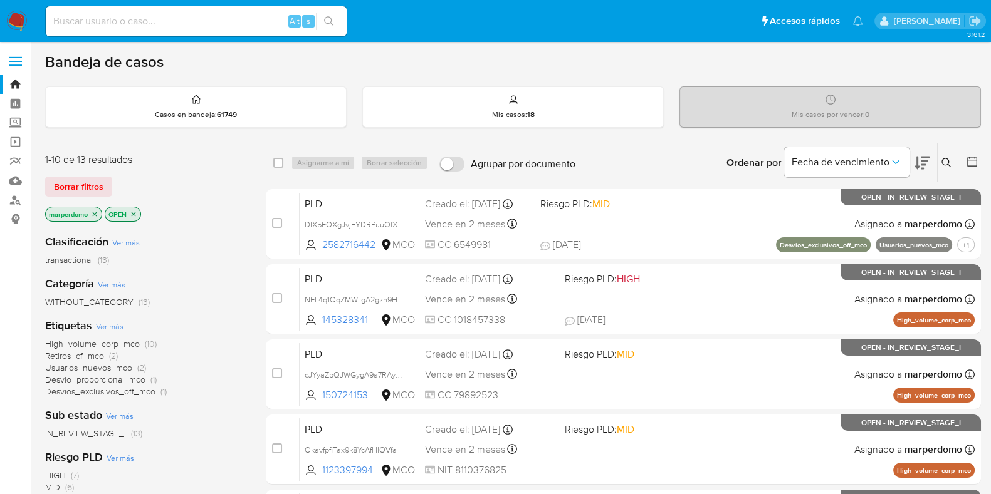
click at [946, 164] on icon at bounding box center [946, 163] width 10 height 10
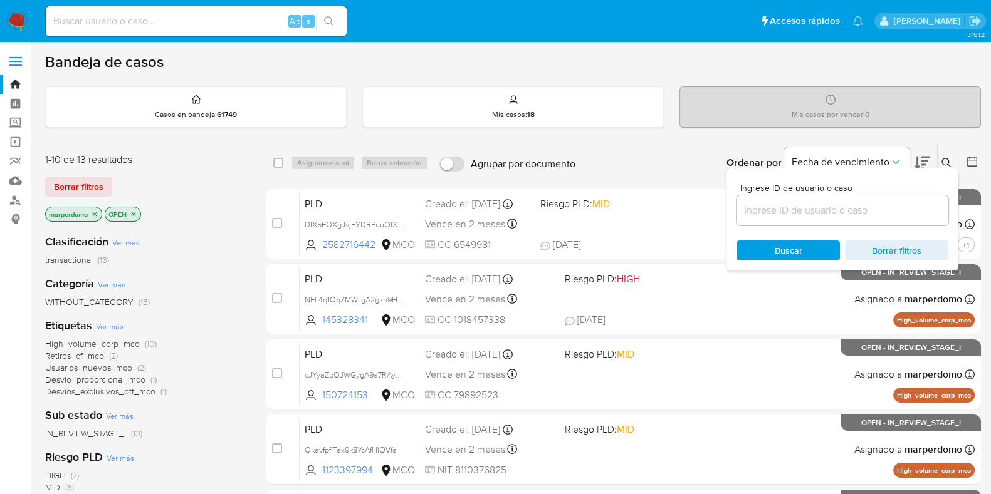
click at [830, 211] on input at bounding box center [842, 210] width 212 height 16
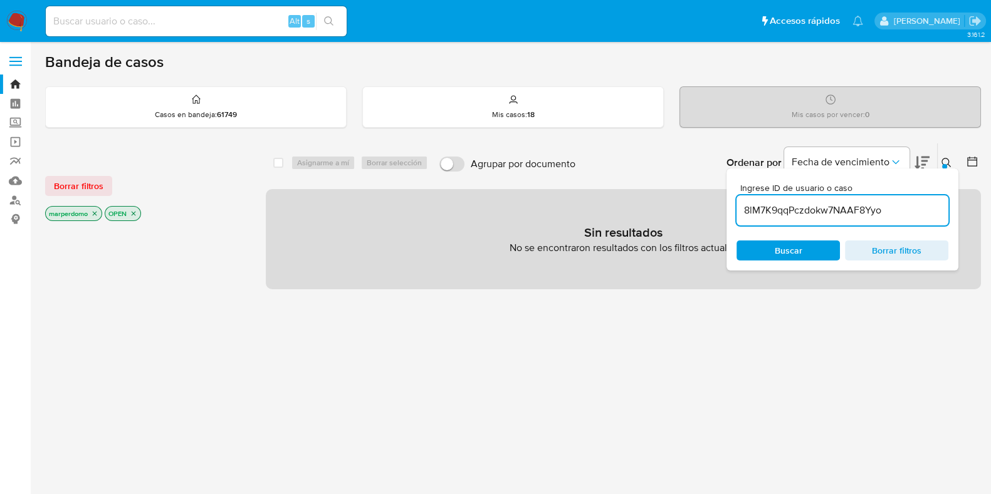
click at [890, 203] on input "8lM7K9qqPczdokw7NAAF8Yyo" at bounding box center [842, 210] width 212 height 16
click at [94, 214] on icon "close-filter" at bounding box center [95, 214] width 4 height 4
click at [78, 217] on p "OPEN" at bounding box center [63, 214] width 35 height 14
click at [73, 212] on icon "close-filter" at bounding box center [74, 214] width 8 height 8
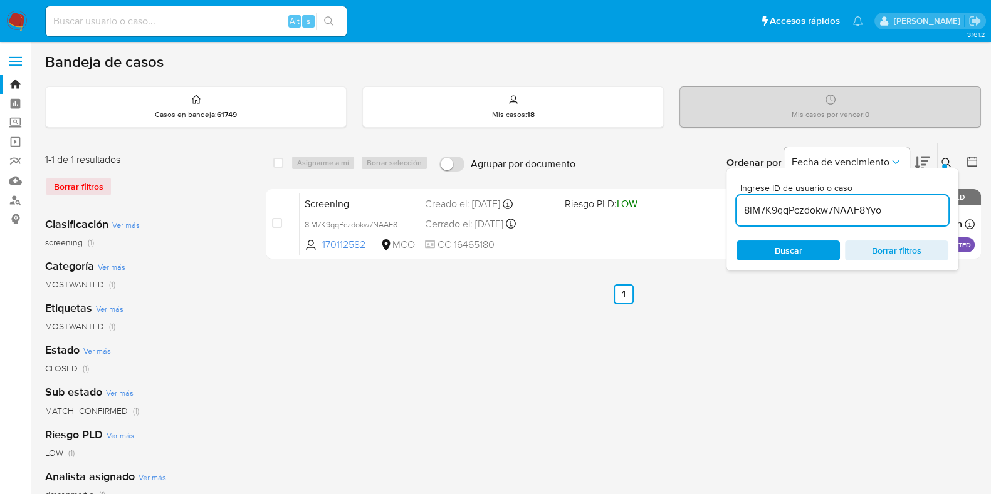
click at [917, 207] on input "8lM7K9qqPczdokw7NAAF8Yyo" at bounding box center [842, 210] width 212 height 16
click at [771, 202] on input "8lM7K9qqPczdokw7NAAF8Yyo" at bounding box center [842, 210] width 212 height 16
paste input "f0RoNmHNuF7iI232HPDXc7wM"
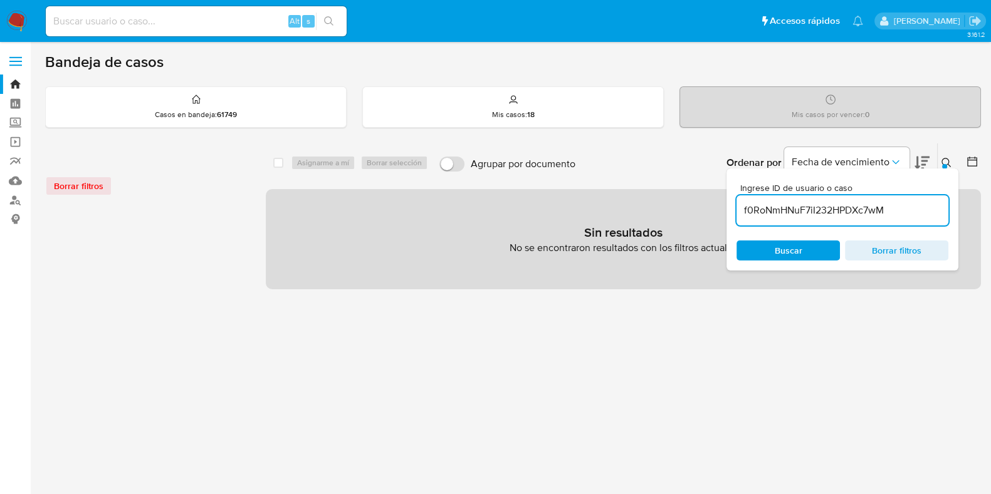
click at [910, 212] on input "f0RoNmHNuF7iI232HPDXc7wM" at bounding box center [842, 210] width 212 height 16
type input "f0RoNmHNuF7iI232HPDXc7wM"
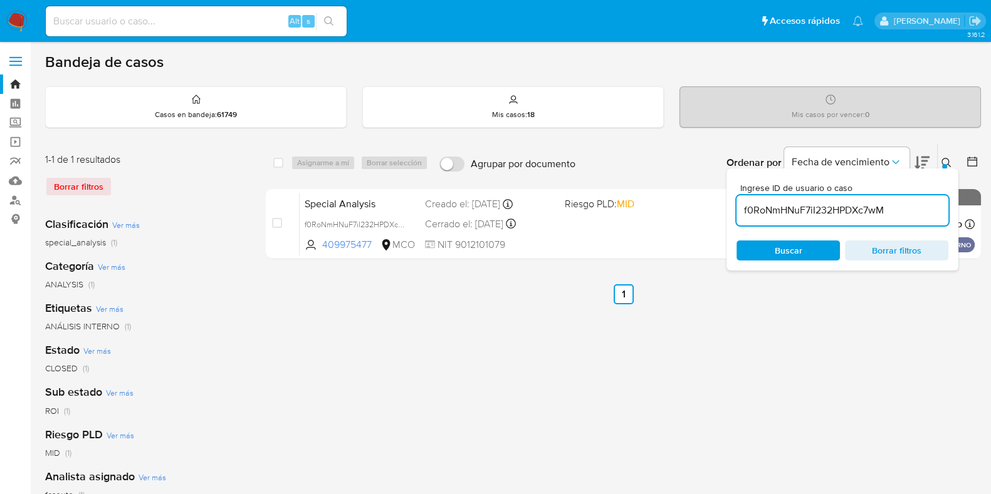
click at [860, 210] on input "f0RoNmHNuF7iI232HPDXc7wM" at bounding box center [842, 210] width 212 height 16
paste input "JwxwWZdtAb1DlGYTpvhojl5H"
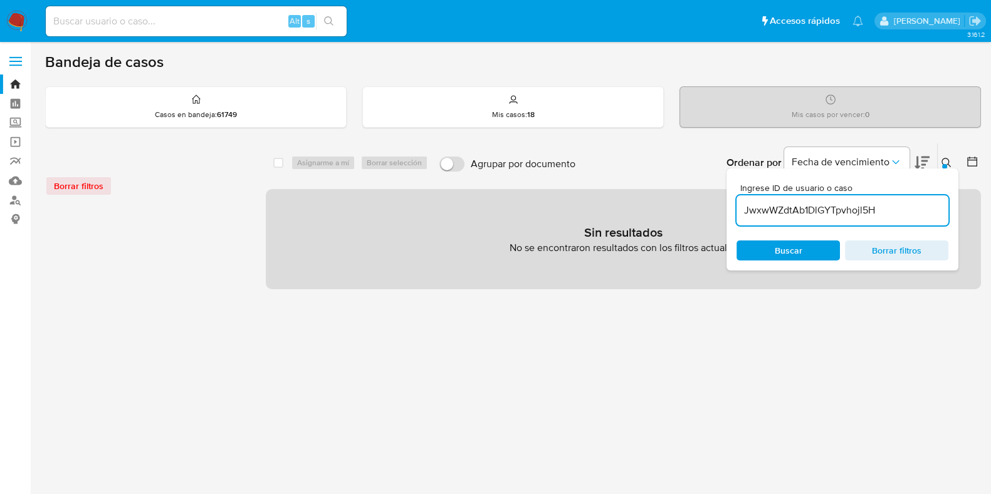
click at [889, 214] on input "JwxwWZdtAb1DlGYTpvhojl5H" at bounding box center [842, 210] width 212 height 16
type input "JwxwWZdtAb1DlGYTpvhojl5H"
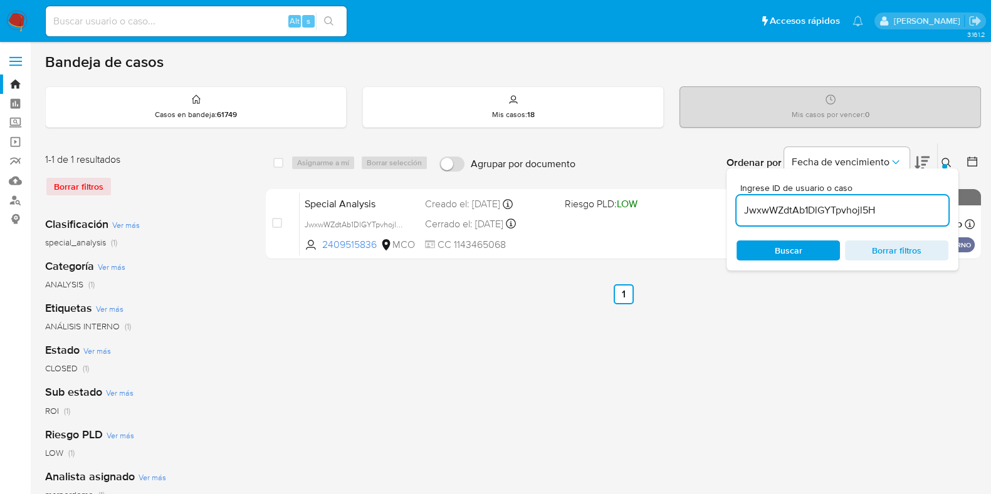
click at [774, 209] on input "JwxwWZdtAb1DlGYTpvhojl5H" at bounding box center [842, 210] width 212 height 16
paste input "LTncZnbB1tbRWYaRkiC4gcf0"
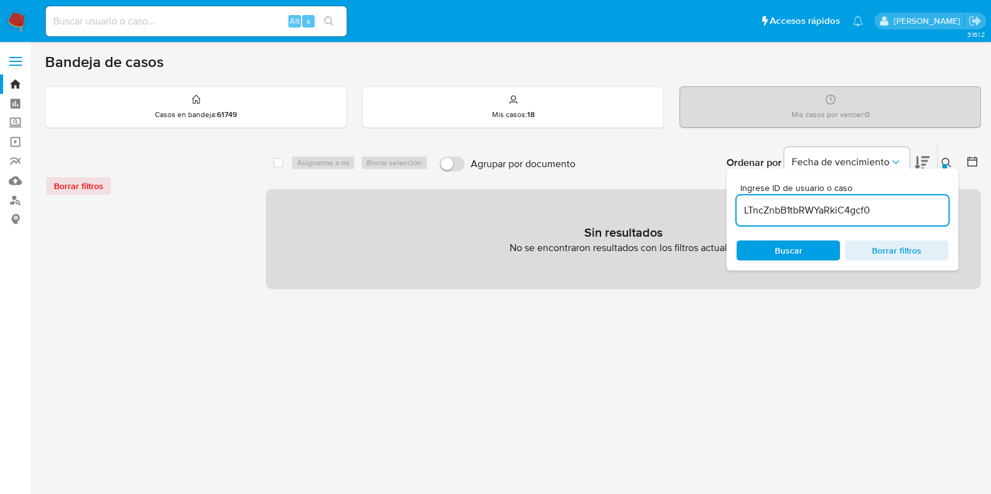
click at [894, 214] on input "LTncZnbB1tbRWYaRkiC4gcf0" at bounding box center [842, 210] width 212 height 16
type input "LTncZnbB1tbRWYaRkiC4gcf0"
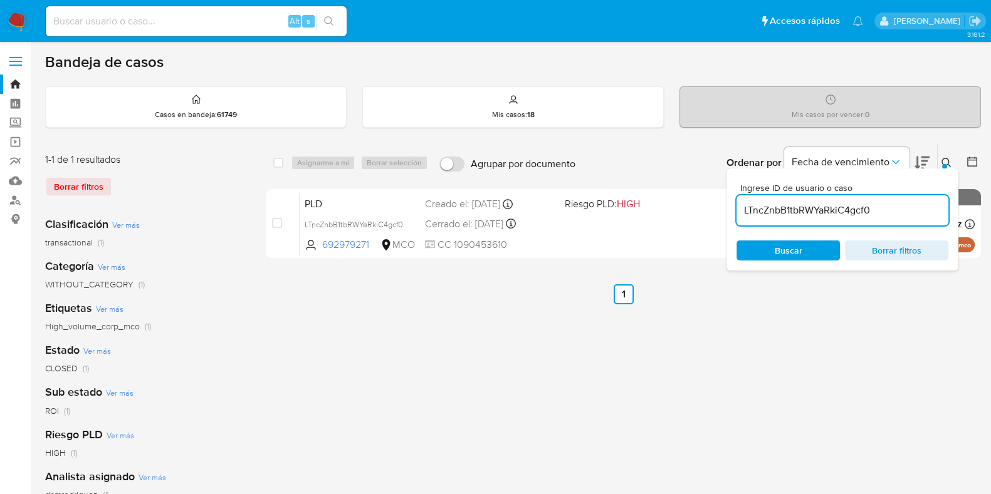
click at [774, 202] on input "LTncZnbB1tbRWYaRkiC4gcf0" at bounding box center [842, 210] width 212 height 16
paste input "Lv08cC26wzNvjE3vD0YLz7tM"
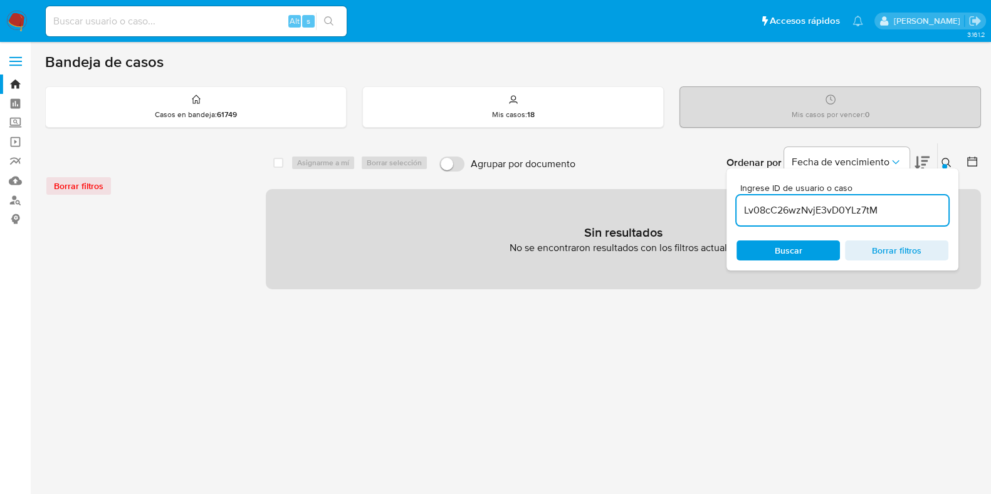
click at [914, 212] on input "Lv08cC26wzNvjE3vD0YLz7tM" at bounding box center [842, 210] width 212 height 16
type input "Lv08cC26wzNvjE3vD0YLz7tM"
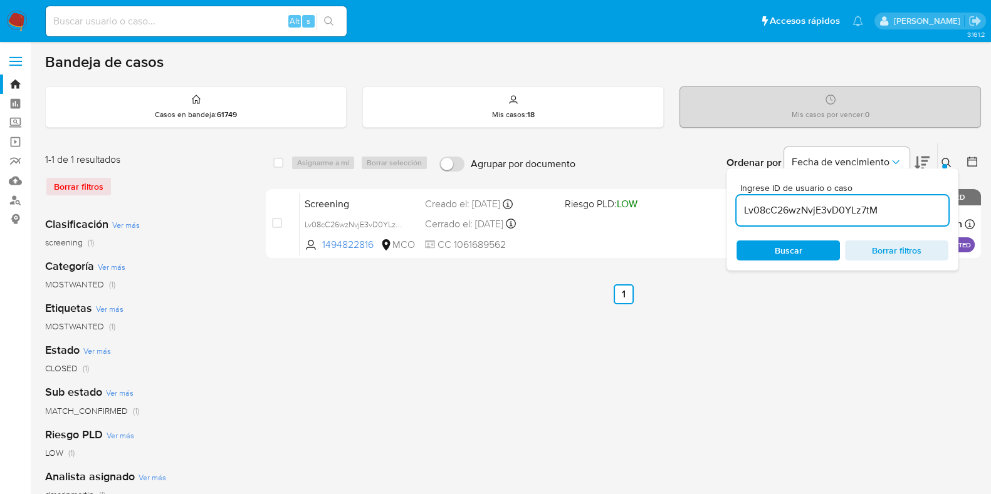
click at [824, 203] on input "Lv08cC26wzNvjE3vD0YLz7tM" at bounding box center [842, 210] width 212 height 16
paste input "MHXIMgo7q3OXWhYimfujshuN"
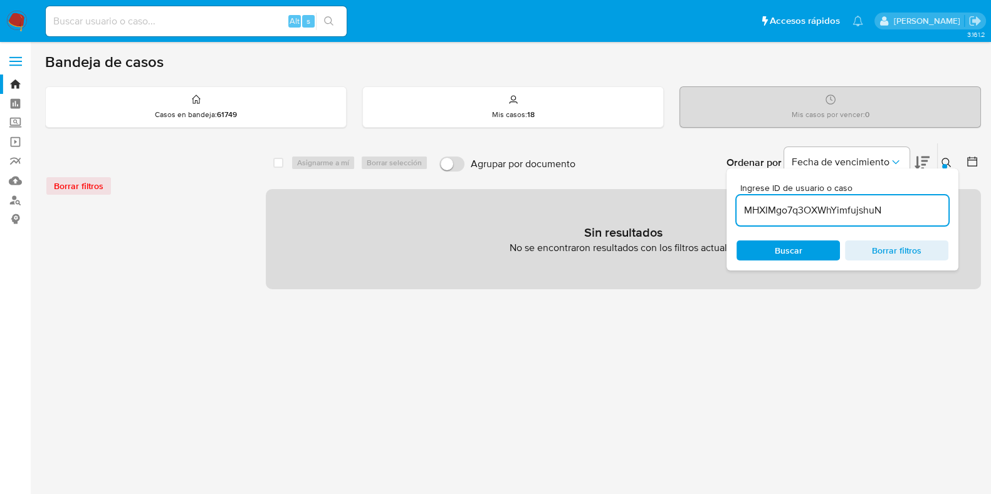
click at [884, 203] on input "MHXIMgo7q3OXWhYimfujshuN" at bounding box center [842, 210] width 212 height 16
type input "MHXIMgo7q3OXWhYimfujshuN"
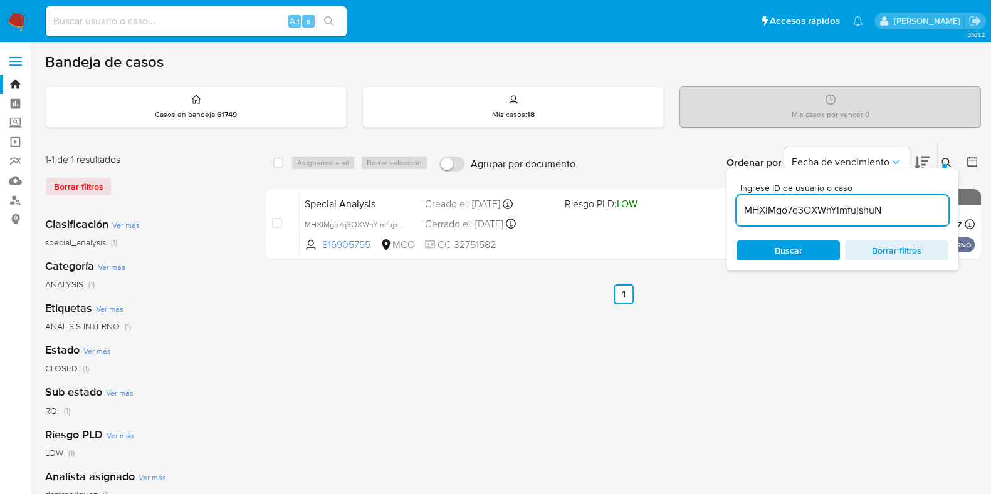
click at [797, 208] on input "MHXIMgo7q3OXWhYimfujshuN" at bounding box center [842, 210] width 212 height 16
paste input "WJl4On7txiwr8XcZPc0ZE4Bg"
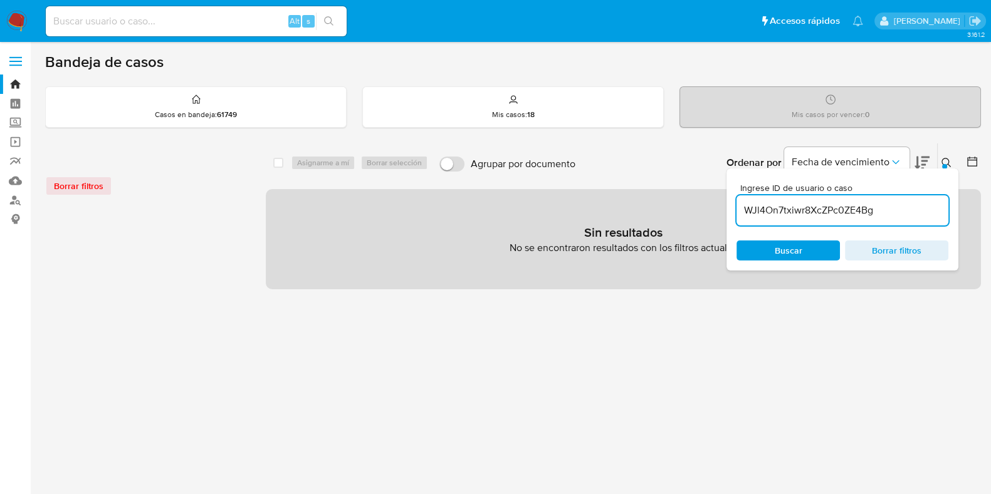
click at [887, 211] on input "WJl4On7txiwr8XcZPc0ZE4Bg" at bounding box center [842, 210] width 212 height 16
type input "WJl4On7txiwr8XcZPc0ZE4Bg"
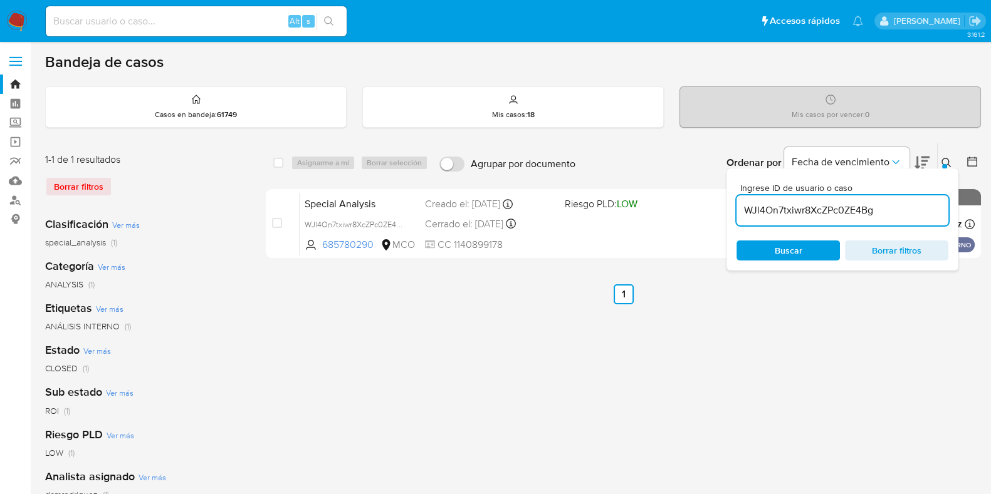
click at [854, 212] on input "WJl4On7txiwr8XcZPc0ZE4Bg" at bounding box center [842, 210] width 212 height 16
paste input "xcNWyA9sFp69vs4XlFoqiWWS"
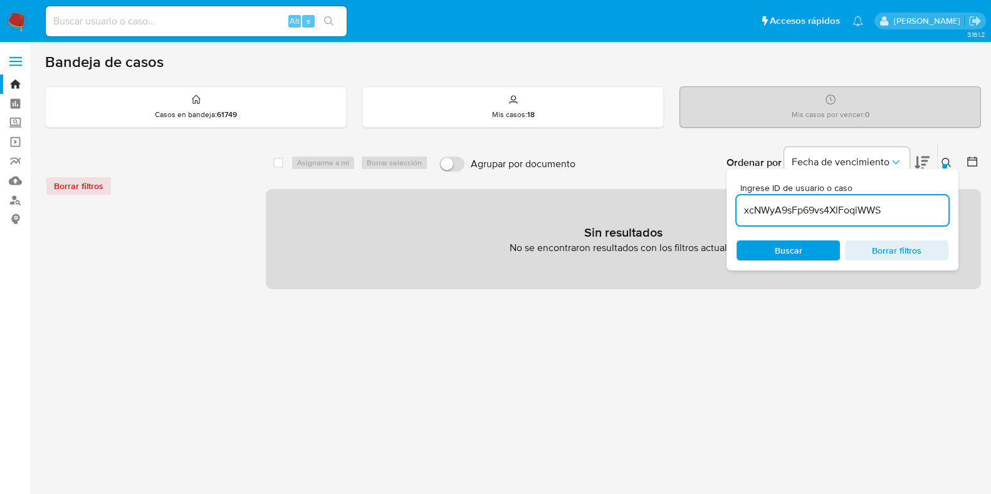
click at [895, 214] on input "xcNWyA9sFp69vs4XlFoqiWWS" at bounding box center [842, 210] width 212 height 16
type input "xcNWyA9sFp69vs4XlFoqiWWS"
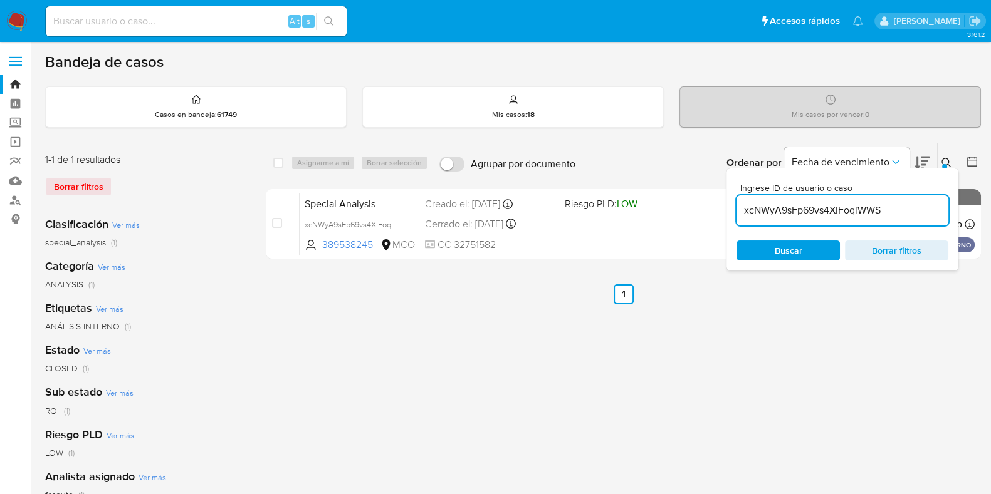
click at [843, 205] on input "xcNWyA9sFp69vs4XlFoqiWWS" at bounding box center [842, 210] width 212 height 16
paste input "Ywm3m4CS89Yak1GCSJwxbXqa"
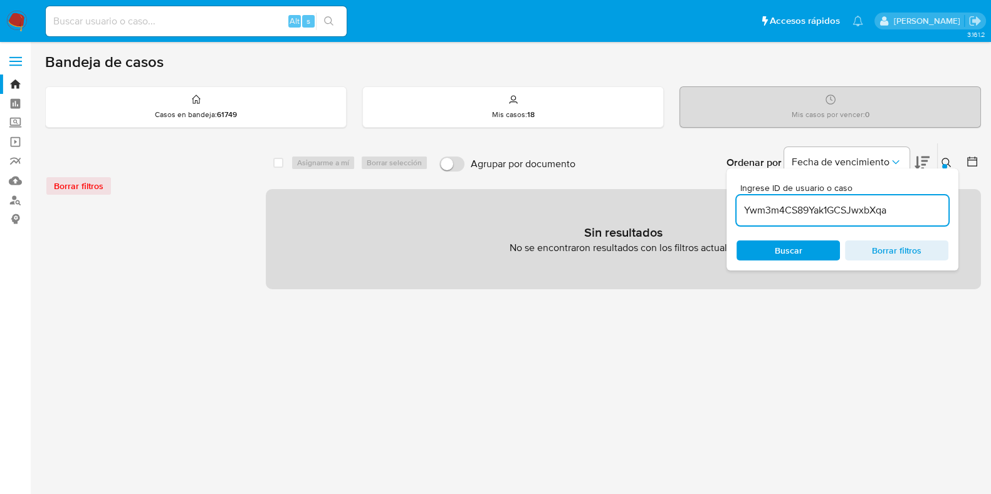
click at [897, 213] on input "Ywm3m4CS89Yak1GCSJwxbXqa" at bounding box center [842, 210] width 212 height 16
type input "Ywm3m4CS89Yak1GCSJwxbXqa"
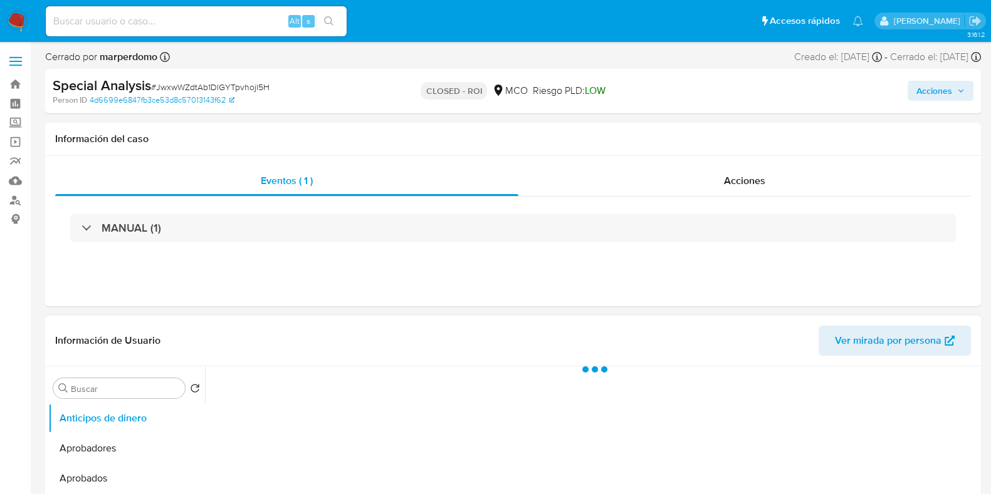
select select "10"
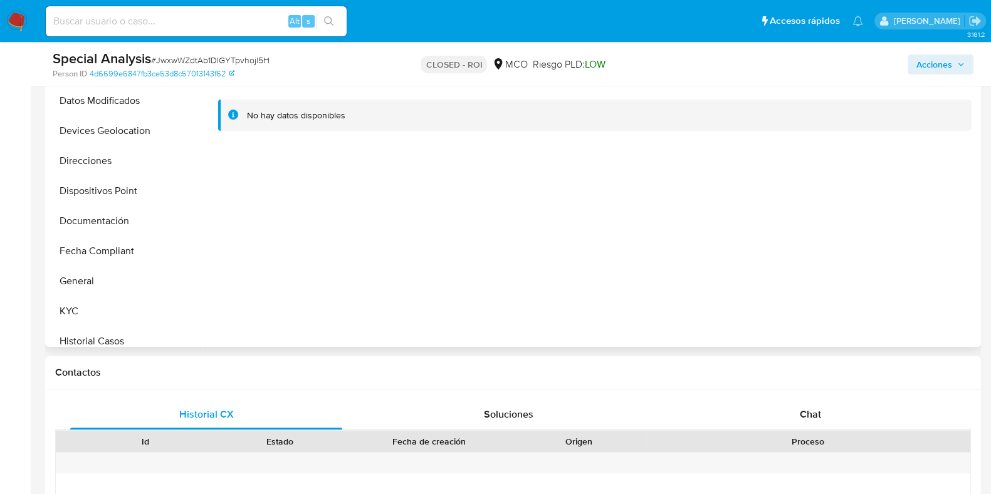
scroll to position [219, 0]
click at [122, 218] on button "Documentación" at bounding box center [121, 220] width 147 height 30
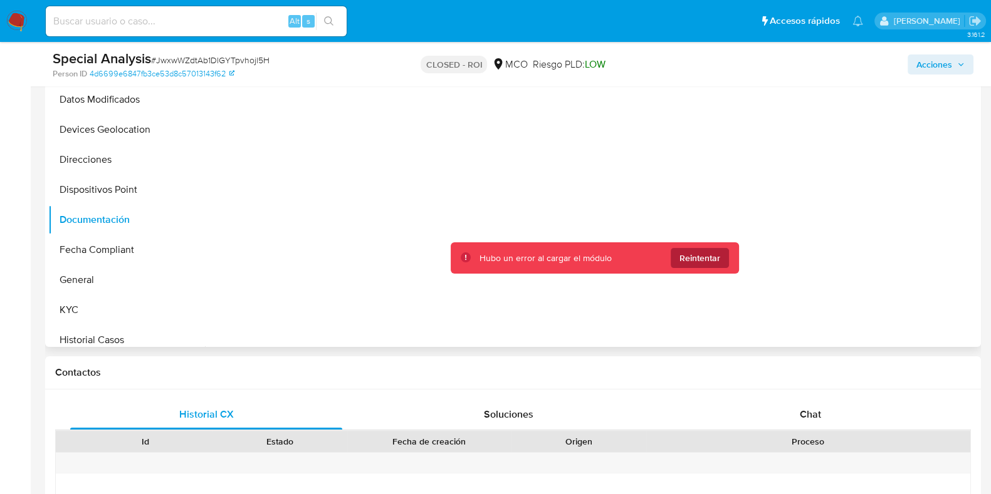
click at [699, 255] on span "Reintentar" at bounding box center [699, 258] width 41 height 20
click at [698, 255] on span "Reintentar" at bounding box center [699, 258] width 41 height 20
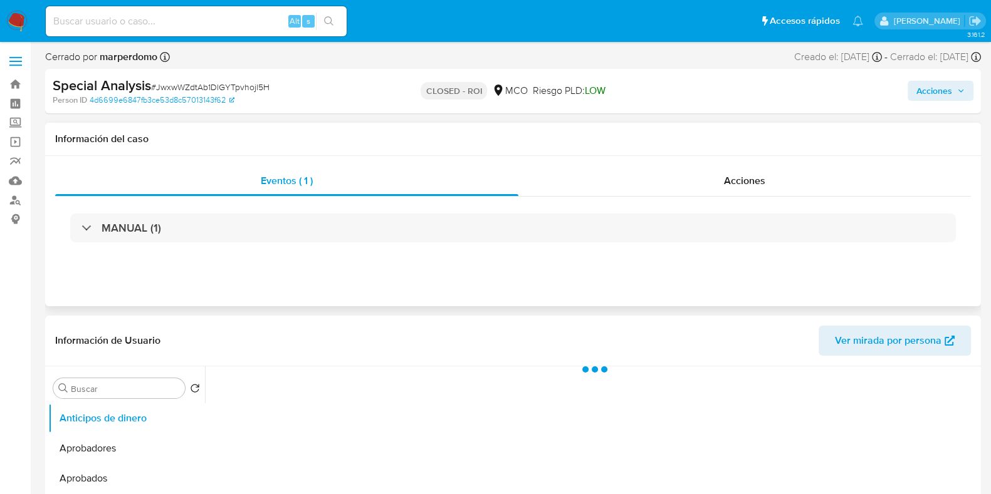
select select "10"
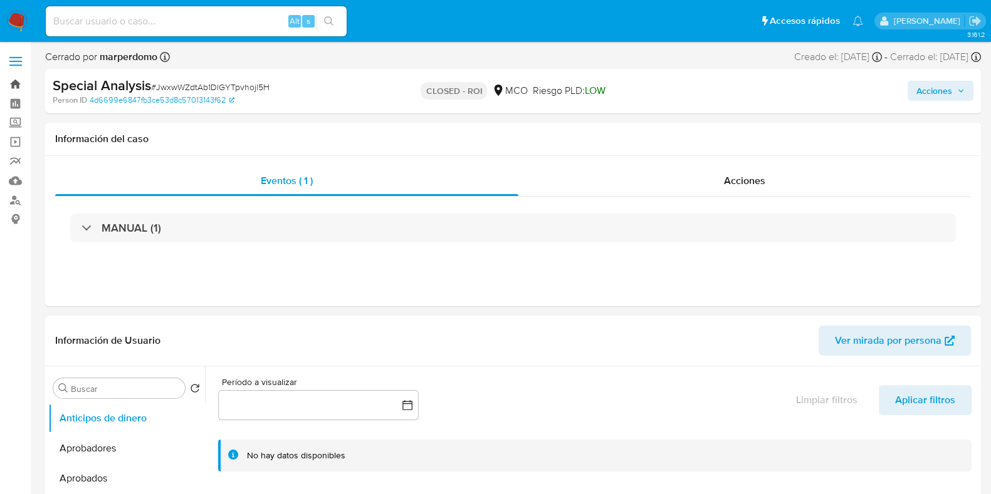
click at [16, 81] on link "Bandeja" at bounding box center [74, 84] width 149 height 19
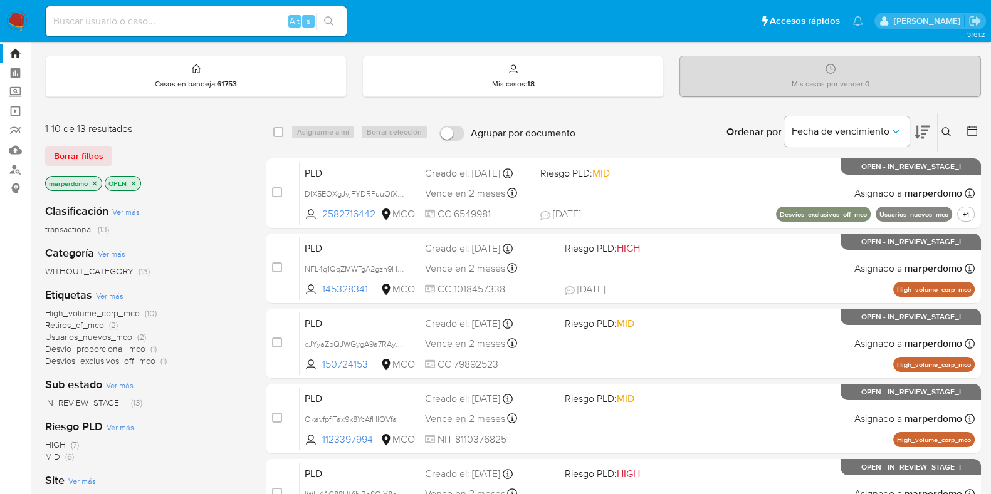
scroll to position [33, 0]
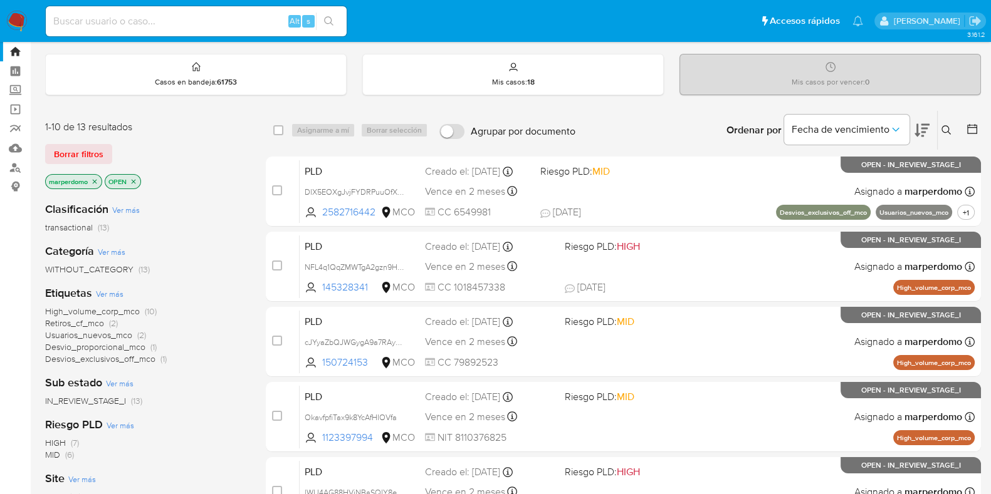
click at [73, 229] on span "transactional" at bounding box center [69, 227] width 48 height 13
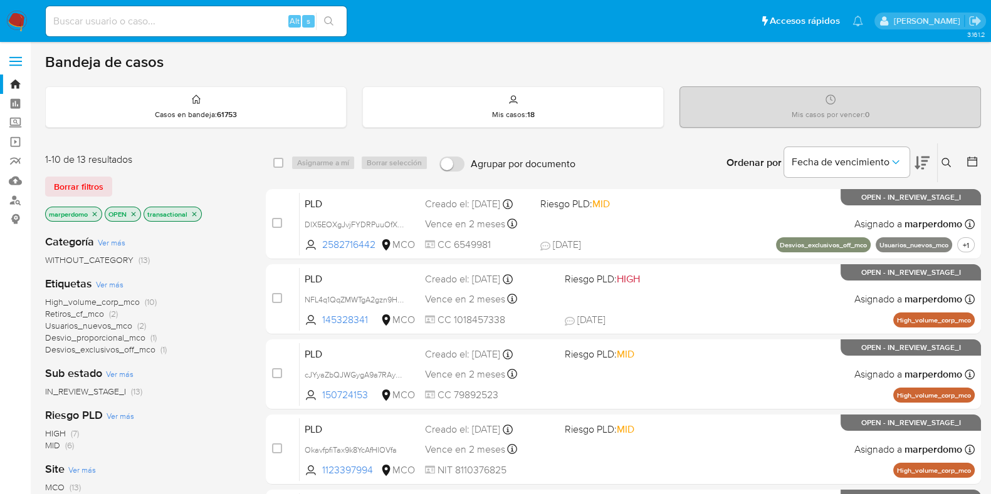
click at [923, 159] on icon at bounding box center [921, 163] width 15 height 13
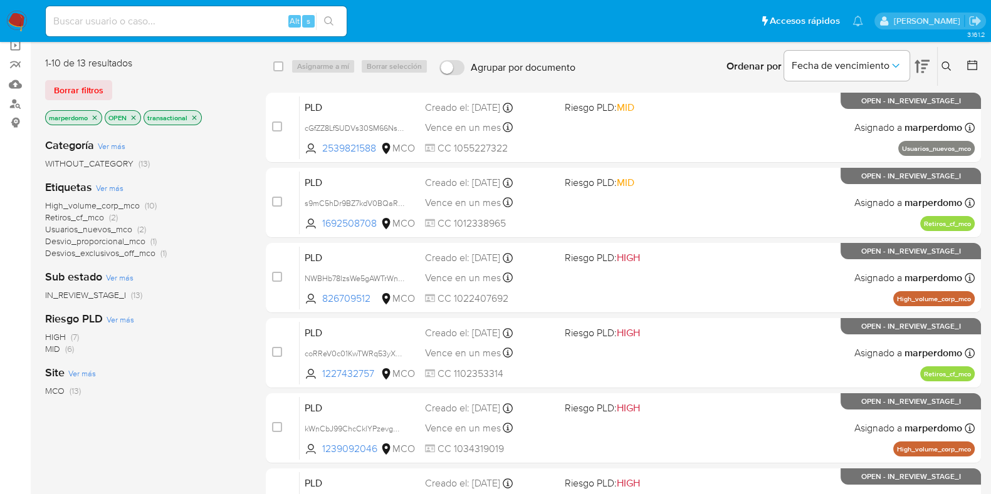
scroll to position [98, 0]
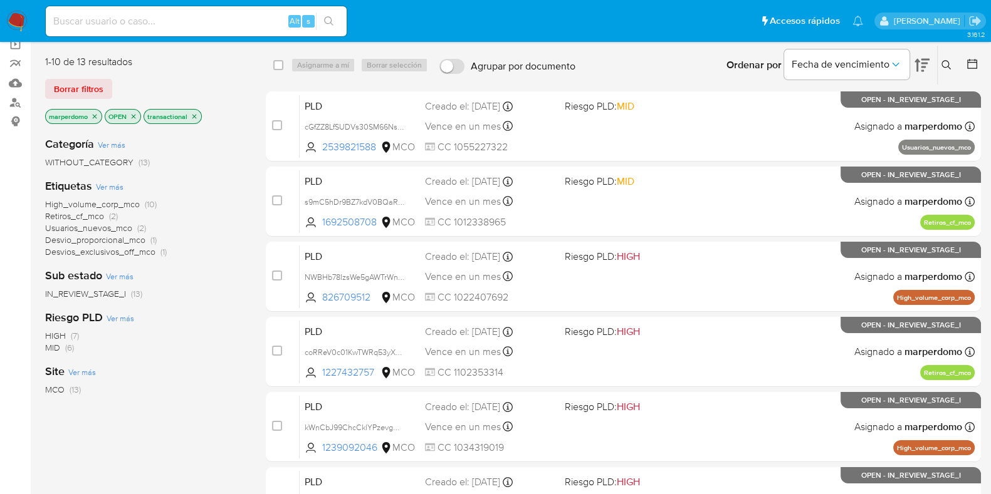
click at [97, 114] on icon "close-filter" at bounding box center [95, 117] width 8 height 8
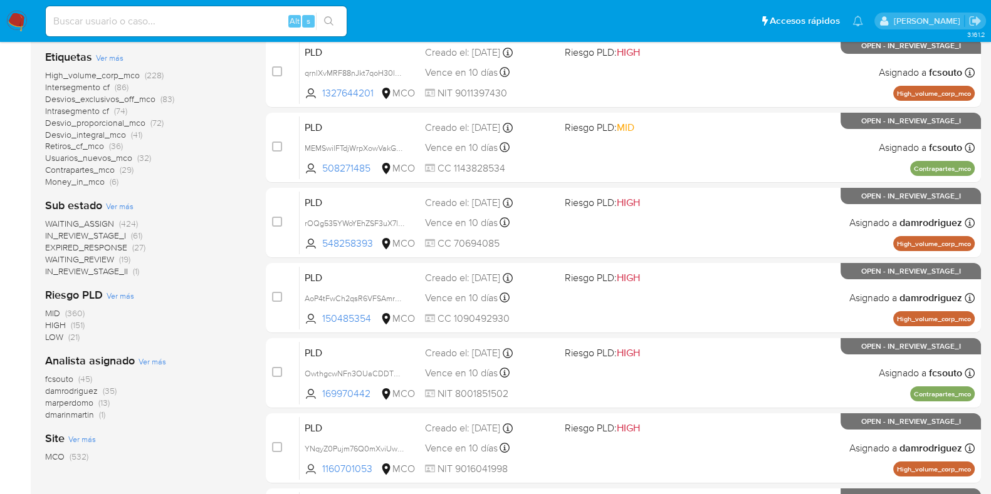
scroll to position [226, 0]
click at [91, 221] on span "WAITING_ASSIGN" at bounding box center [79, 224] width 69 height 13
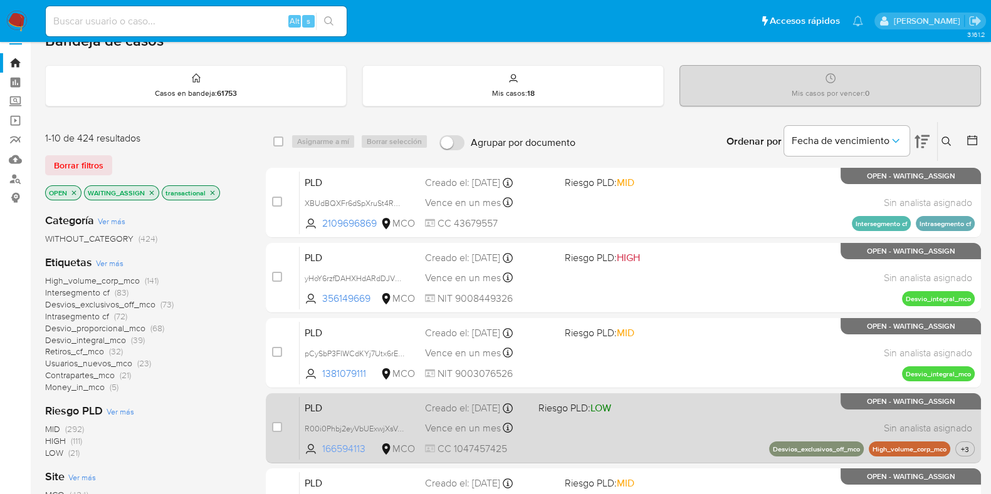
scroll to position [20, 0]
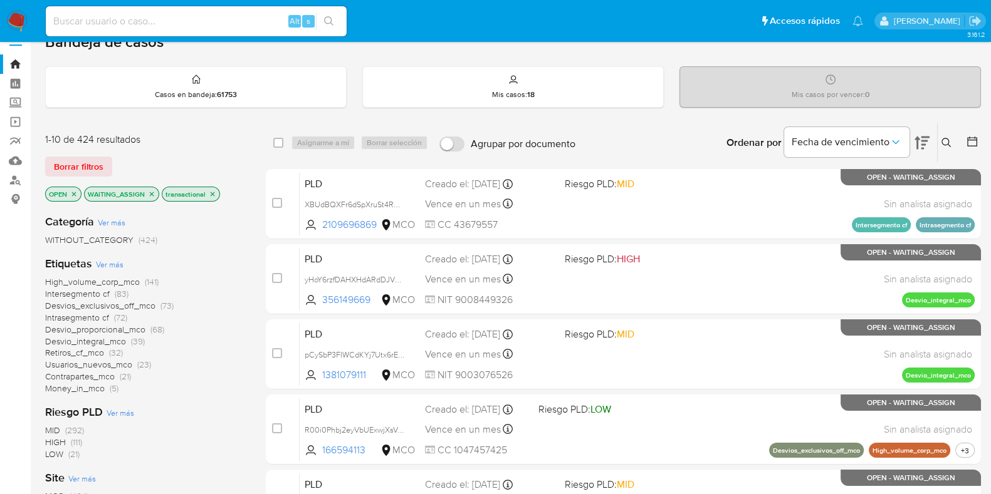
click at [924, 140] on icon at bounding box center [921, 143] width 15 height 13
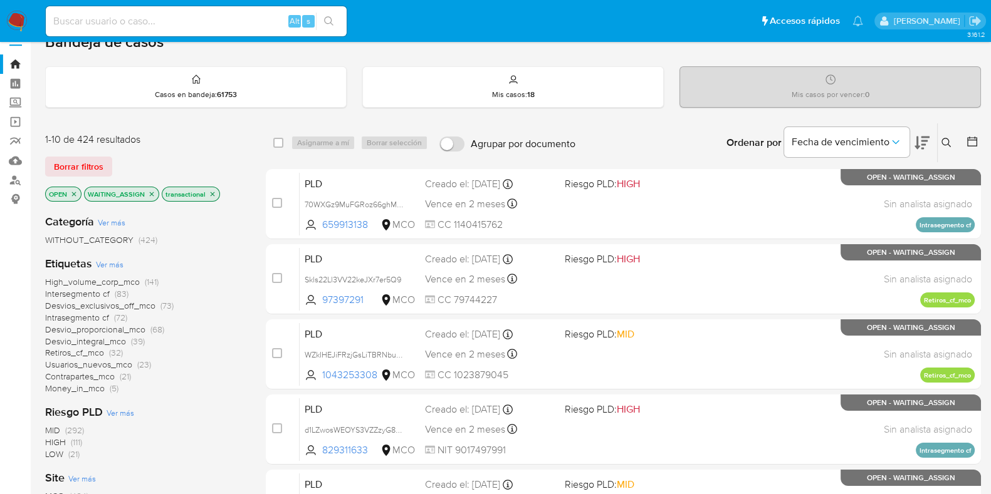
click at [924, 140] on icon at bounding box center [921, 143] width 15 height 13
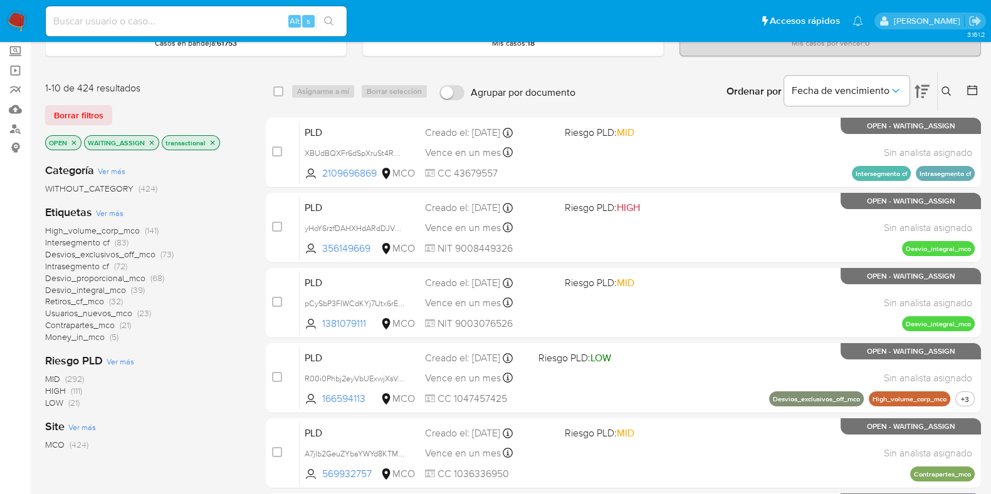
scroll to position [71, 0]
click at [133, 230] on span "High_volume_corp_mco" at bounding box center [92, 230] width 95 height 13
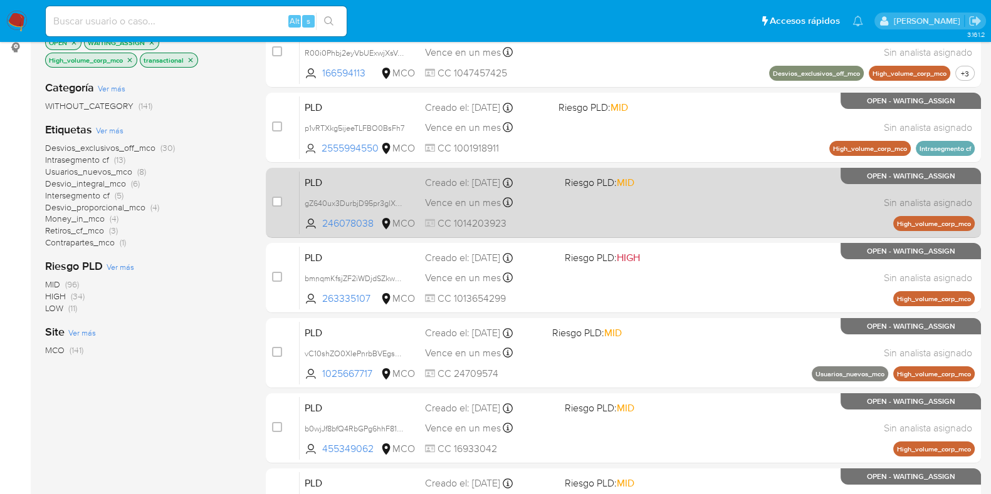
scroll to position [172, 0]
click at [274, 201] on input "checkbox" at bounding box center [277, 201] width 10 height 10
checkbox input "true"
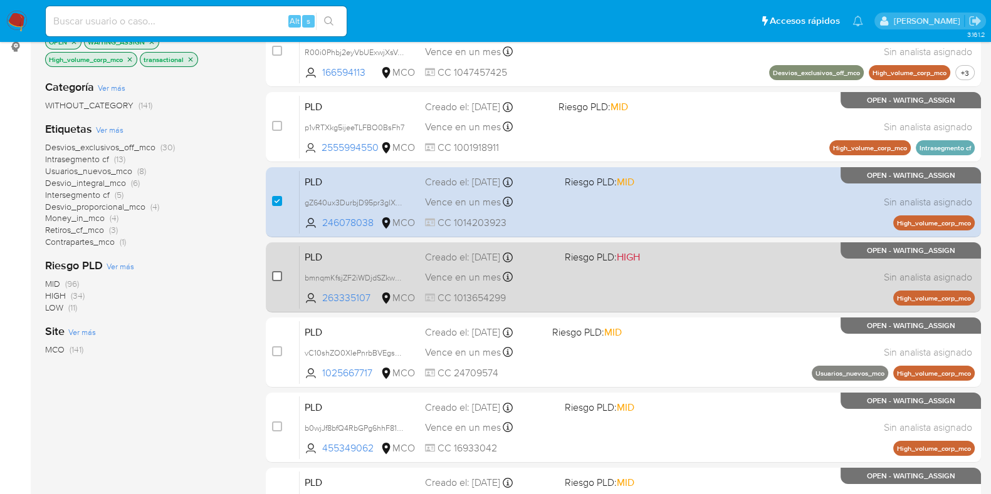
click at [278, 275] on input "checkbox" at bounding box center [277, 276] width 10 height 10
checkbox input "true"
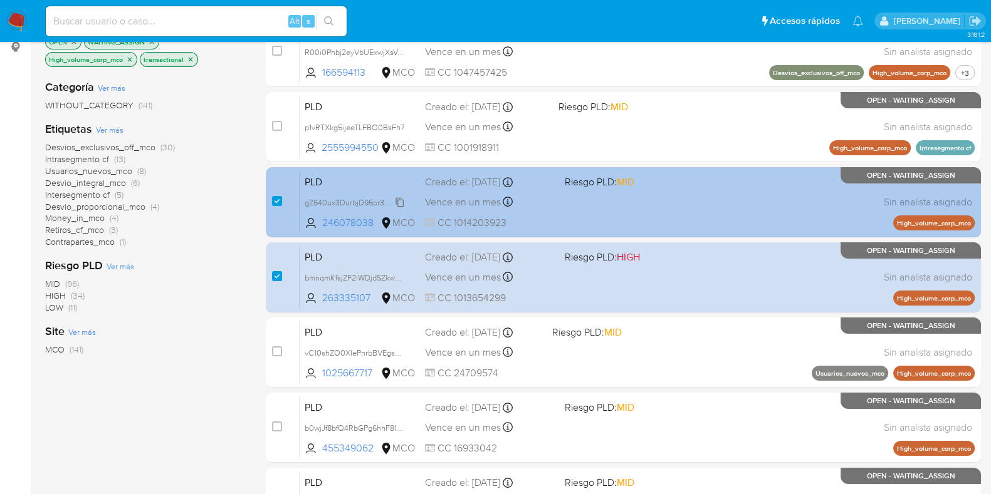
click at [400, 203] on span "gZ640ux3DurbjD95pr3glXDA" at bounding box center [356, 202] width 102 height 14
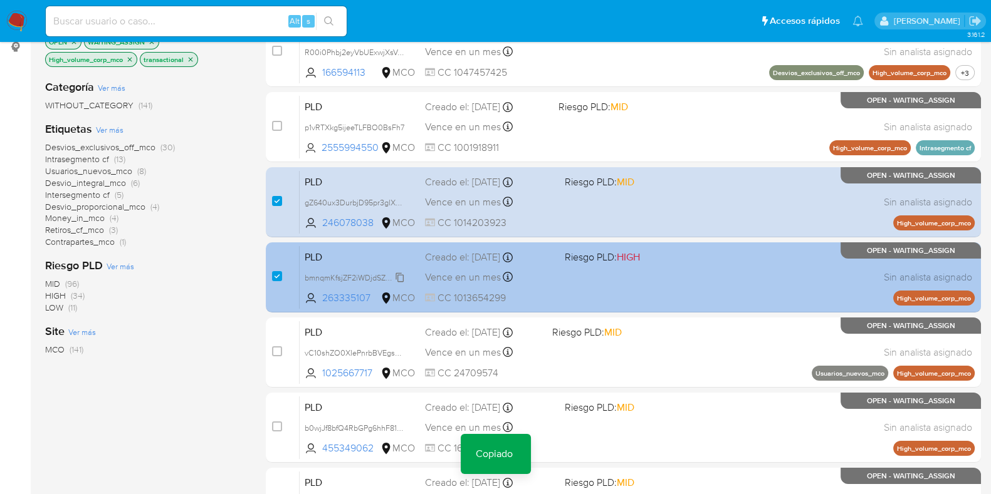
click at [398, 278] on span "bmnqmKfsjZF2iWDjdSZkwxwI" at bounding box center [356, 277] width 102 height 14
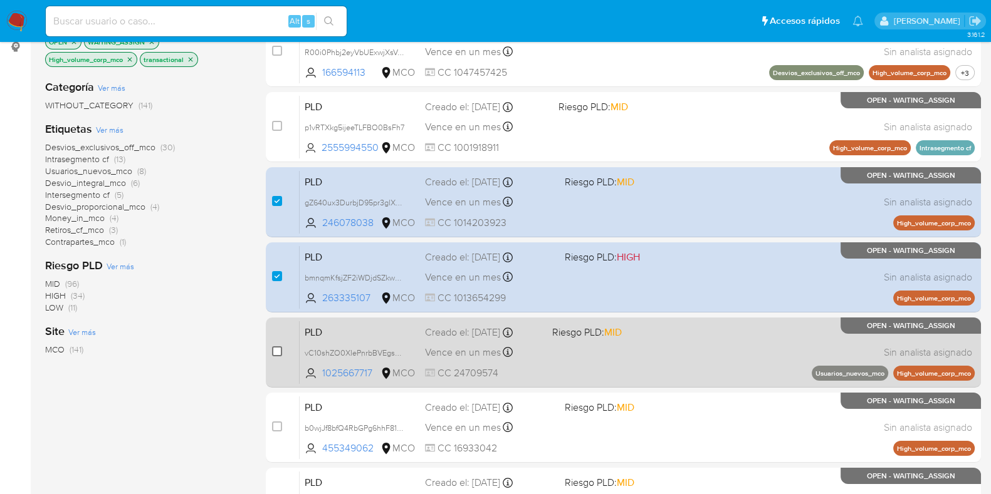
click at [279, 351] on input "checkbox" at bounding box center [277, 351] width 10 height 10
checkbox input "true"
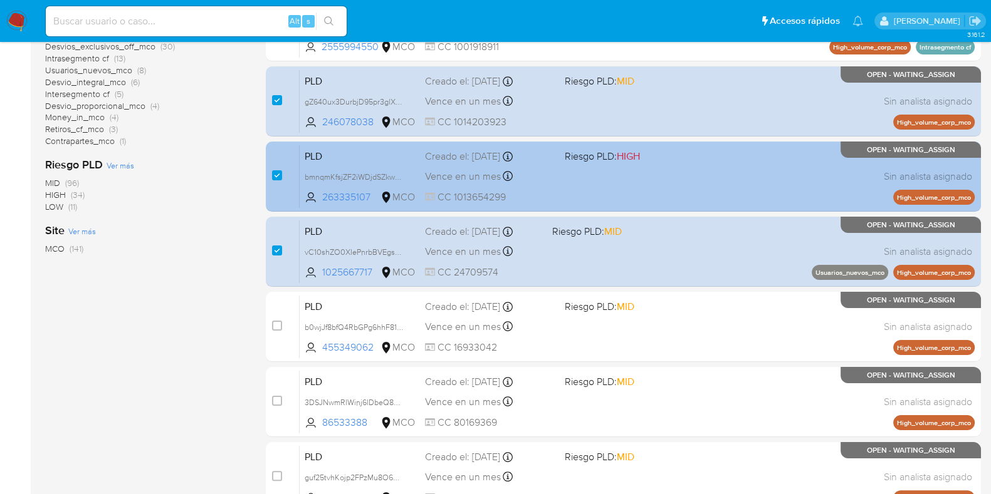
scroll to position [272, 0]
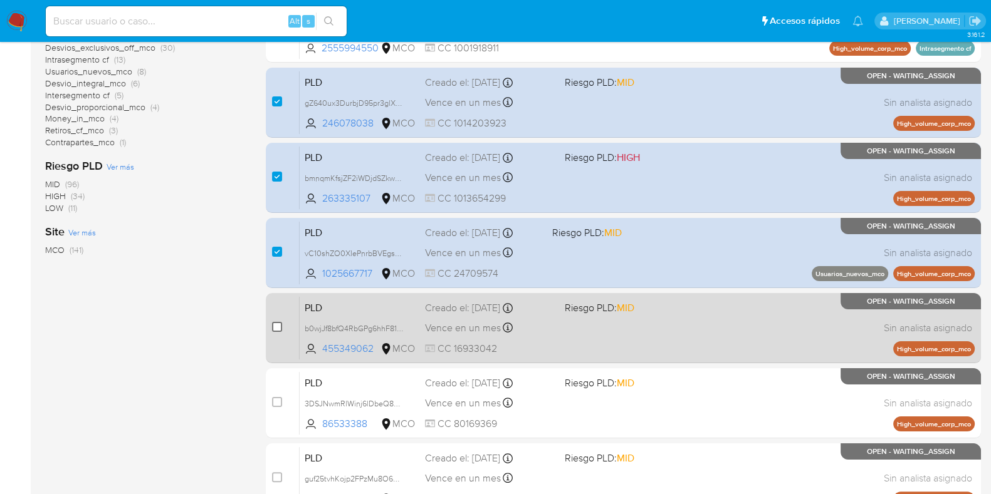
click at [278, 326] on input "checkbox" at bounding box center [277, 327] width 10 height 10
checkbox input "true"
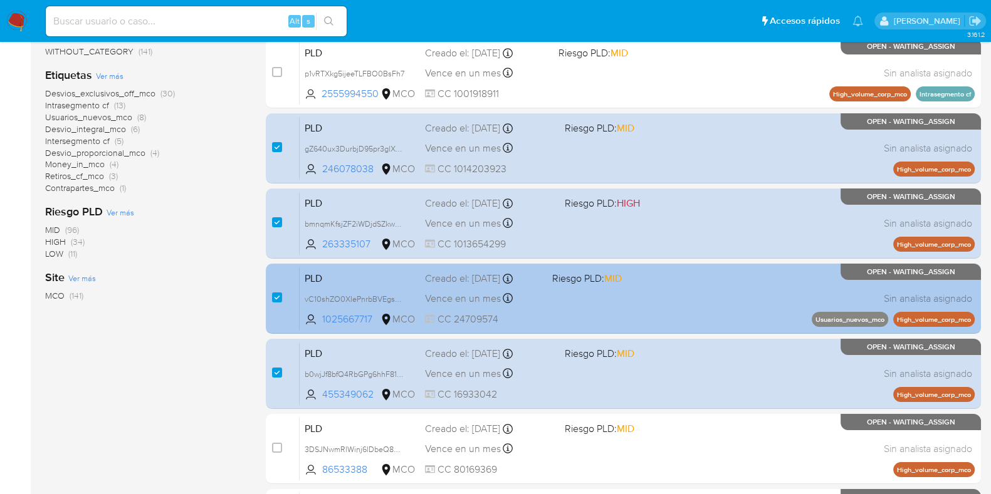
scroll to position [228, 0]
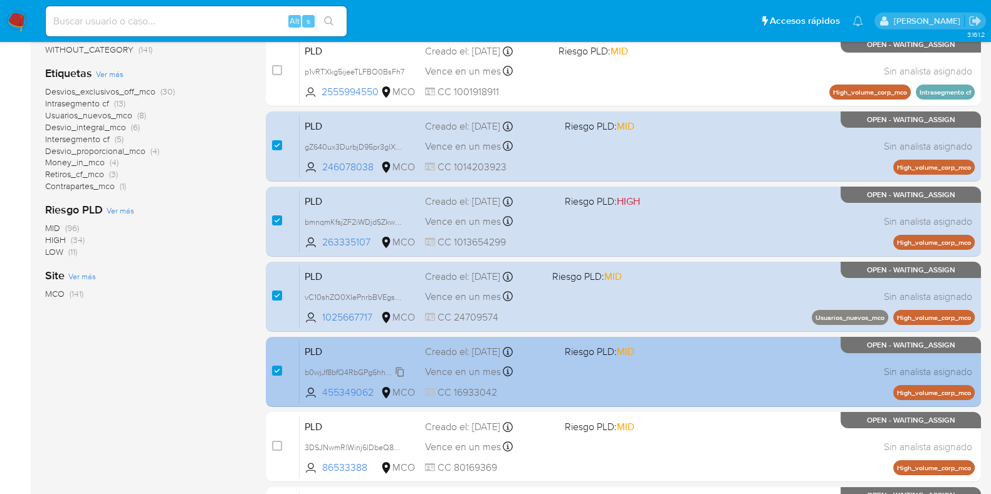
click at [402, 371] on span "b0wjJf8bfQ4RbGPg6hhF817m" at bounding box center [356, 372] width 102 height 14
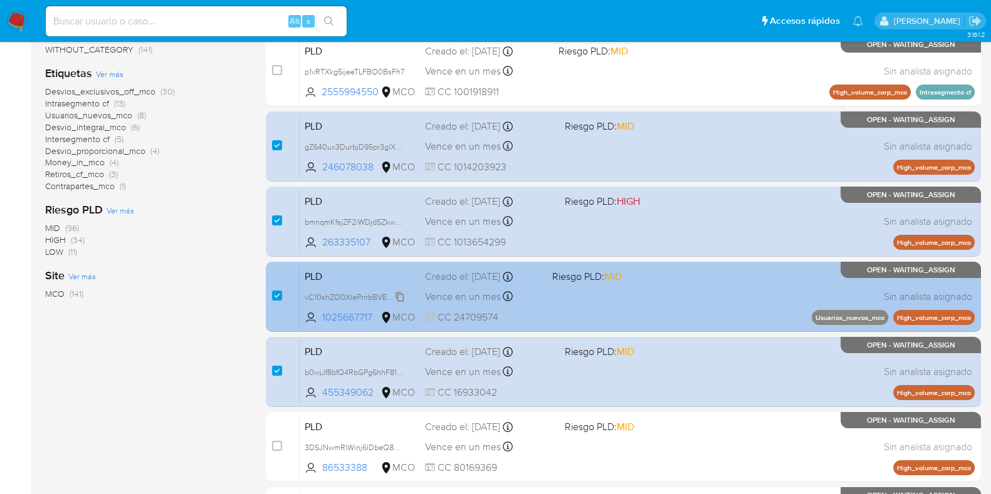
click at [401, 295] on span "vC10shZO0XIePnrbBVEgsnmm" at bounding box center [358, 296] width 107 height 14
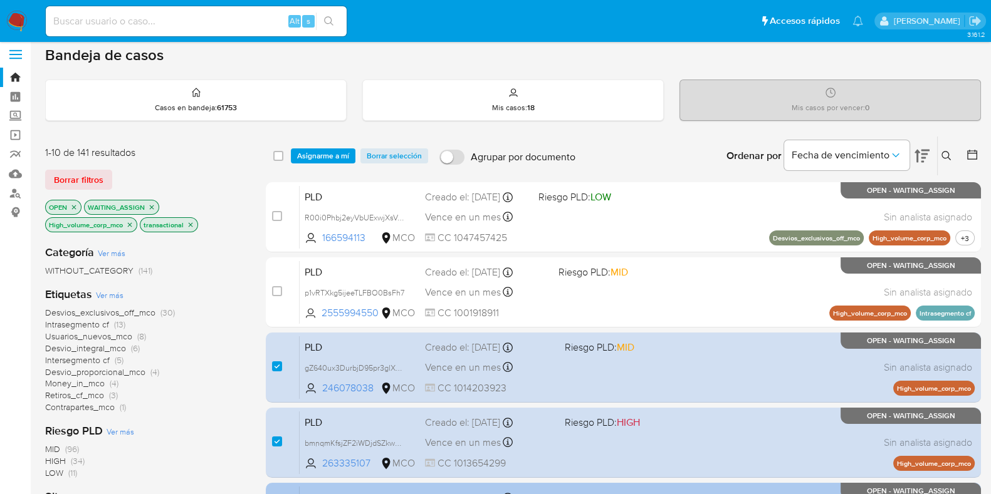
scroll to position [0, 0]
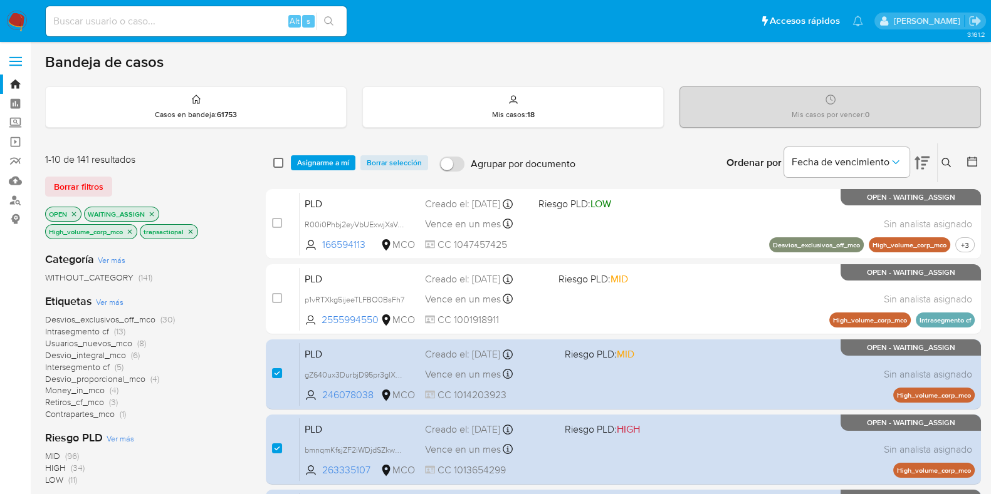
click at [281, 164] on input "checkbox" at bounding box center [278, 163] width 10 height 10
checkbox input "true"
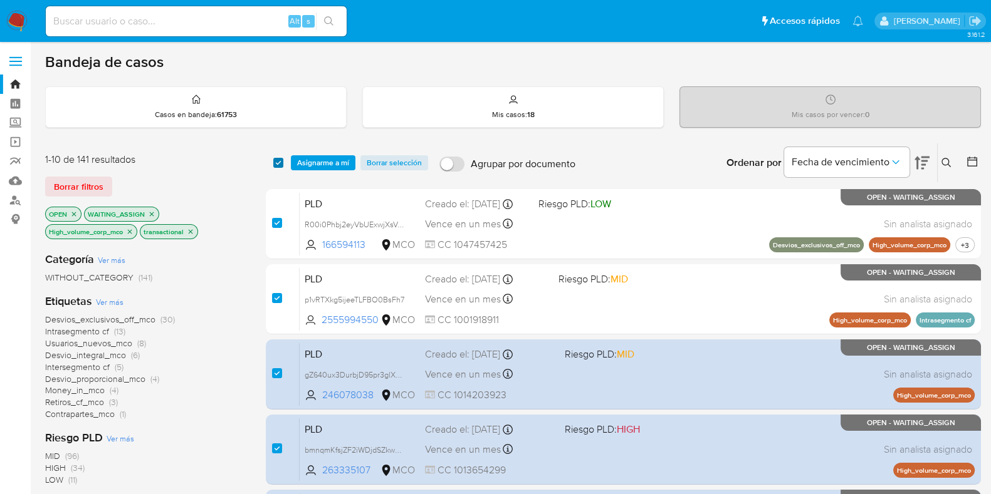
checkbox input "true"
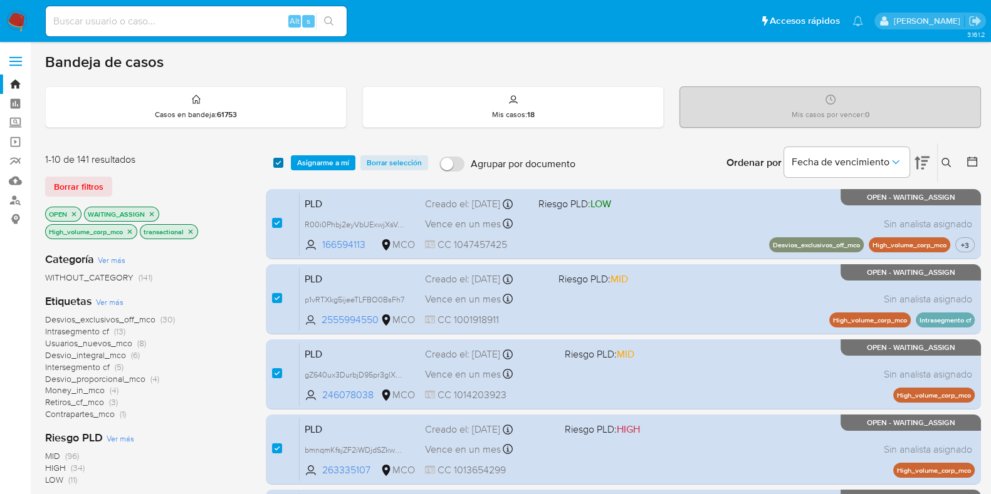
click at [278, 161] on input "checkbox" at bounding box center [278, 163] width 10 height 10
checkbox input "false"
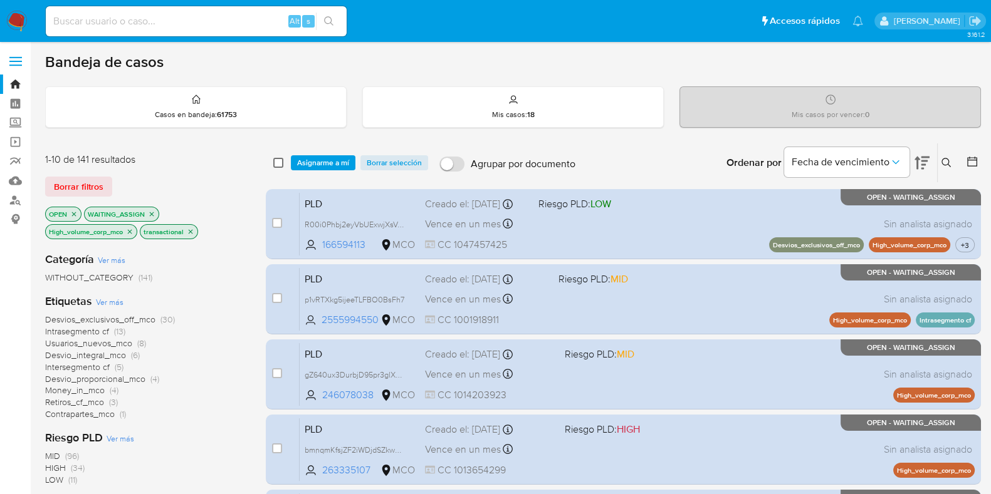
checkbox input "false"
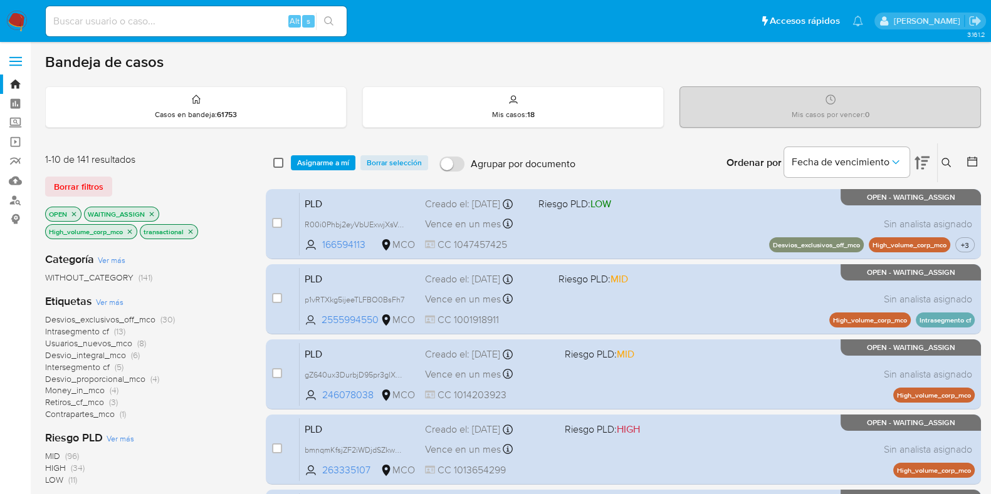
checkbox input "false"
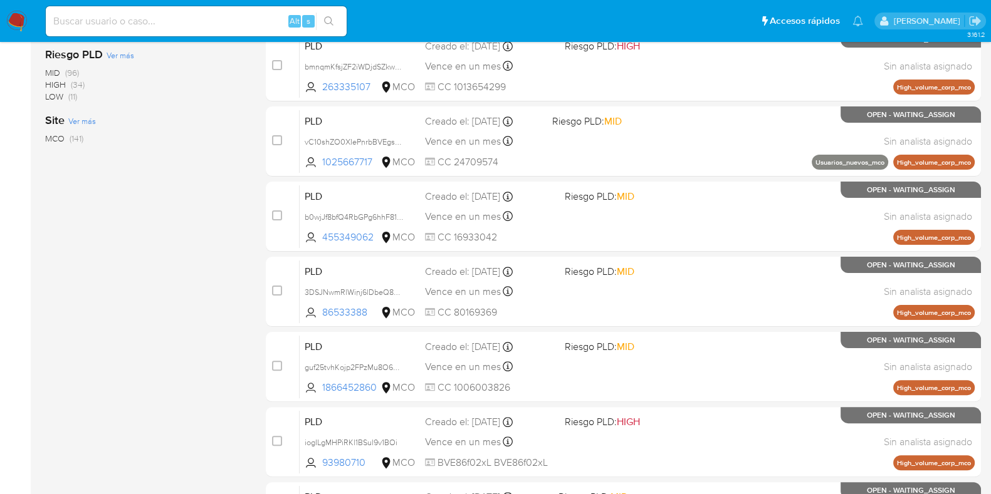
scroll to position [385, 0]
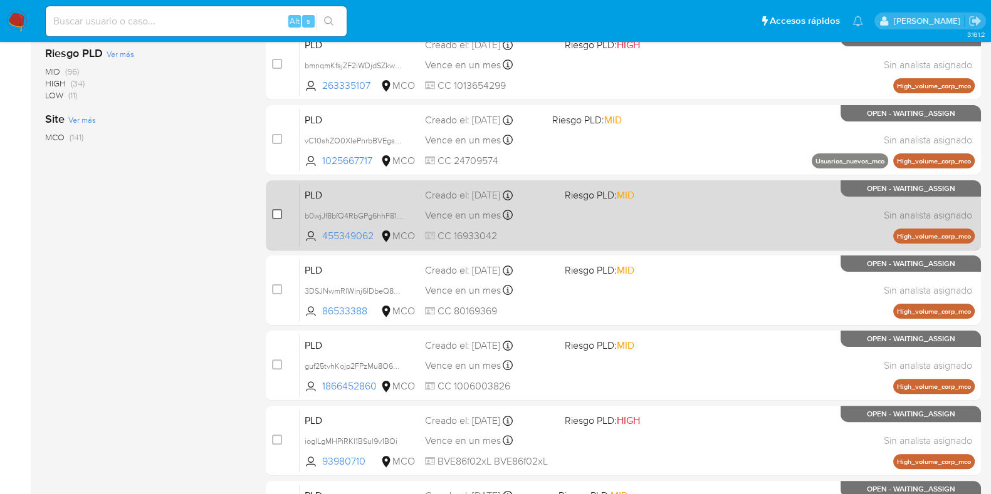
click at [281, 217] on input "checkbox" at bounding box center [277, 214] width 10 height 10
checkbox input "true"
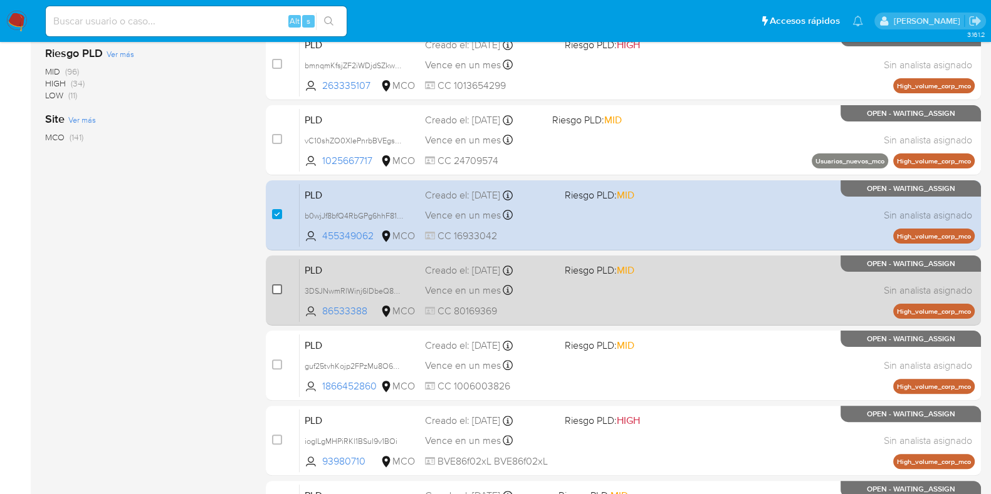
click at [281, 291] on input "checkbox" at bounding box center [277, 289] width 10 height 10
checkbox input "true"
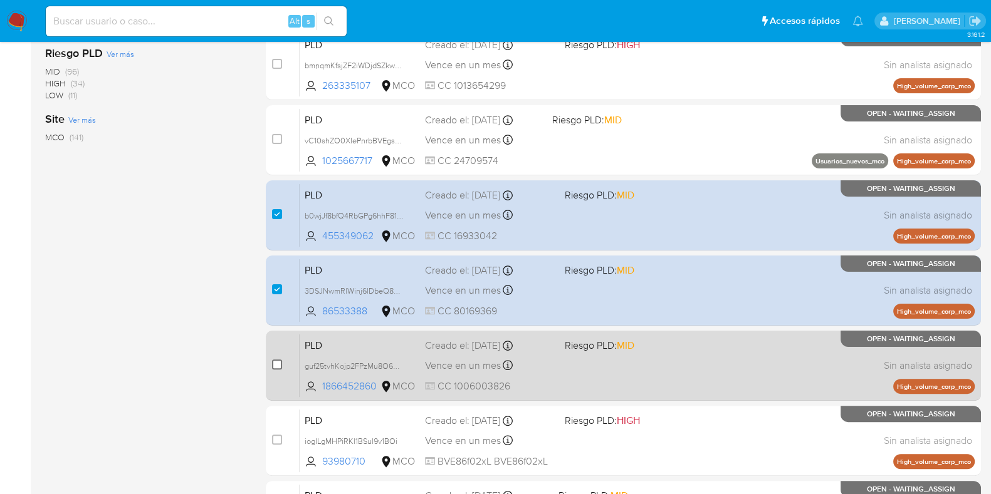
click at [278, 367] on input "checkbox" at bounding box center [277, 365] width 10 height 10
checkbox input "true"
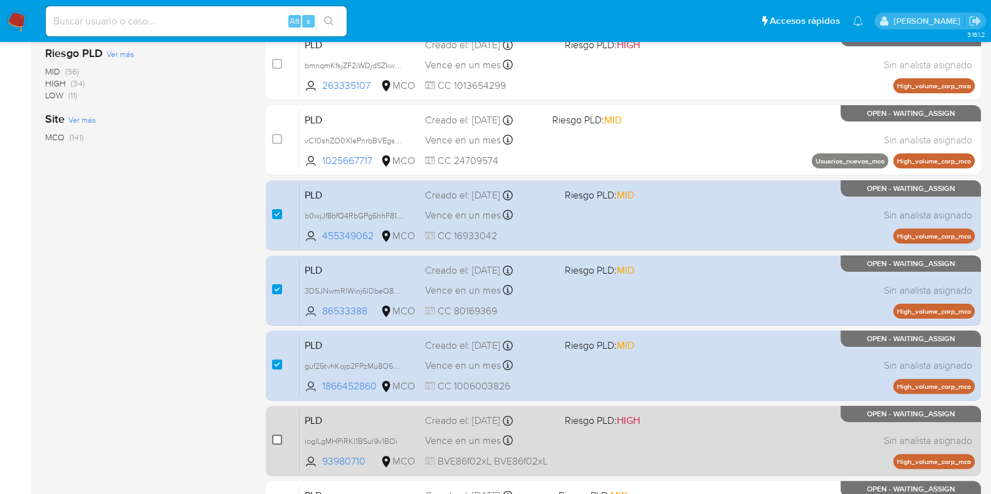
click at [278, 442] on input "checkbox" at bounding box center [277, 440] width 10 height 10
checkbox input "true"
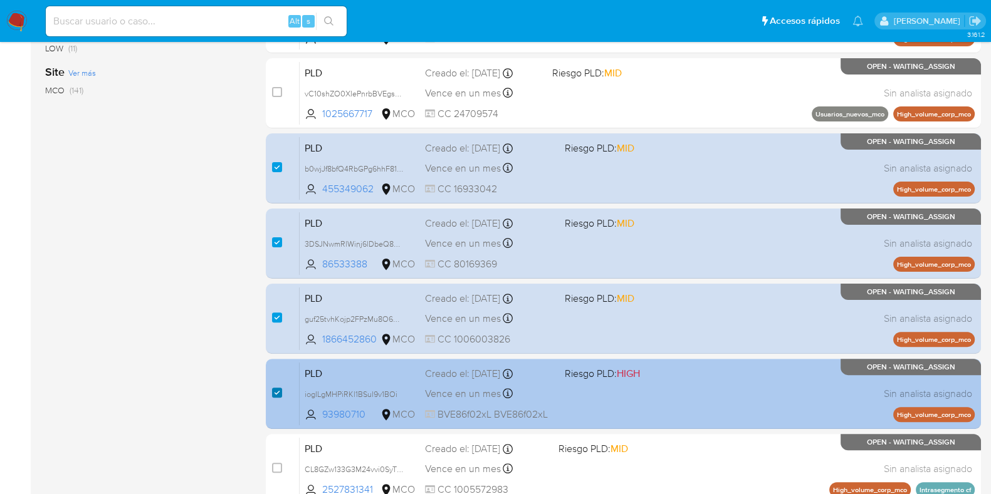
scroll to position [434, 0]
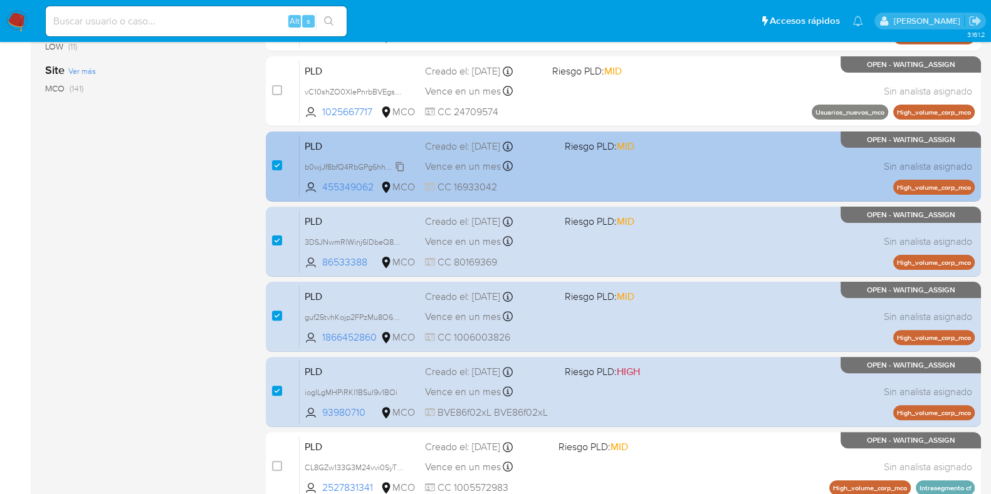
click at [400, 167] on span "b0wjJf8bfQ4RbGPg6hhF817m" at bounding box center [356, 166] width 102 height 14
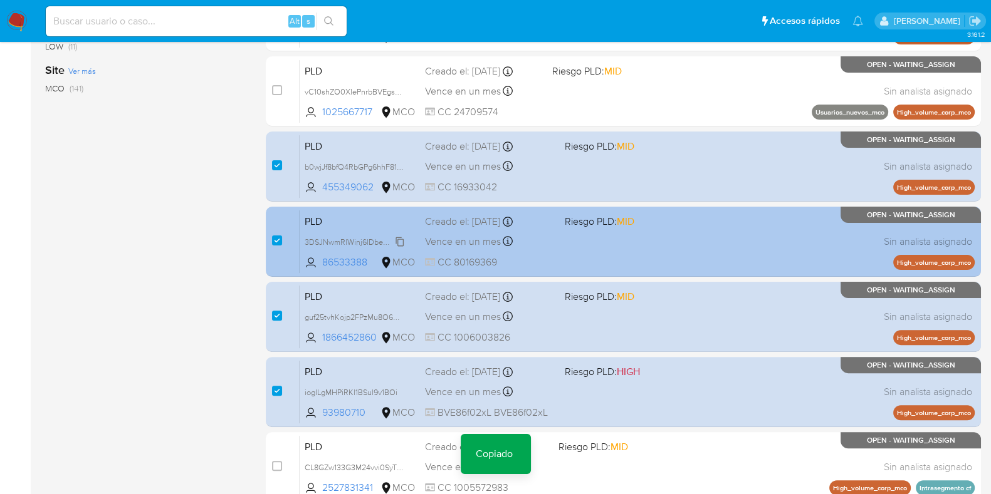
click at [400, 242] on span "3DSJNwmRlWinj6lDbeQ8AuUh" at bounding box center [359, 241] width 108 height 14
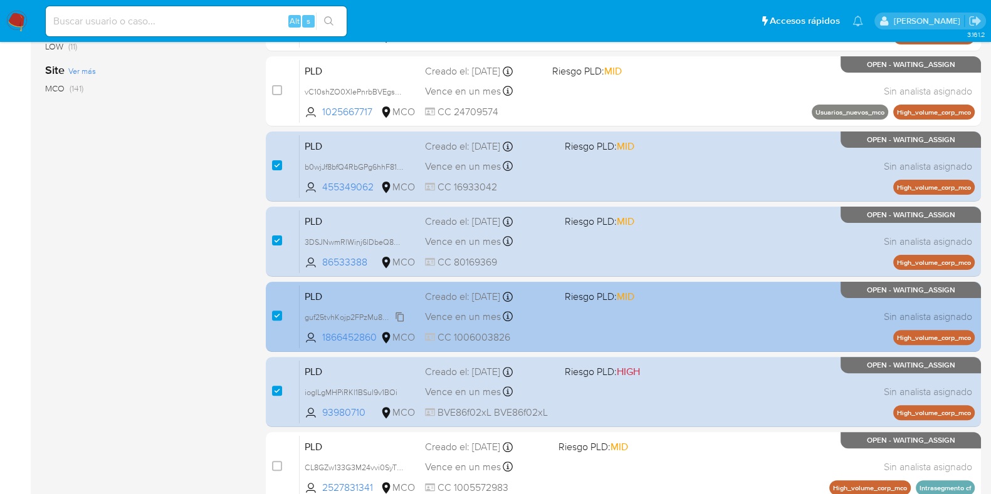
click at [402, 318] on span "guf25tvhKojp2FPzMu8O6WCf" at bounding box center [356, 317] width 103 height 14
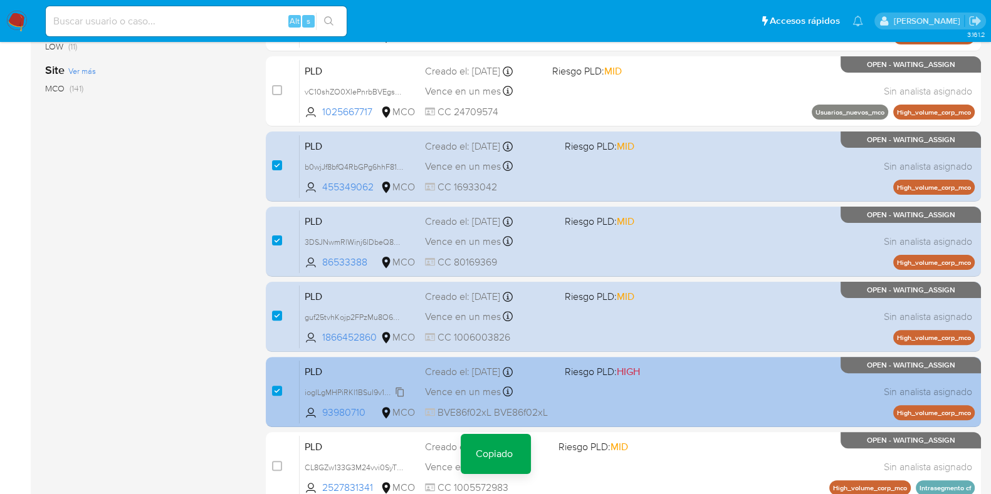
click at [398, 392] on icon at bounding box center [400, 392] width 10 height 10
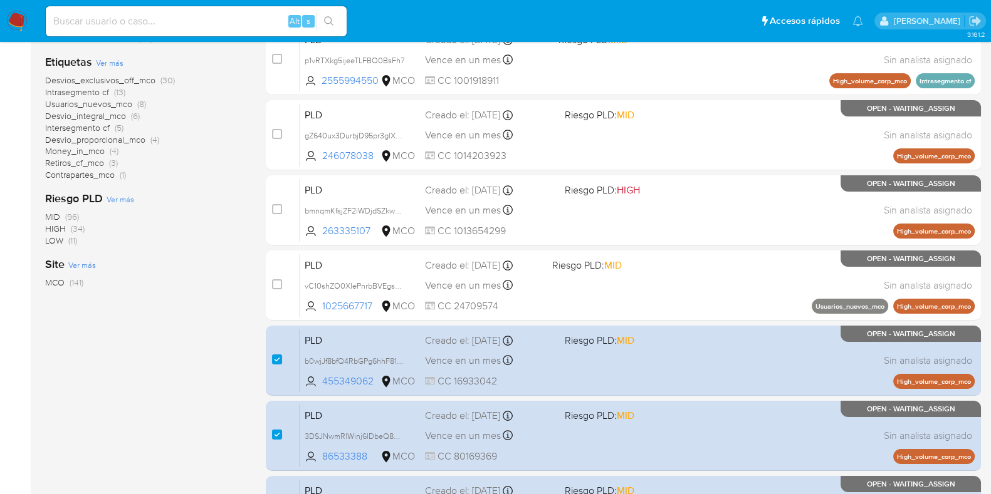
scroll to position [237, 0]
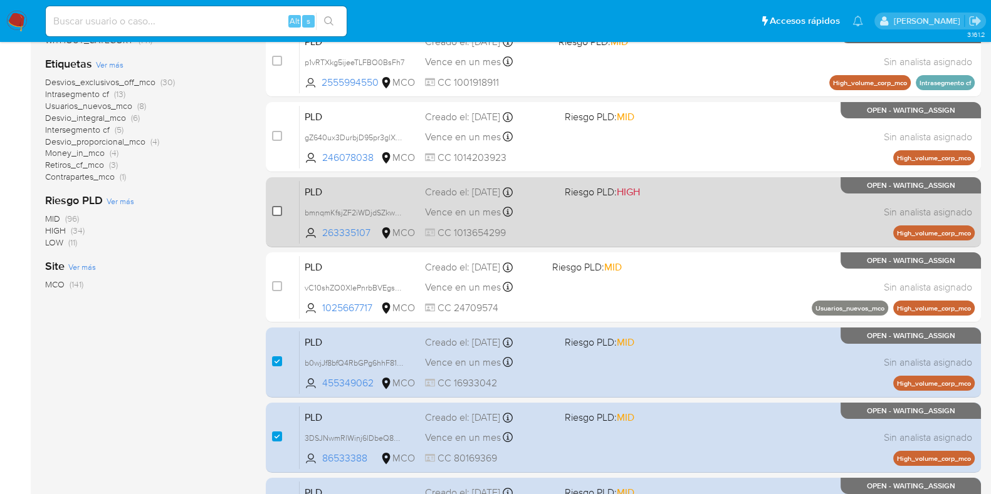
click at [279, 211] on input "checkbox" at bounding box center [277, 211] width 10 height 10
checkbox input "true"
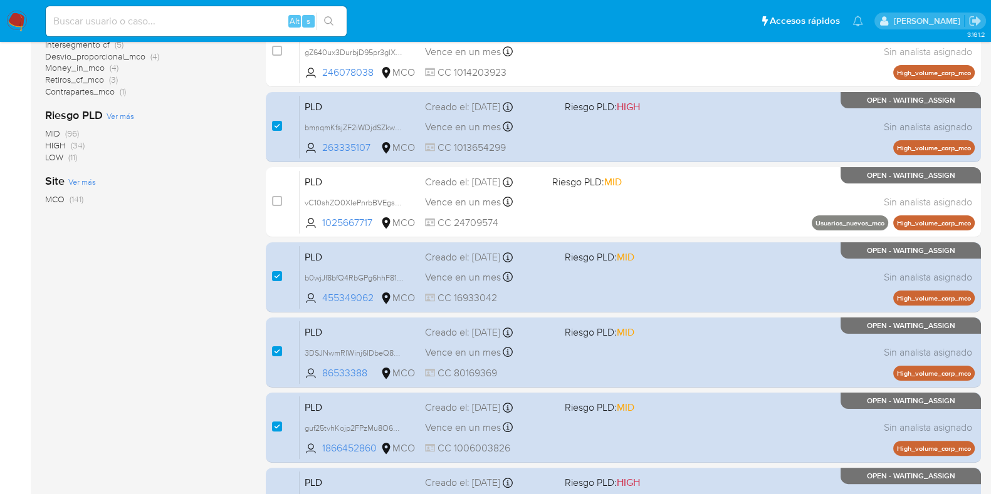
scroll to position [316, 0]
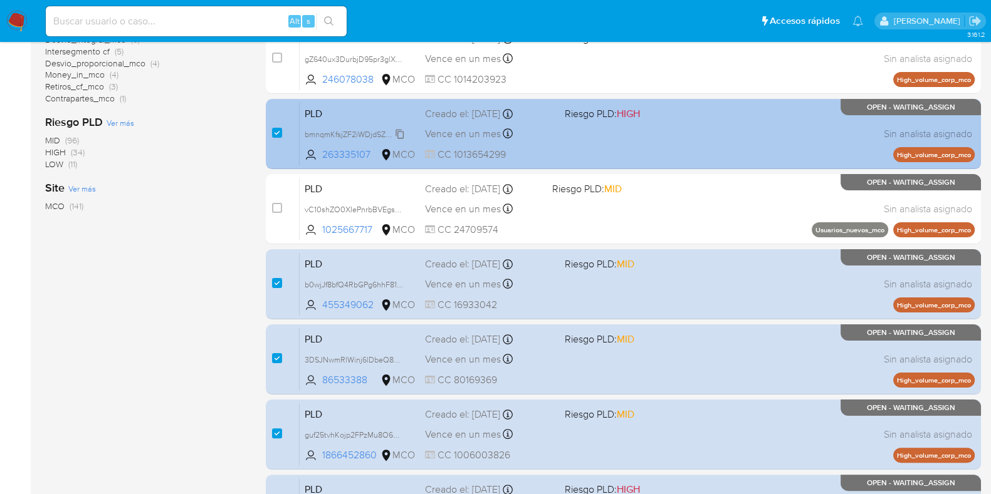
click at [400, 130] on span "bmnqmKfsjZF2iWDjdSZkwxwI" at bounding box center [356, 134] width 102 height 14
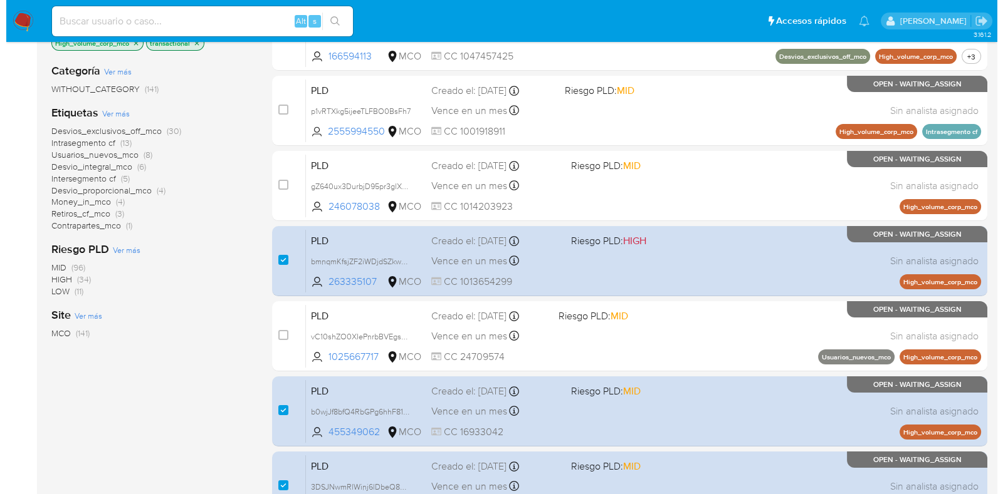
scroll to position [0, 0]
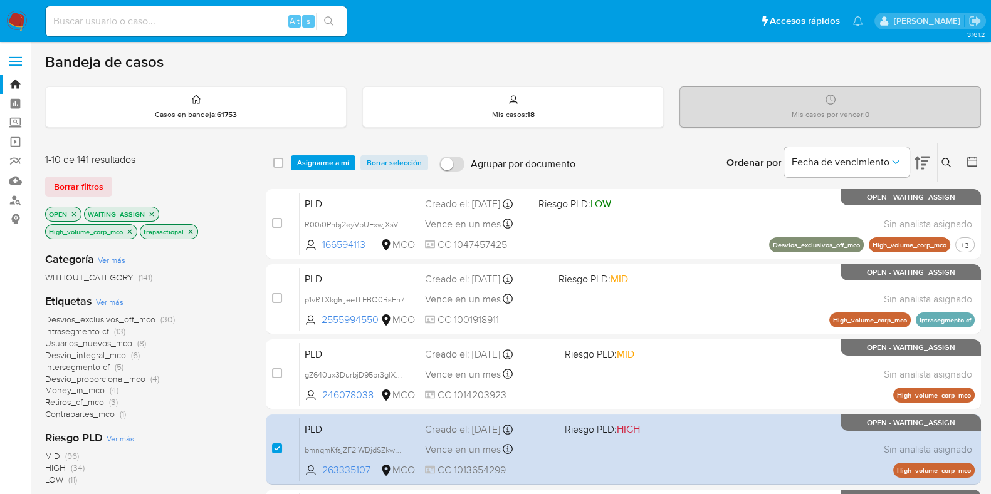
click at [333, 157] on span "Asignarme a mí" at bounding box center [323, 163] width 52 height 13
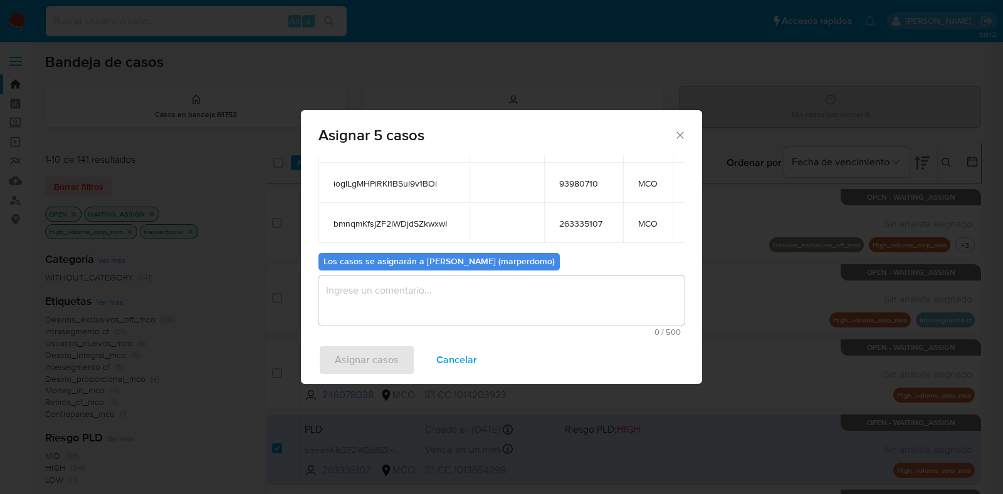
scroll to position [193, 0]
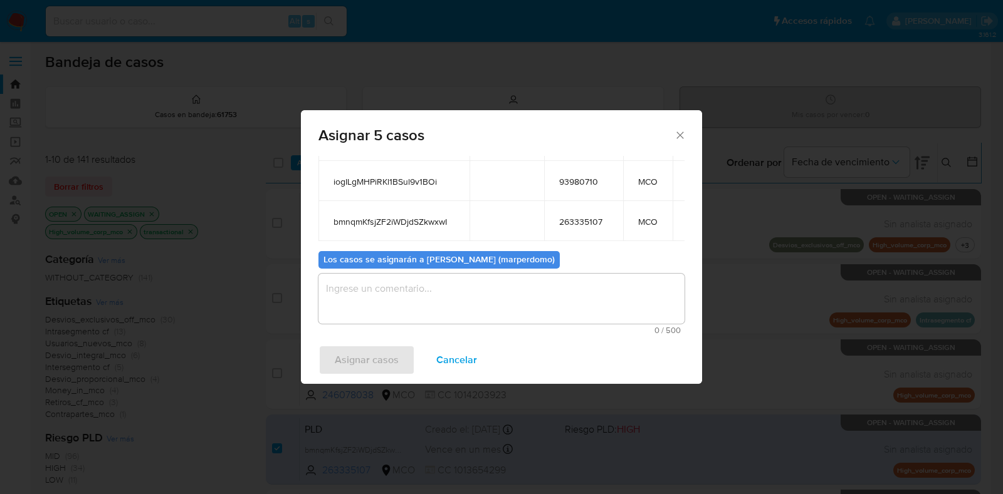
click at [528, 307] on textarea "assign-modal" at bounding box center [501, 299] width 366 height 50
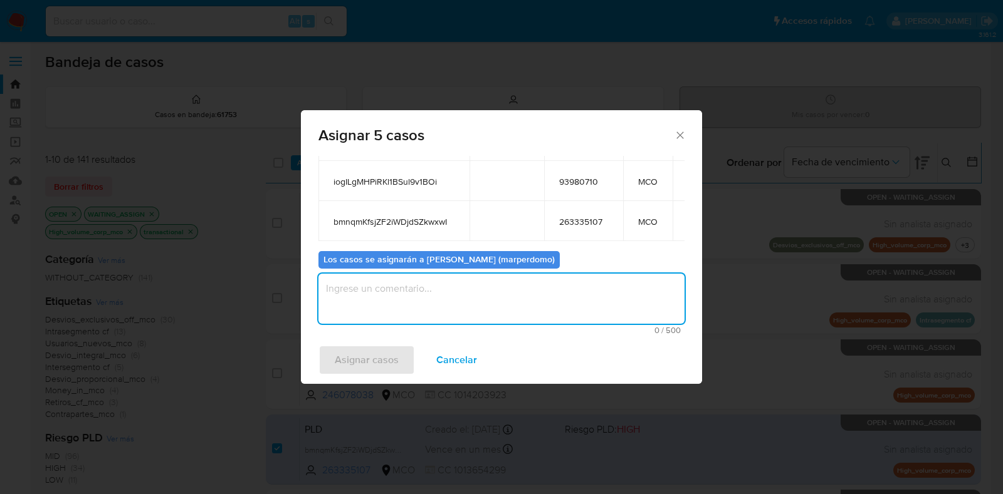
scroll to position [188, 0]
click at [490, 307] on textarea "assign-modal" at bounding box center [501, 299] width 366 height 50
type textarea "Asignación manual"
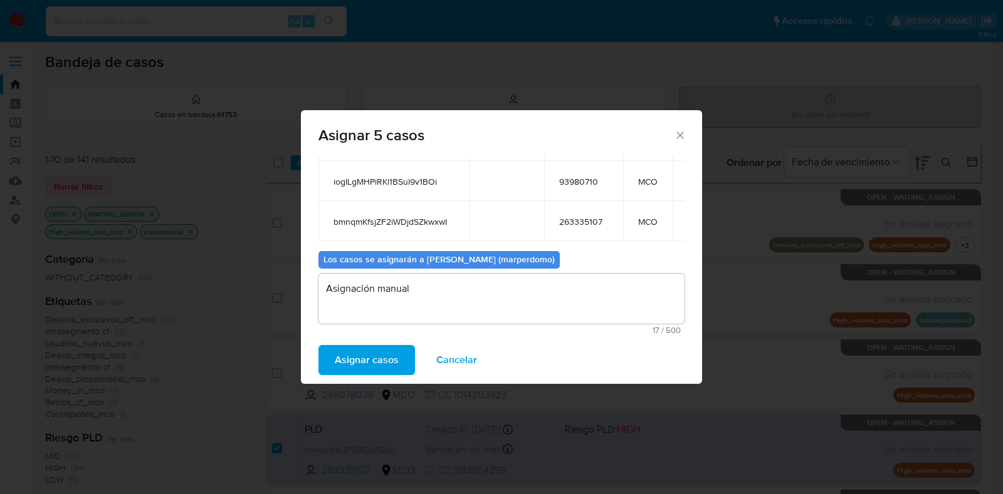
click at [372, 362] on span "Asignar casos" at bounding box center [367, 360] width 64 height 28
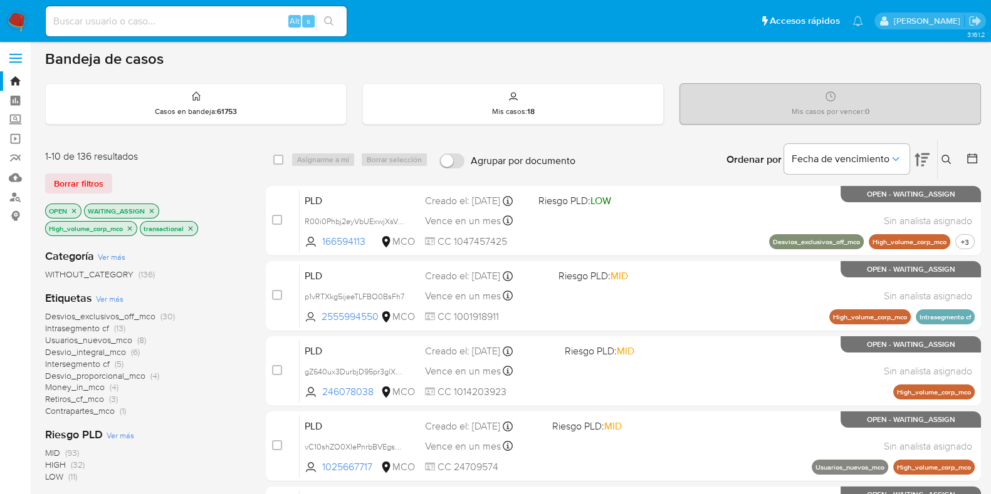
scroll to position [0, 0]
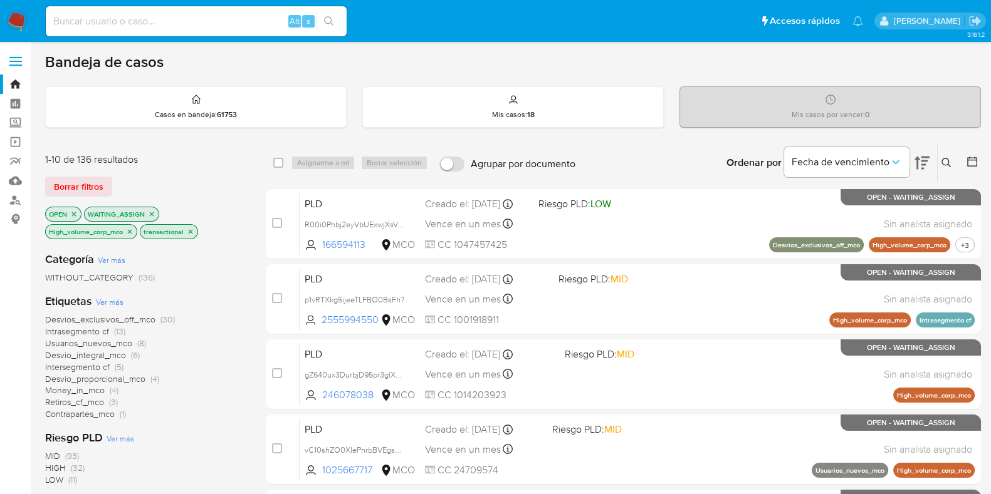
click at [943, 161] on icon at bounding box center [946, 163] width 10 height 10
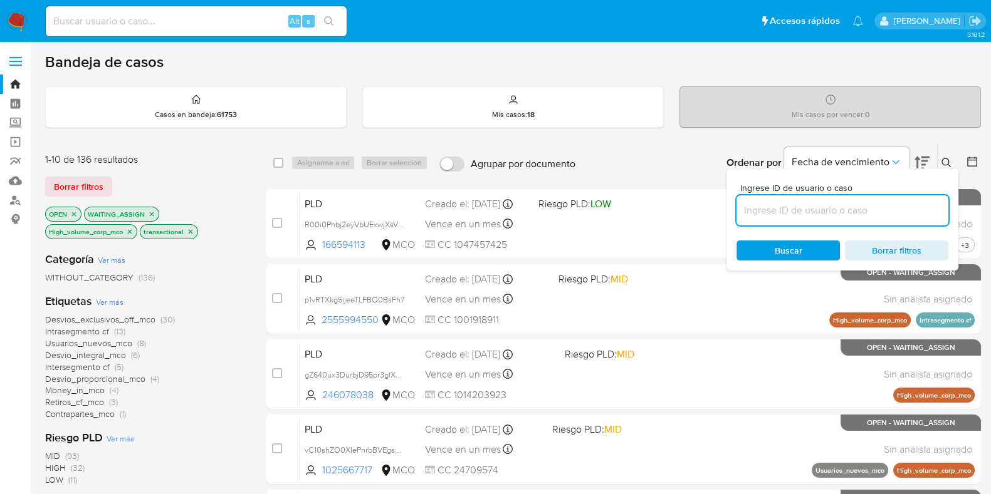
click at [840, 211] on input at bounding box center [842, 210] width 212 height 16
type input "b0wjJf8bfQ4RbGPg6hhF817m"
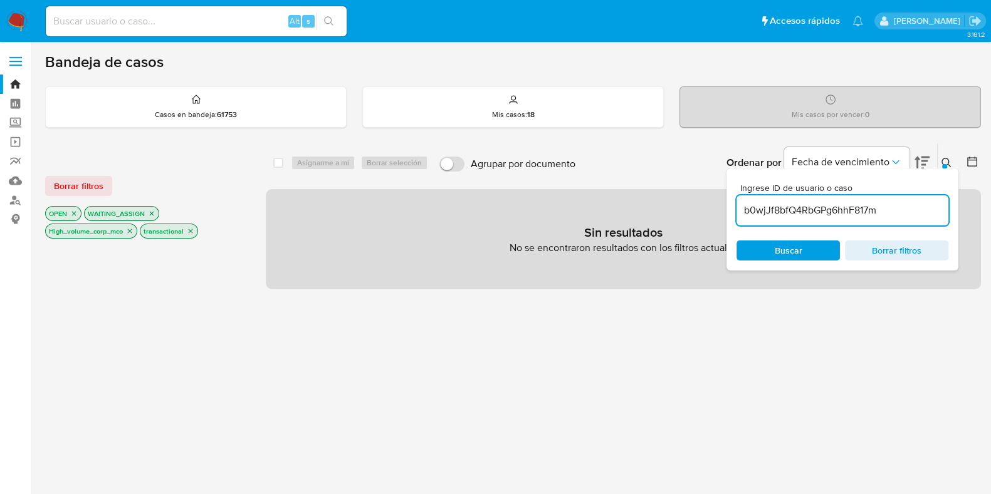
click at [150, 212] on icon "close-filter" at bounding box center [152, 214] width 8 height 8
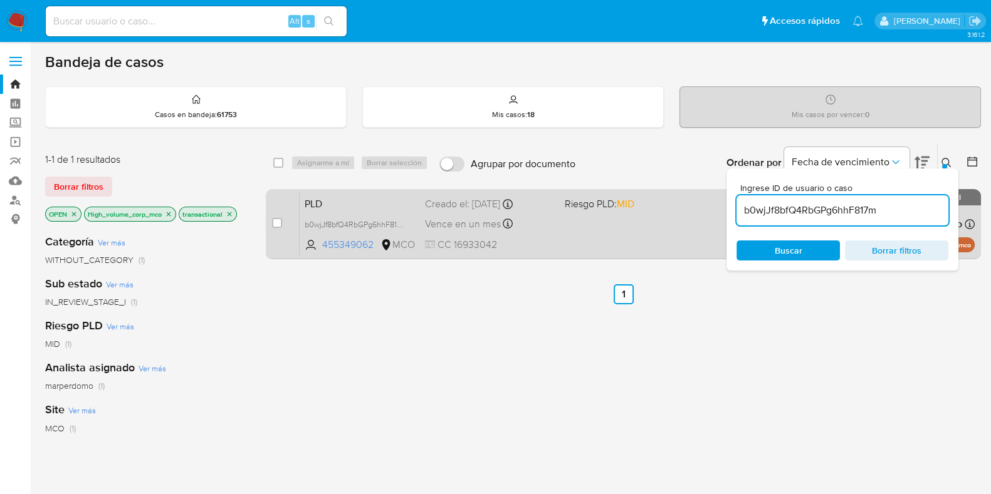
click at [373, 201] on span "PLD" at bounding box center [360, 203] width 110 height 16
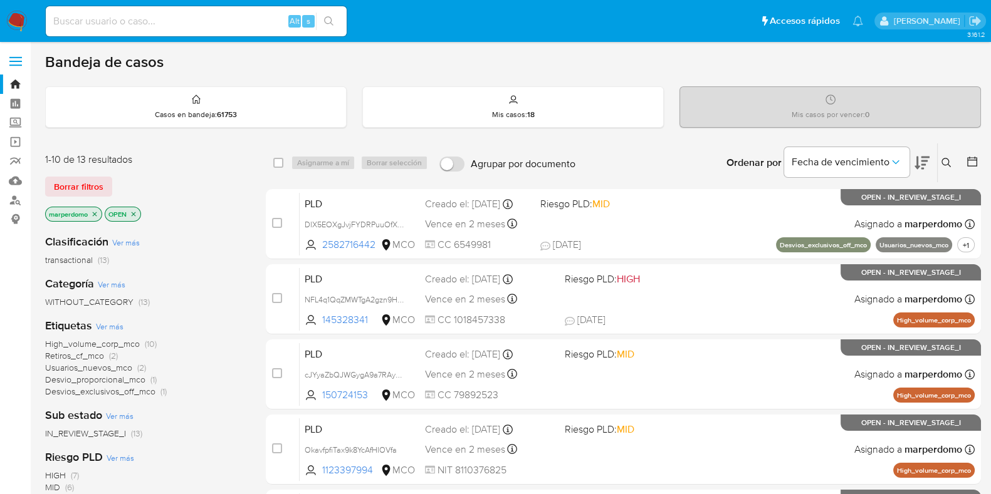
click at [89, 262] on span "transactional" at bounding box center [69, 260] width 48 height 13
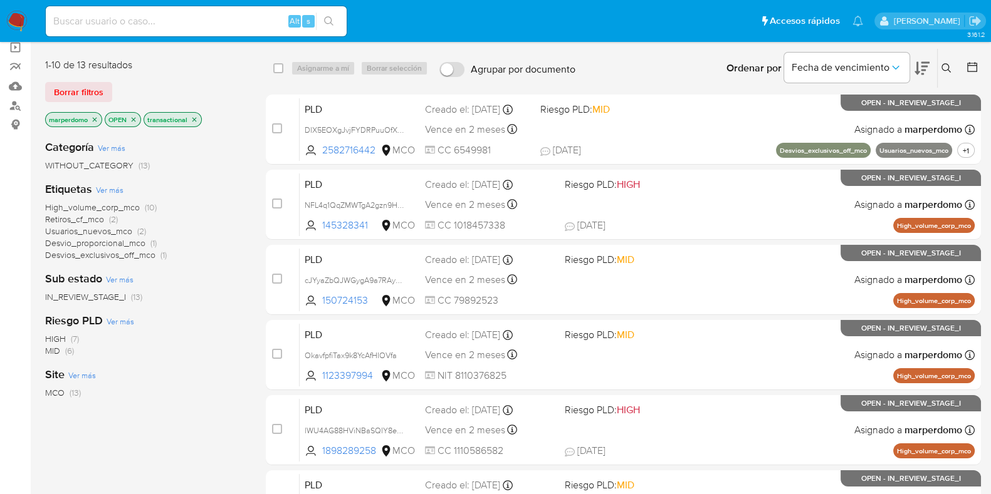
scroll to position [95, 0]
click at [139, 204] on span "High_volume_corp_mco (10)" at bounding box center [101, 208] width 112 height 12
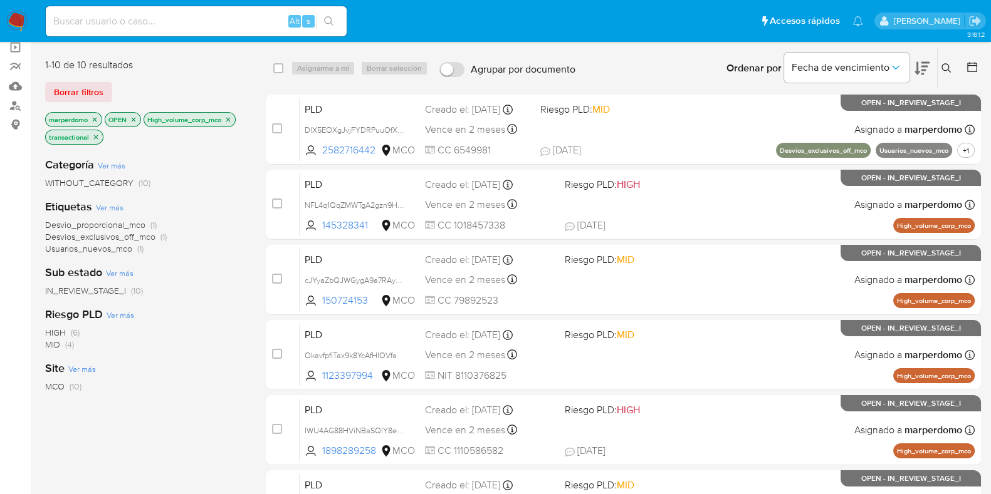
click at [927, 67] on icon at bounding box center [921, 68] width 15 height 15
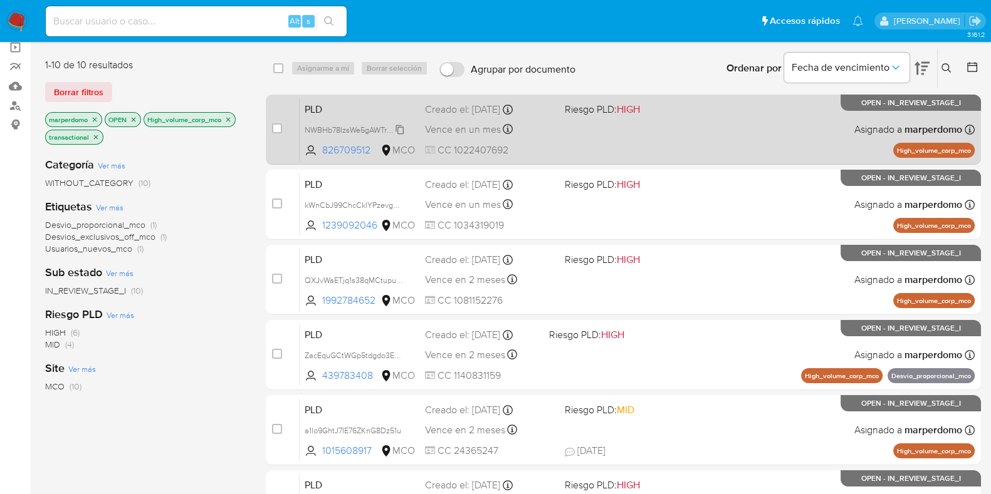
click at [400, 128] on span "NWBHb78IzsWe5gAWTrWnK6r1" at bounding box center [359, 129] width 108 height 14
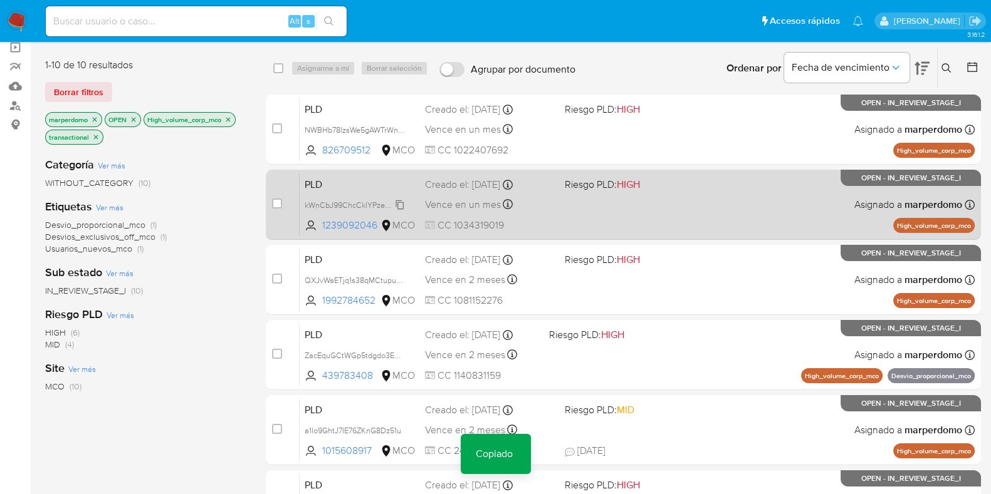
click at [400, 202] on span "kWnCbJ99ChcCklYPzevgN1f1" at bounding box center [355, 204] width 101 height 14
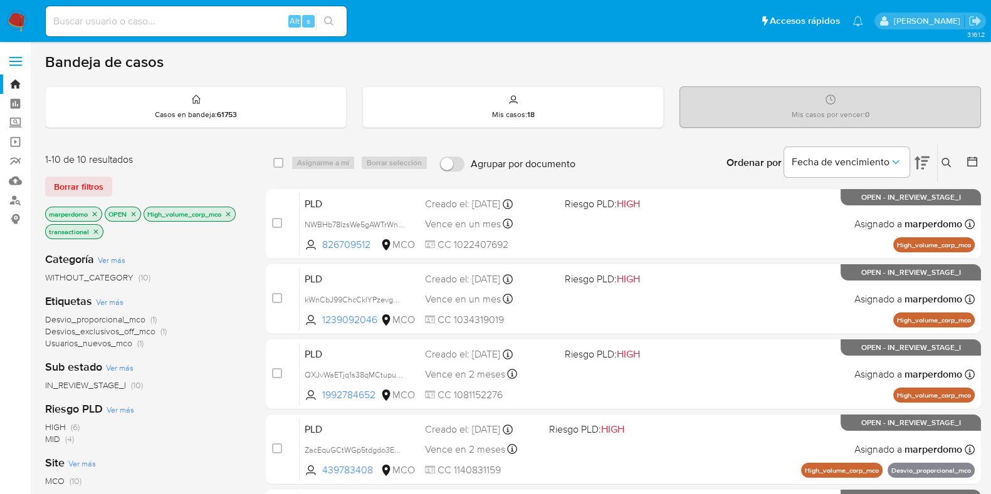
click at [124, 319] on span "Desvio_proporcional_mco" at bounding box center [95, 319] width 100 height 13
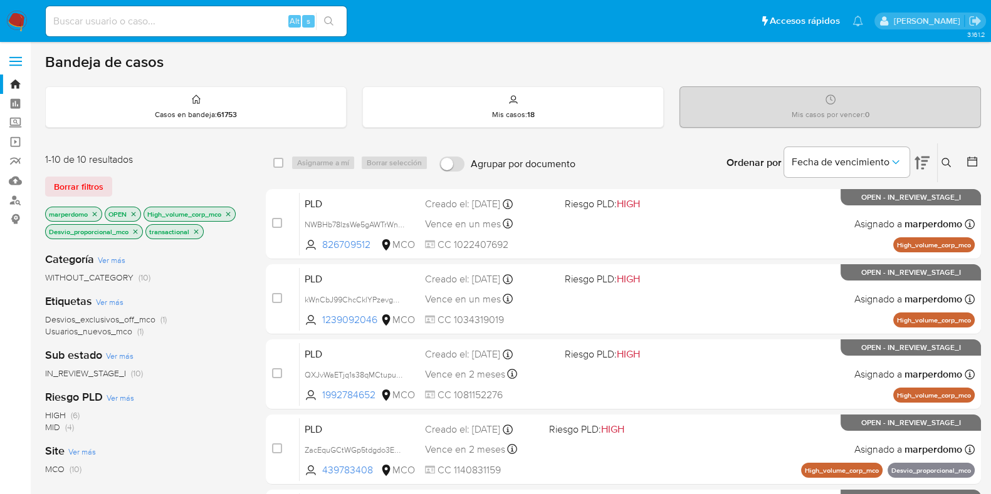
click at [226, 212] on icon "close-filter" at bounding box center [228, 215] width 8 height 8
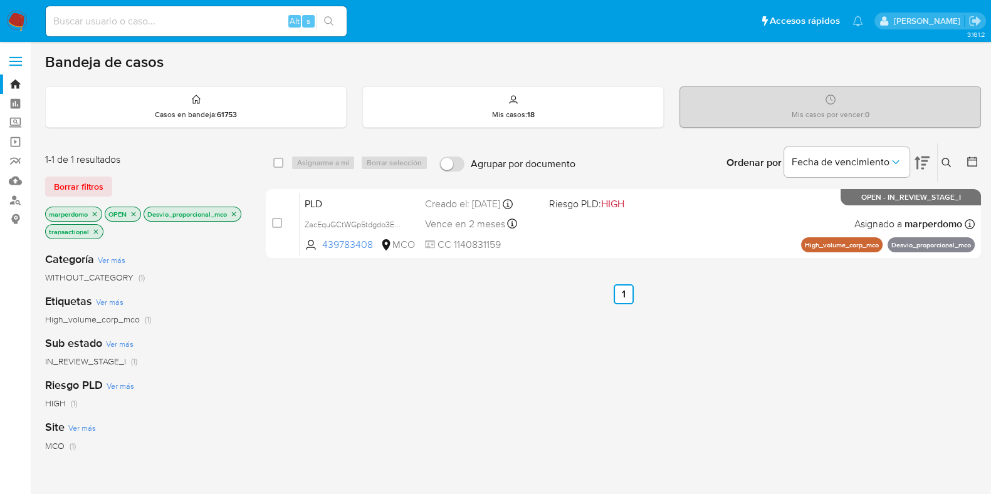
click at [237, 212] on icon "close-filter" at bounding box center [234, 215] width 8 height 8
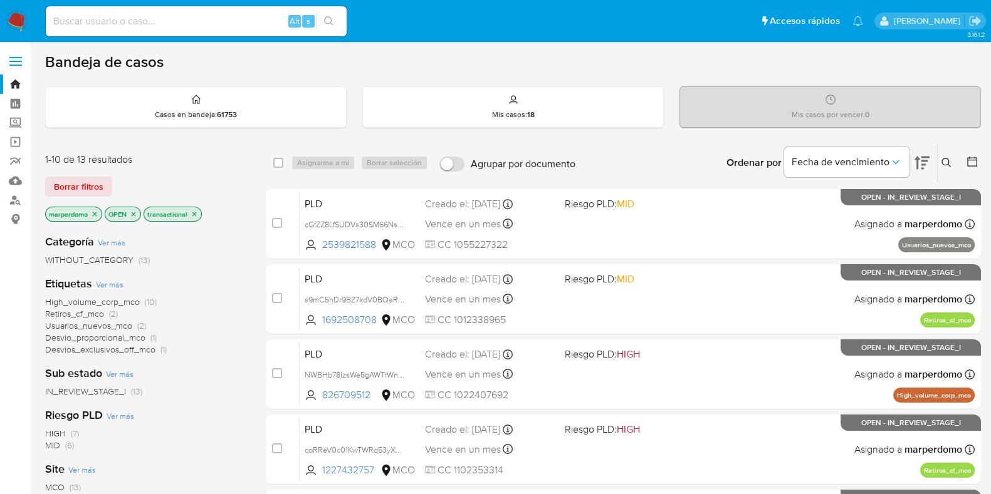
click at [98, 315] on span "Retiros_cf_mco" at bounding box center [74, 314] width 59 height 13
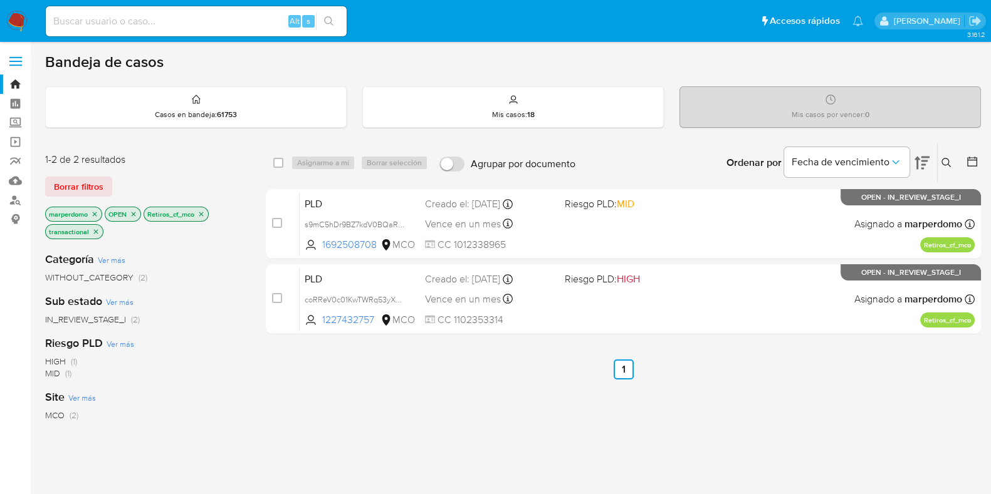
click at [203, 213] on icon "close-filter" at bounding box center [201, 214] width 4 height 4
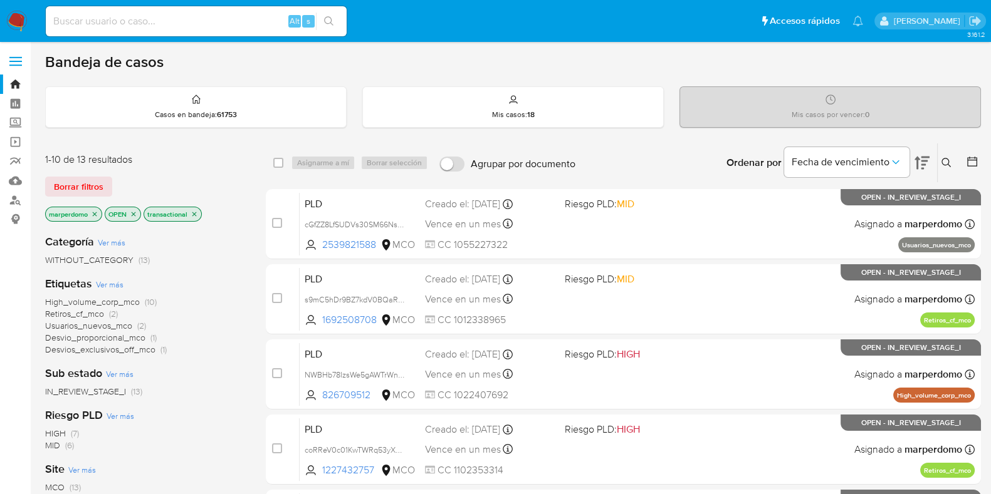
click at [149, 348] on span "Desvios_exclusivos_off_mco" at bounding box center [100, 349] width 110 height 13
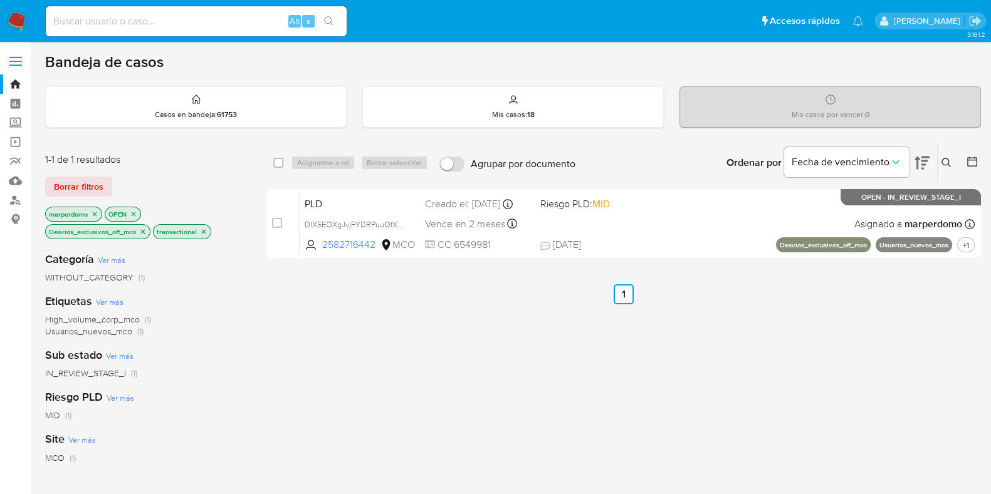
click at [143, 231] on icon "close-filter" at bounding box center [143, 231] width 4 height 4
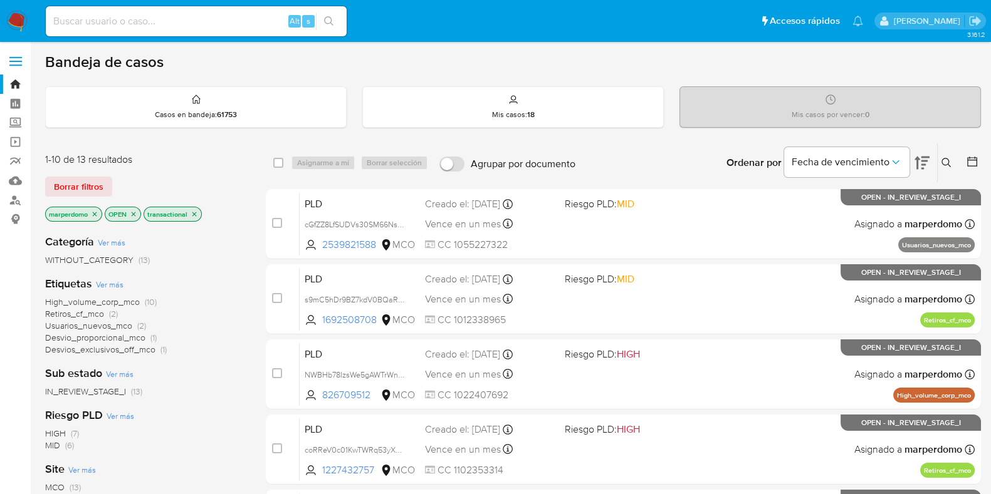
click at [130, 343] on span "Desvios_exclusivos_off_mco" at bounding box center [100, 349] width 110 height 13
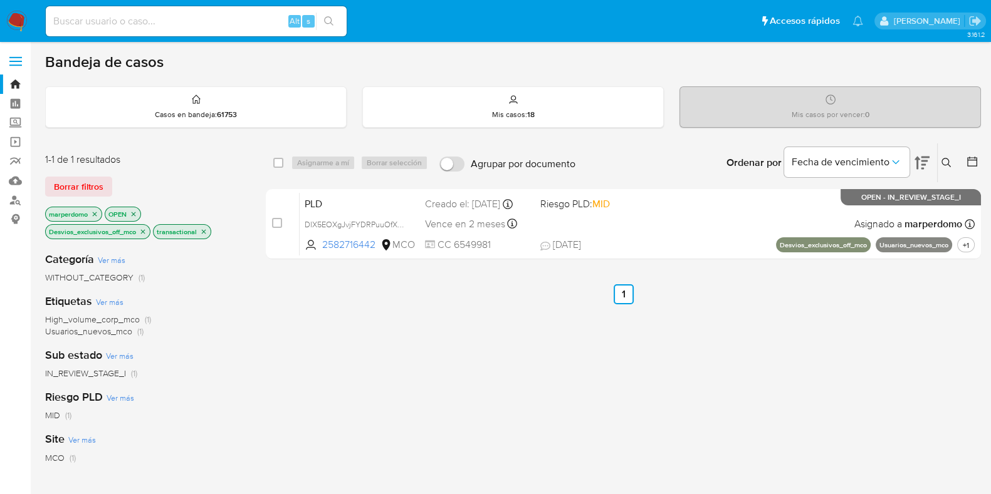
click at [142, 228] on icon "close-filter" at bounding box center [143, 232] width 8 height 8
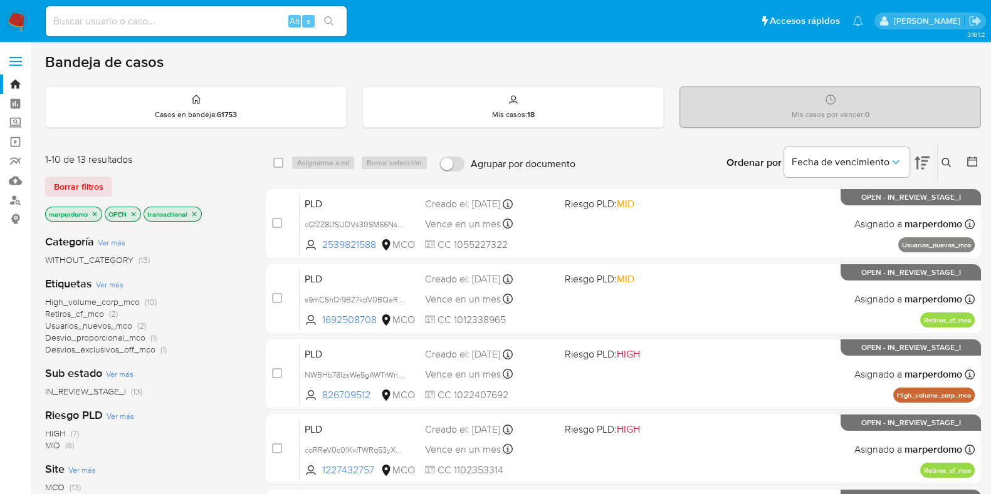
click at [119, 325] on span "Usuarios_nuevos_mco" at bounding box center [88, 326] width 87 height 13
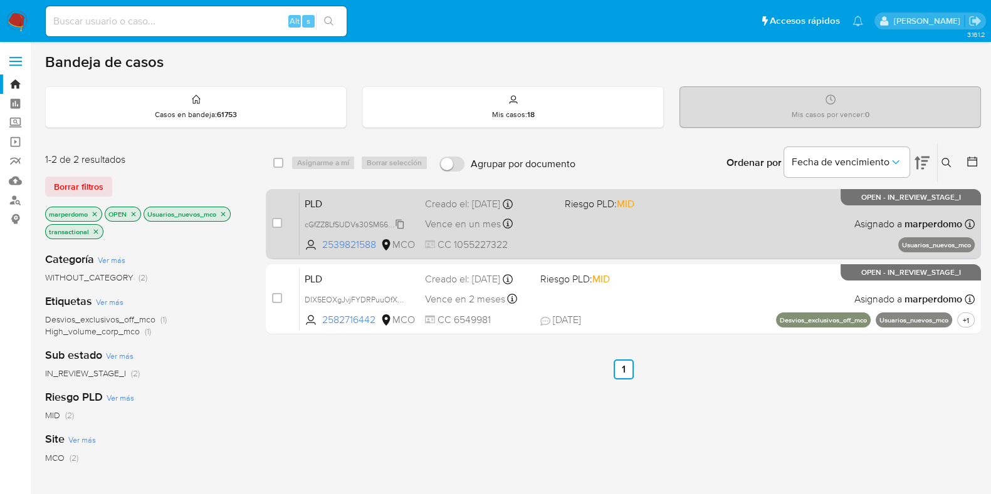
click at [402, 224] on span "cGfZZ8LfSUDVs30SM66Nsgao" at bounding box center [358, 224] width 106 height 14
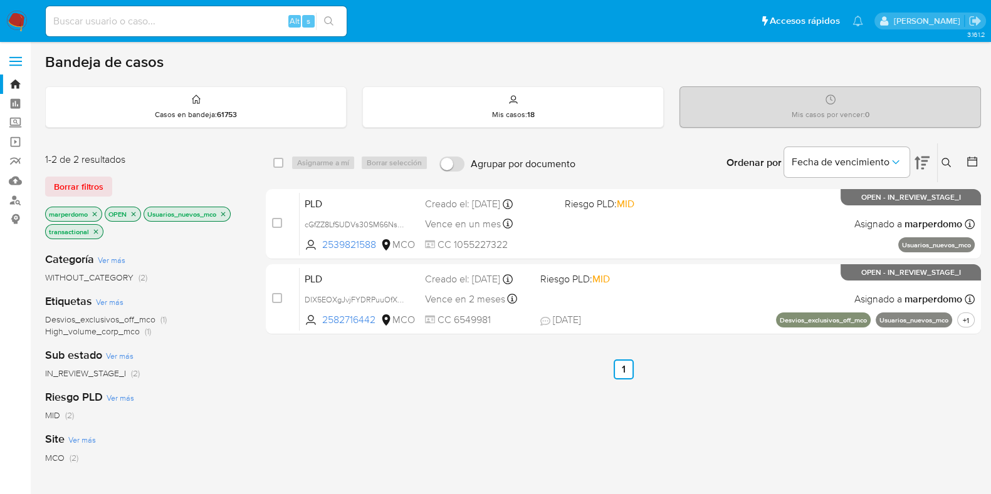
click at [19, 73] on label at bounding box center [15, 61] width 31 height 26
click at [0, 0] on input "checkbox" at bounding box center [0, 0] width 0 height 0
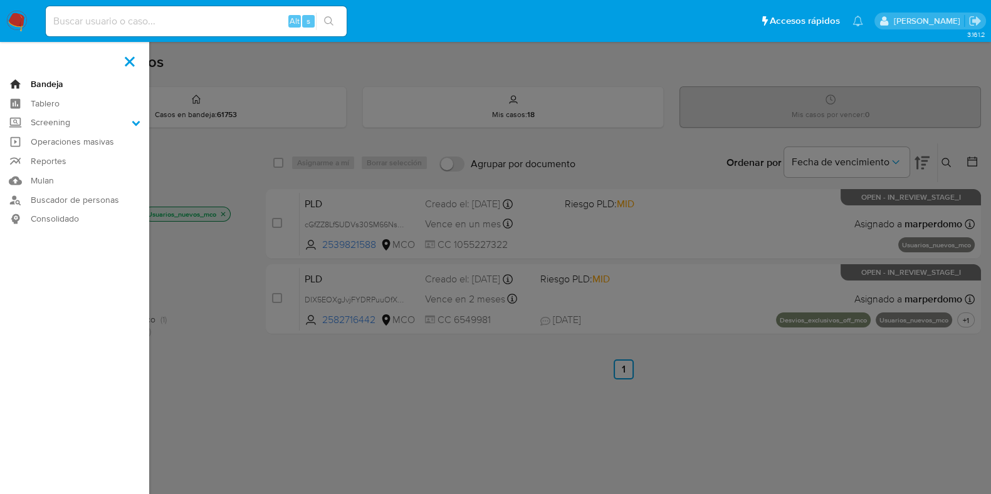
click at [19, 85] on link "Bandeja" at bounding box center [74, 84] width 149 height 19
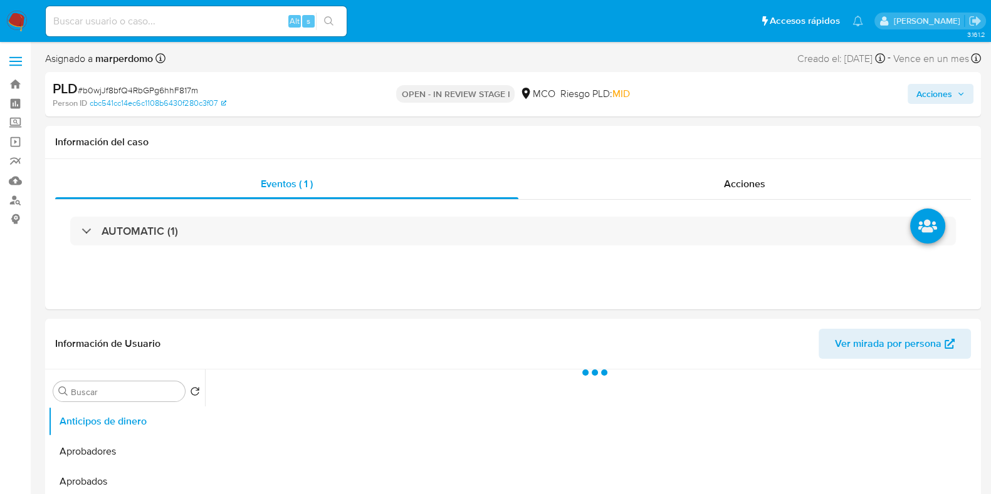
select select "10"
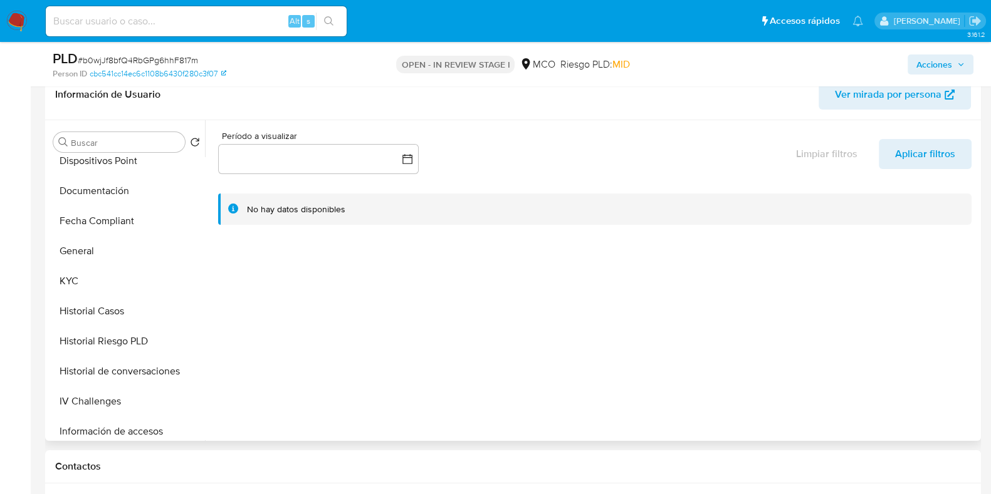
scroll to position [353, 0]
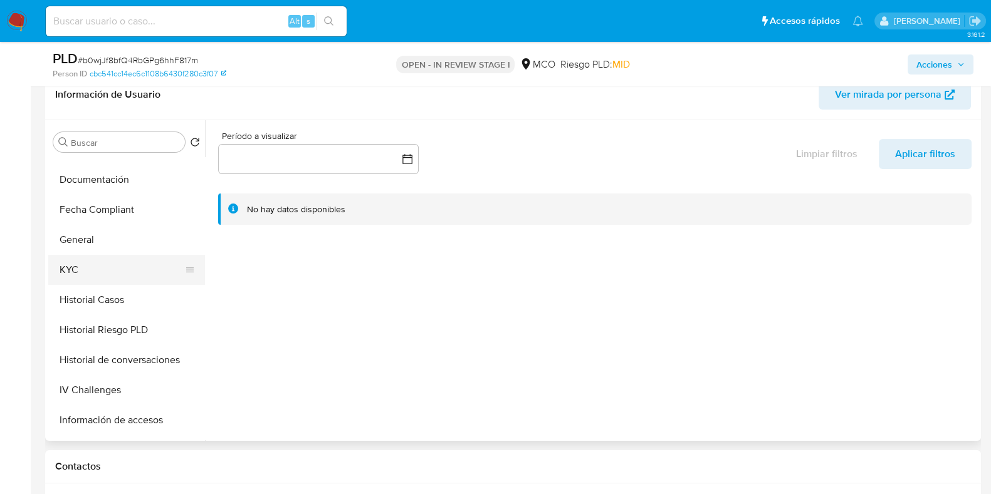
click at [100, 271] on button "KYC" at bounding box center [121, 270] width 147 height 30
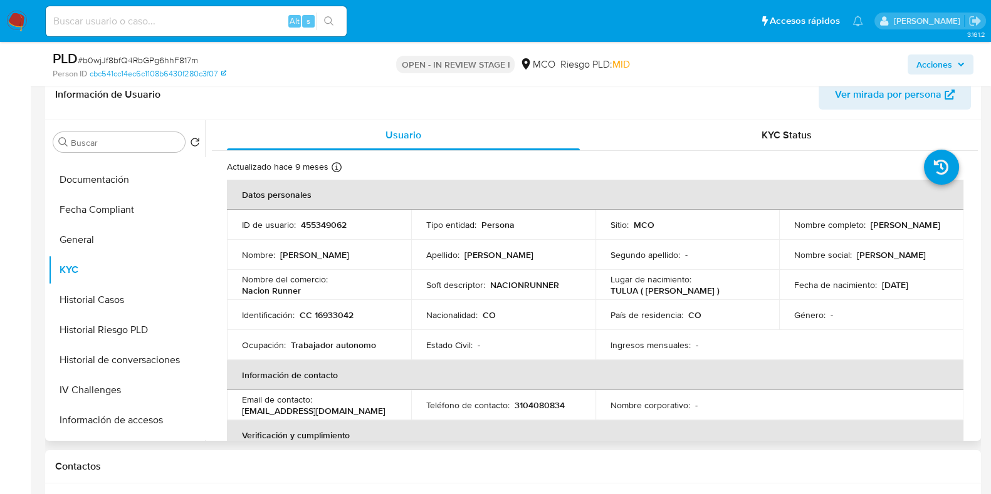
click at [323, 224] on p "455349062" at bounding box center [324, 224] width 46 height 11
copy p "455349062"
click at [331, 225] on p "455349062" at bounding box center [324, 224] width 46 height 11
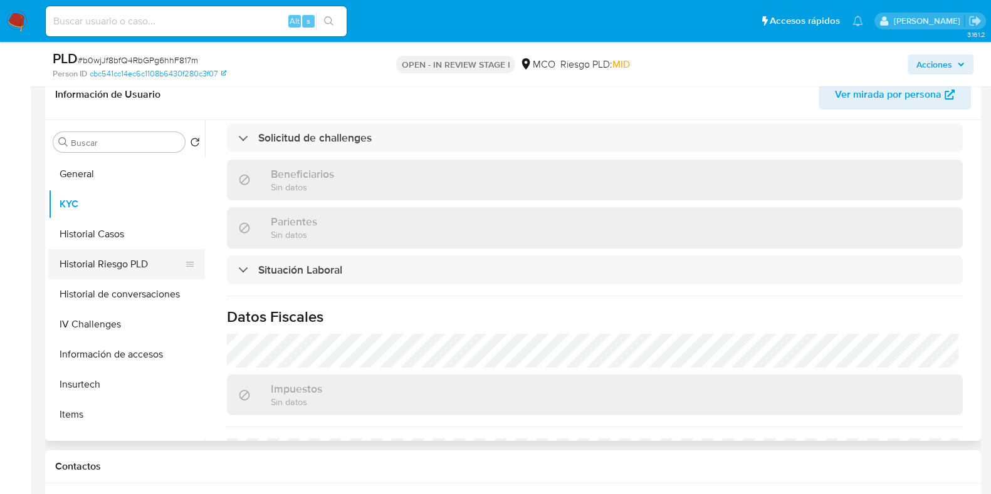
scroll to position [423, 0]
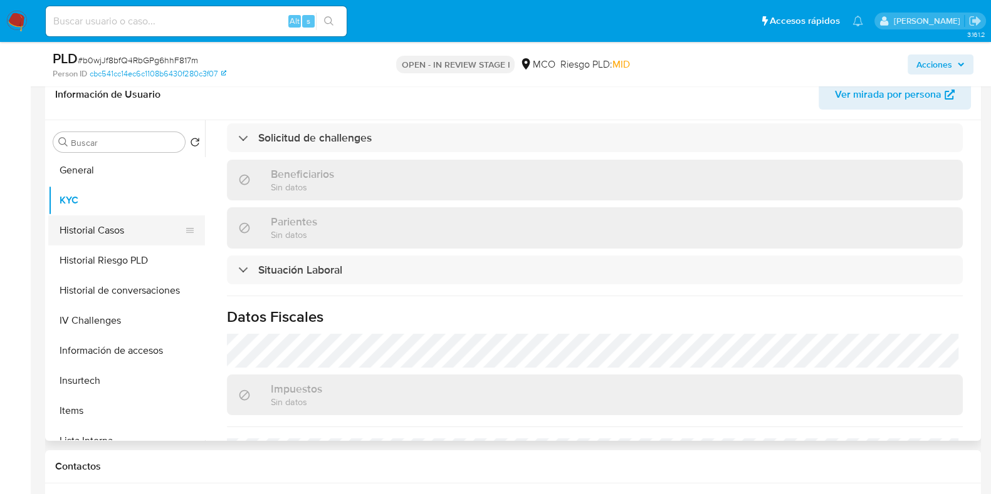
click at [91, 229] on button "Historial Casos" at bounding box center [121, 231] width 147 height 30
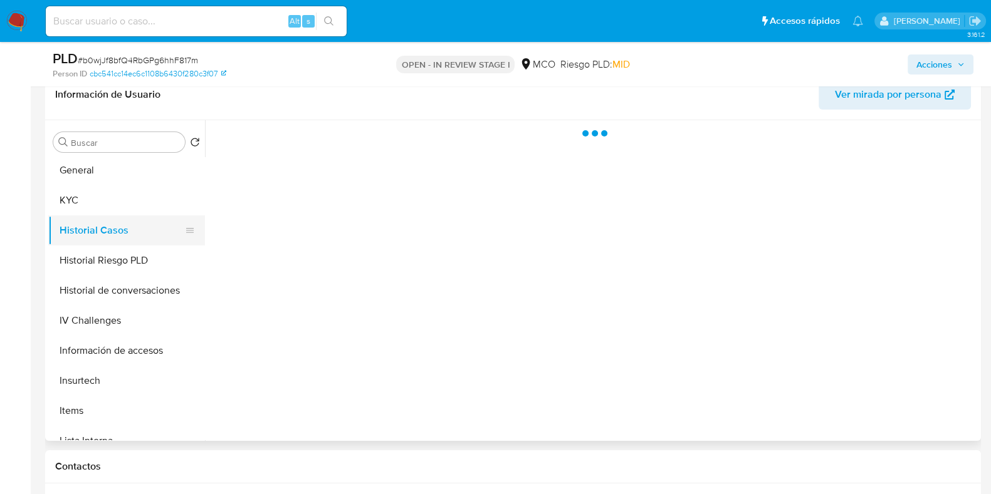
scroll to position [0, 0]
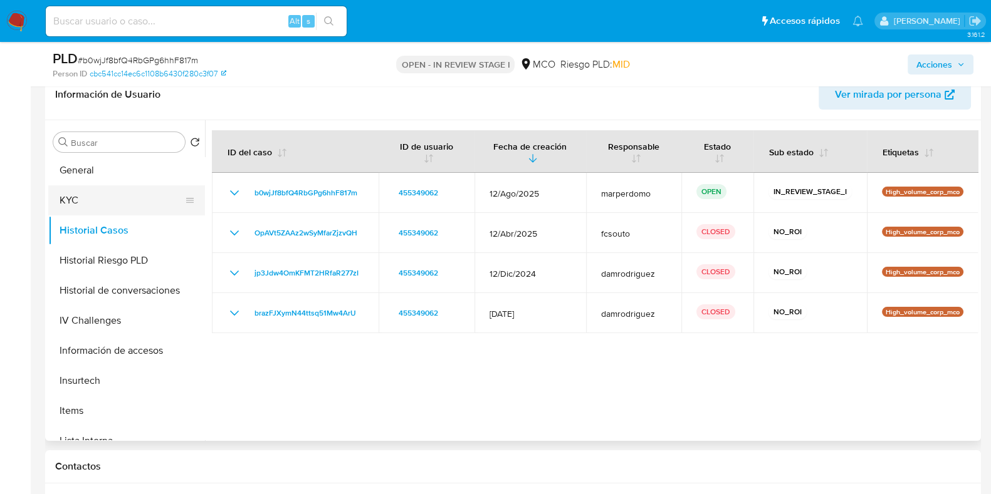
click at [72, 197] on button "KYC" at bounding box center [121, 200] width 147 height 30
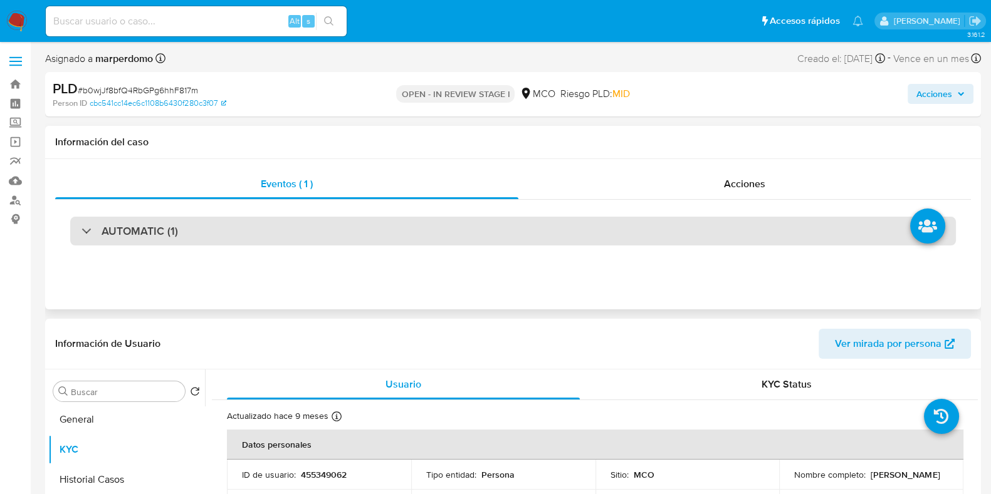
click at [692, 224] on div "AUTOMATIC (1)" at bounding box center [512, 231] width 885 height 29
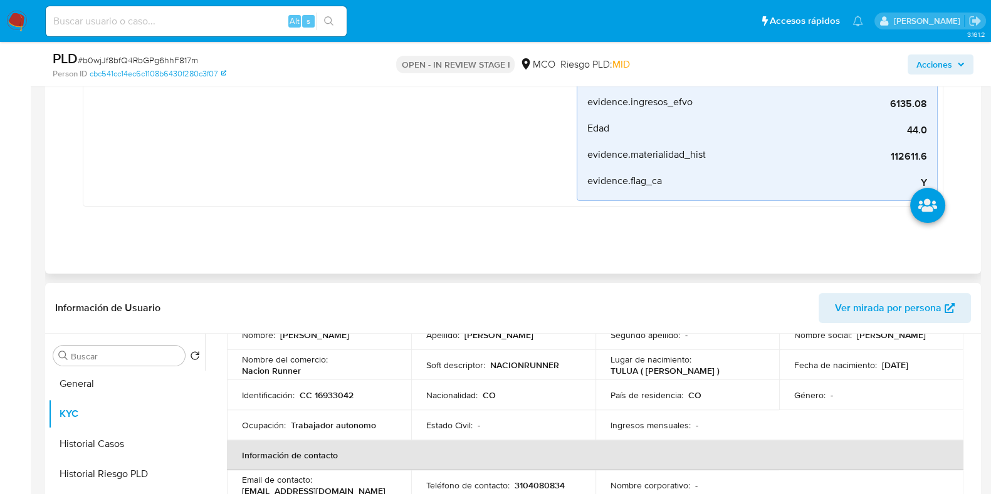
scroll to position [128, 0]
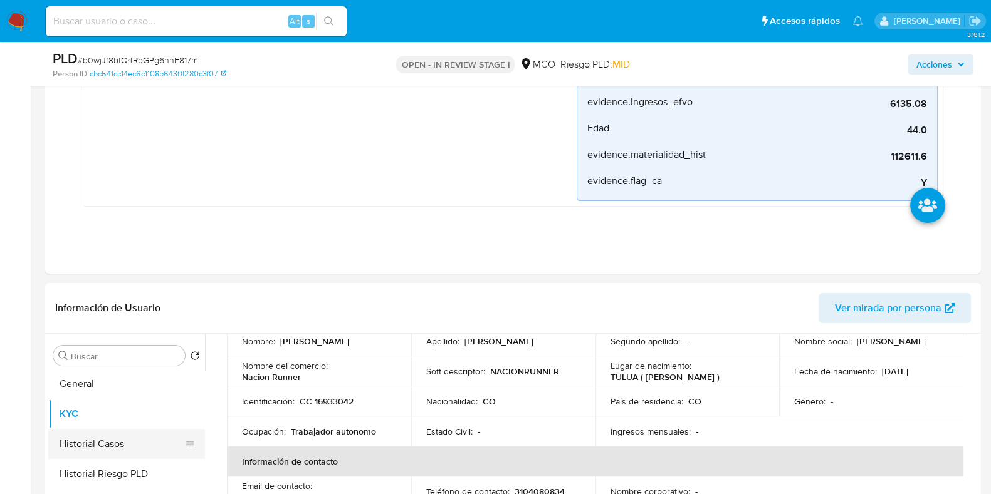
click at [100, 442] on button "Historial Casos" at bounding box center [121, 444] width 147 height 30
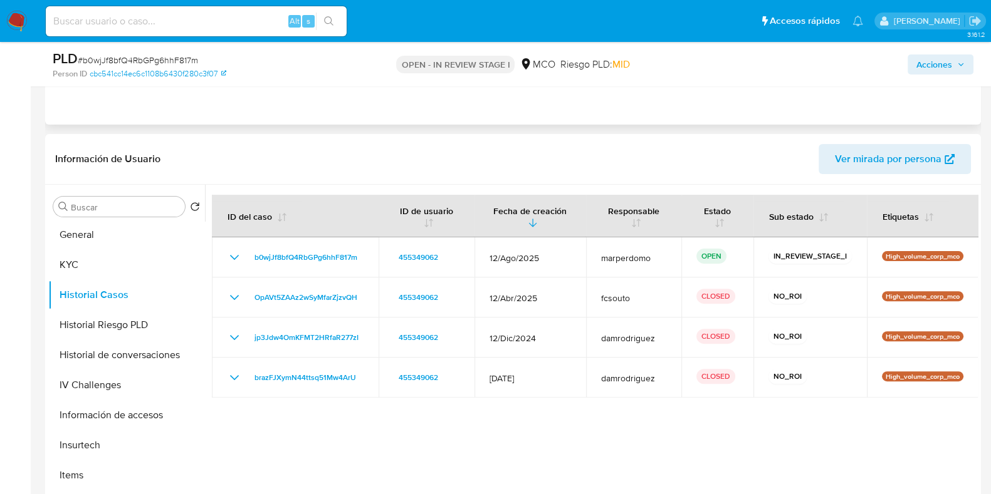
scroll to position [483, 0]
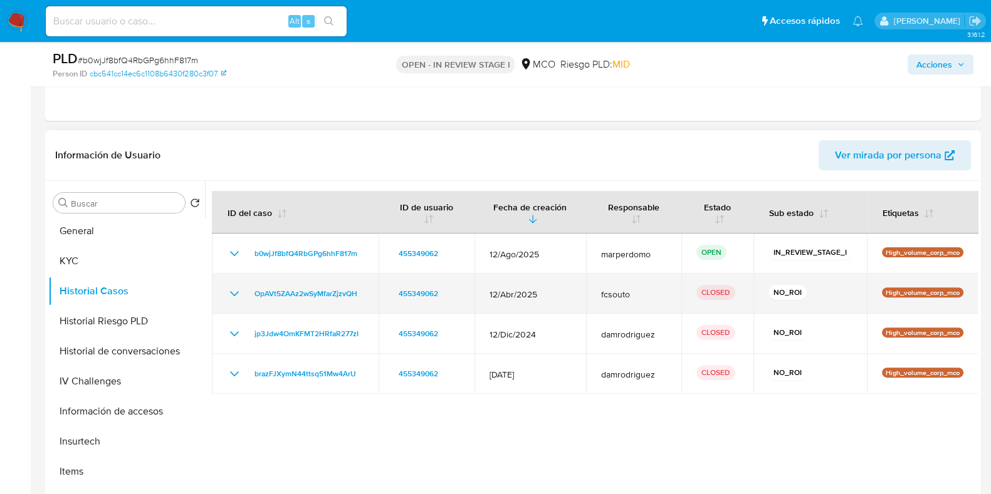
click at [234, 293] on icon "Mostrar/Ocultar" at bounding box center [234, 293] width 15 height 15
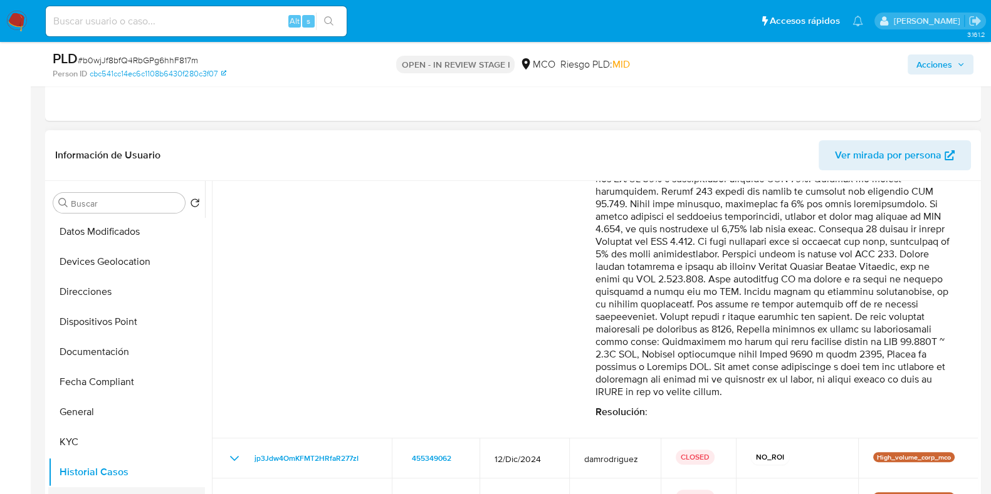
scroll to position [241, 0]
click at [115, 353] on button "Documentación" at bounding box center [121, 353] width 147 height 30
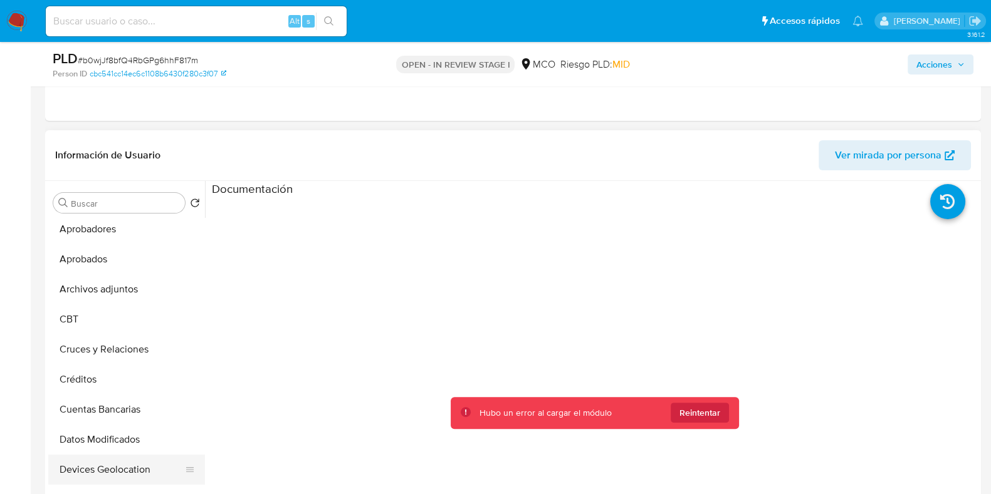
scroll to position [28, 0]
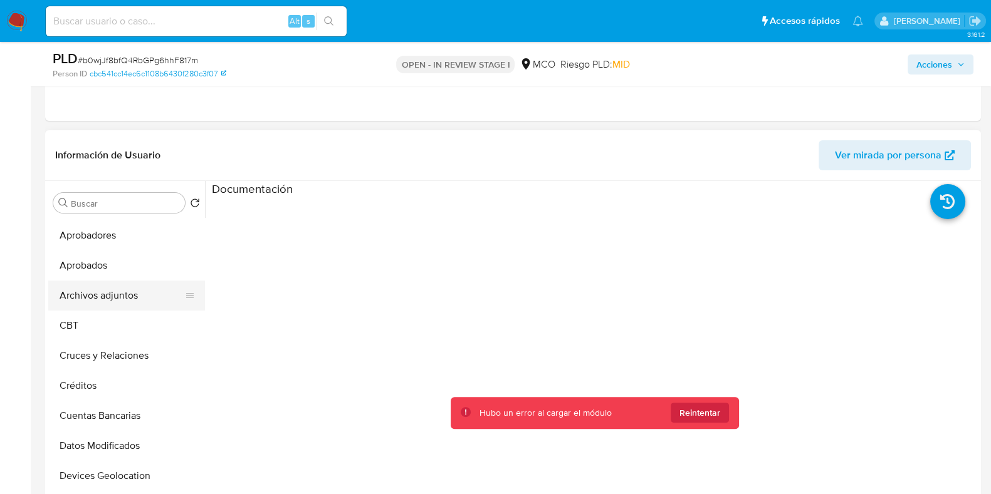
click at [109, 301] on button "Archivos adjuntos" at bounding box center [121, 296] width 147 height 30
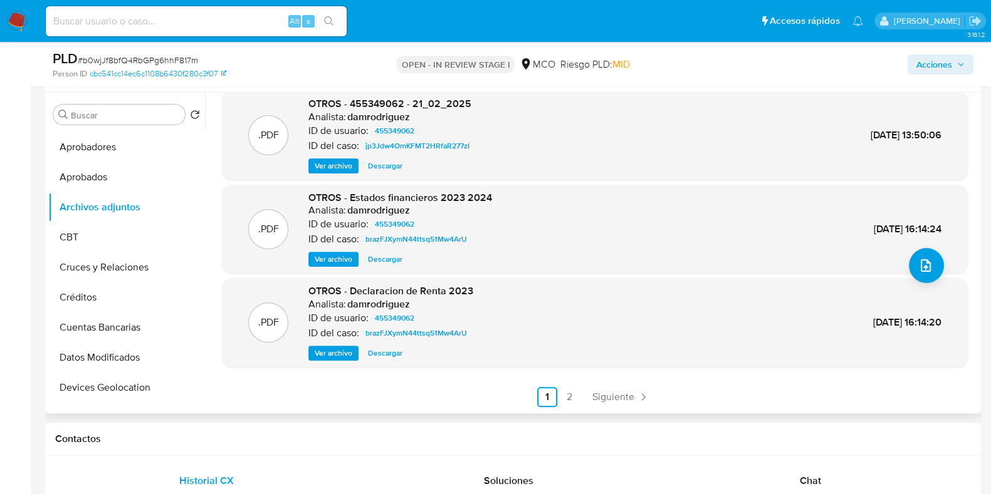
scroll to position [573, 0]
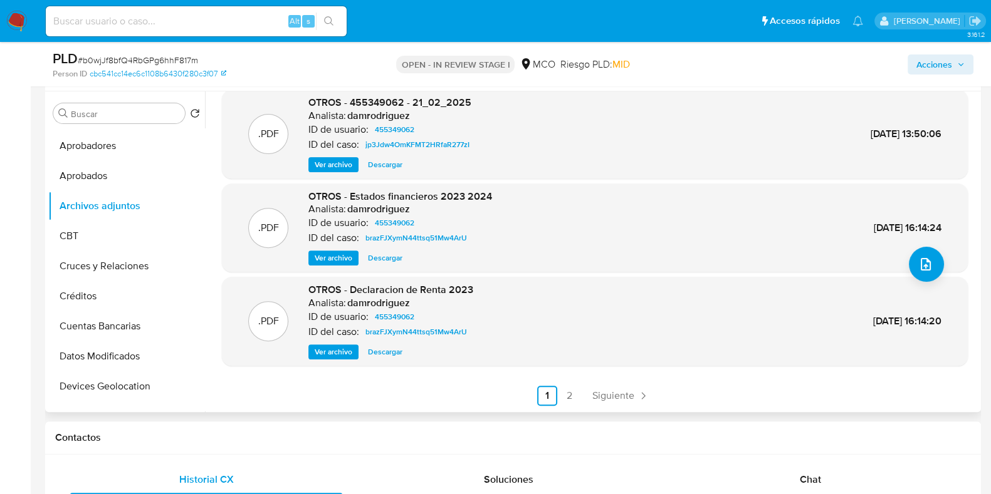
click at [326, 346] on span "Ver archivo" at bounding box center [334, 352] width 38 height 13
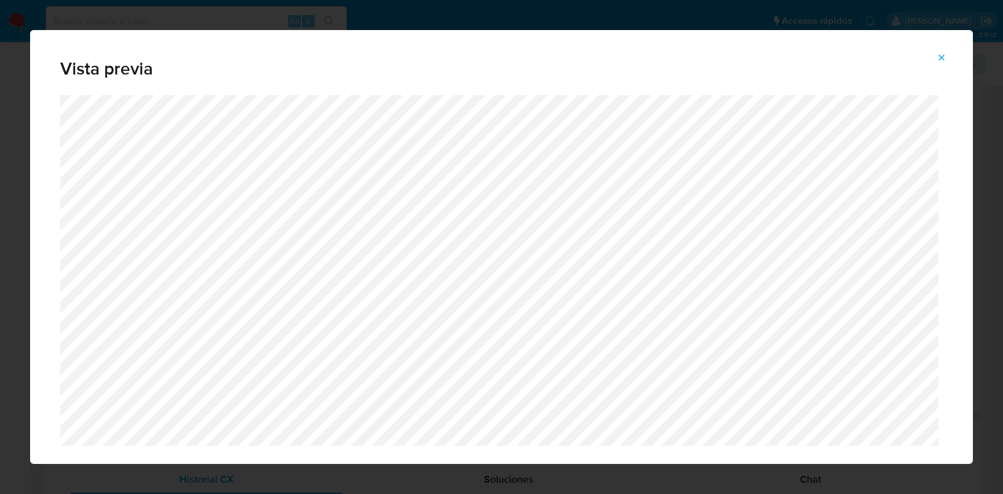
click at [944, 58] on icon "Attachment preview" at bounding box center [941, 58] width 10 height 10
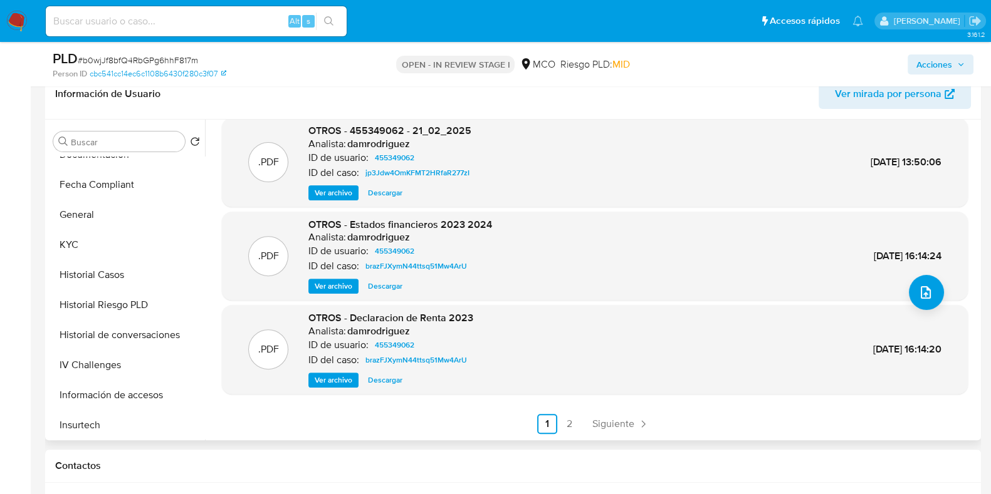
scroll to position [379, 0]
click at [103, 279] on button "Historial Casos" at bounding box center [121, 274] width 147 height 30
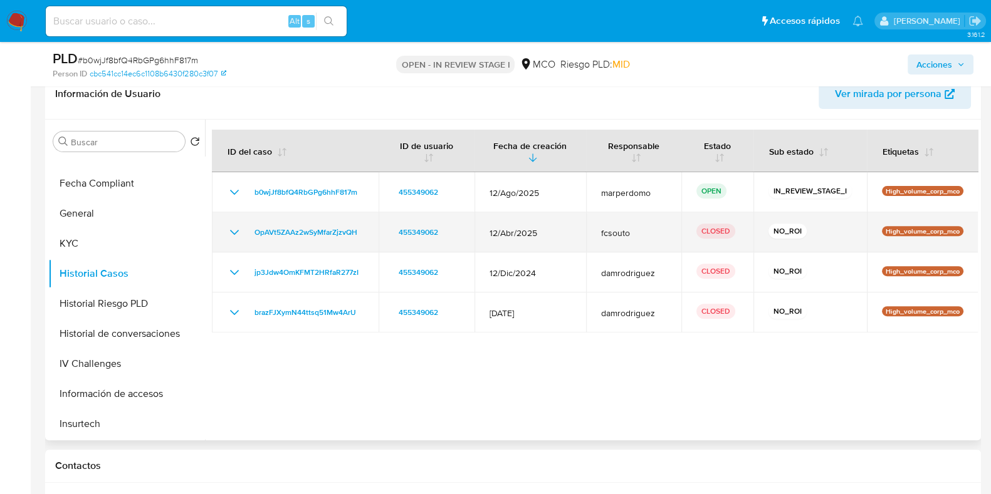
click at [232, 226] on icon "Mostrar/Ocultar" at bounding box center [234, 232] width 15 height 15
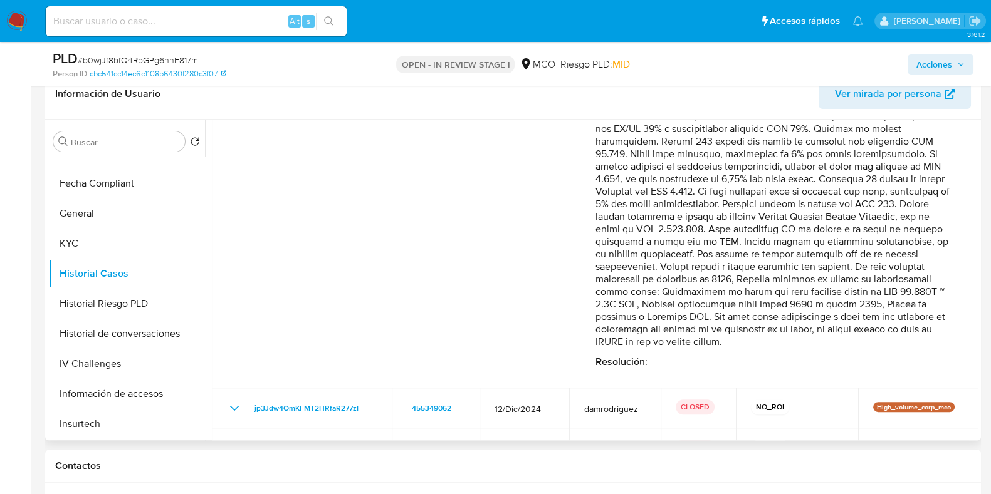
scroll to position [276, 0]
click at [595, 305] on p "Comentario :" at bounding box center [774, 171] width 358 height 351
drag, startPoint x: 591, startPoint y: 303, endPoint x: 747, endPoint y: 320, distance: 157.6
click at [747, 320] on div "Fecha de vencimiento : 11/07/2025 05:07 Fecha de cierre : 12/05/2025 10:17 Ries…" at bounding box center [595, 181] width 716 height 391
click at [747, 320] on p "Comentario :" at bounding box center [774, 171] width 358 height 351
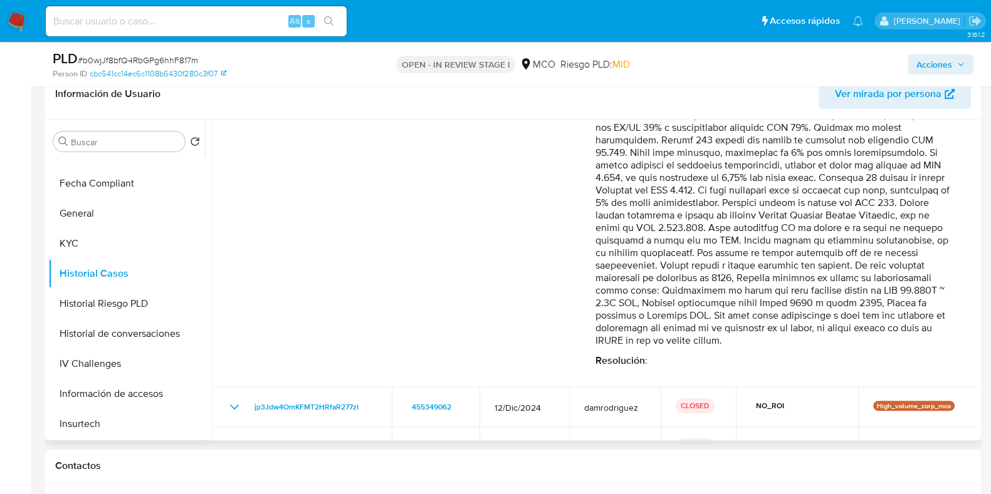
drag, startPoint x: 594, startPoint y: 301, endPoint x: 617, endPoint y: 302, distance: 22.6
click at [617, 302] on p "Comentario :" at bounding box center [774, 171] width 358 height 351
click at [618, 303] on p "Comentario :" at bounding box center [774, 171] width 358 height 351
drag, startPoint x: 591, startPoint y: 303, endPoint x: 645, endPoint y: 313, distance: 54.3
click at [621, 311] on div "Fecha de vencimiento : 11/07/2025 05:07 Fecha de cierre : 12/05/2025 10:17 Ries…" at bounding box center [595, 181] width 716 height 391
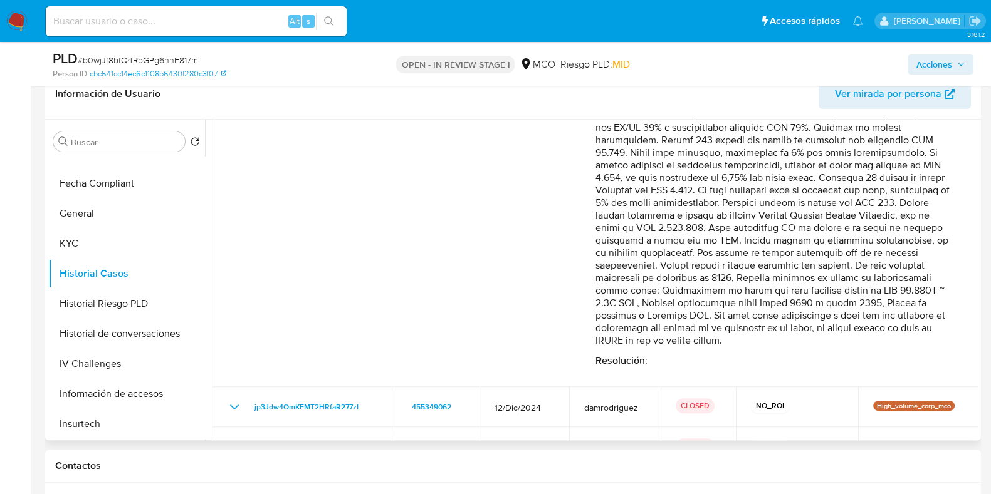
click at [870, 333] on p "Comentario :" at bounding box center [774, 171] width 358 height 351
click at [591, 303] on div "Fecha de vencimiento : 11/07/2025 05:07 Fecha de cierre : 12/05/2025 10:17 Ries…" at bounding box center [416, 181] width 358 height 371
drag, startPoint x: 777, startPoint y: 276, endPoint x: 753, endPoint y: 352, distance: 79.7
click at [753, 347] on p "Comentario :" at bounding box center [774, 171] width 358 height 351
click at [85, 242] on button "KYC" at bounding box center [121, 244] width 147 height 30
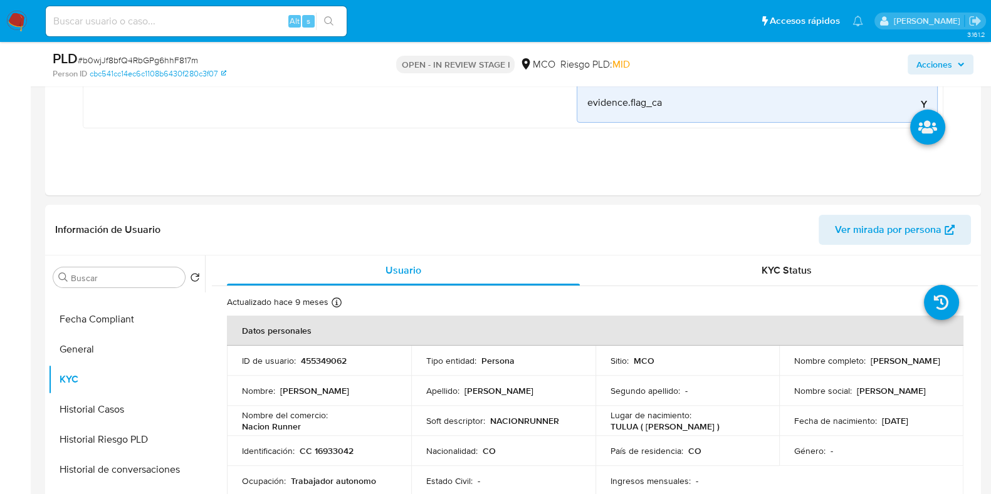
scroll to position [421, 0]
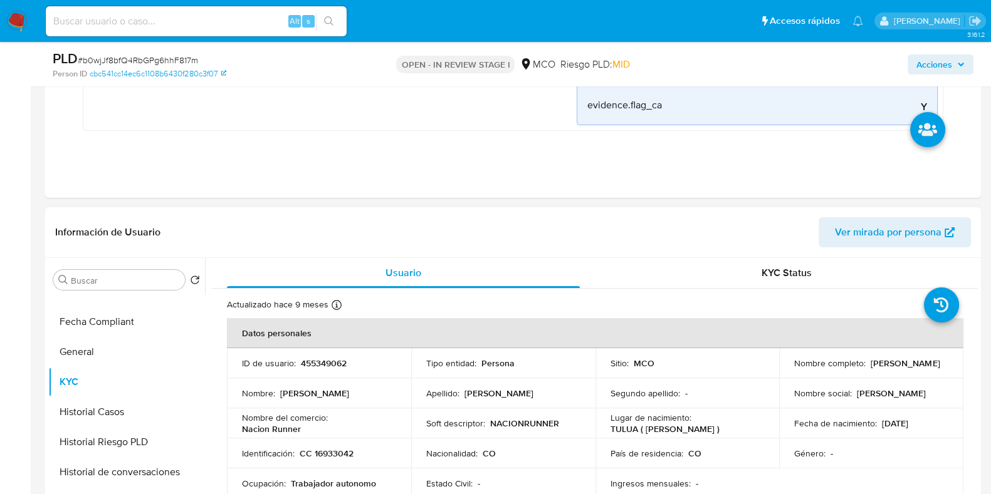
drag, startPoint x: 448, startPoint y: 318, endPoint x: 367, endPoint y: 417, distance: 128.2
click at [367, 417] on div "Nombre del comercio : Nacion Runner" at bounding box center [319, 423] width 154 height 23
drag, startPoint x: 241, startPoint y: 428, endPoint x: 303, endPoint y: 427, distance: 62.0
click at [303, 427] on td "Nombre del comercio : Nacion Runner" at bounding box center [319, 424] width 184 height 30
copy p "Nacion Runner"
